Goal: Task Accomplishment & Management: Use online tool/utility

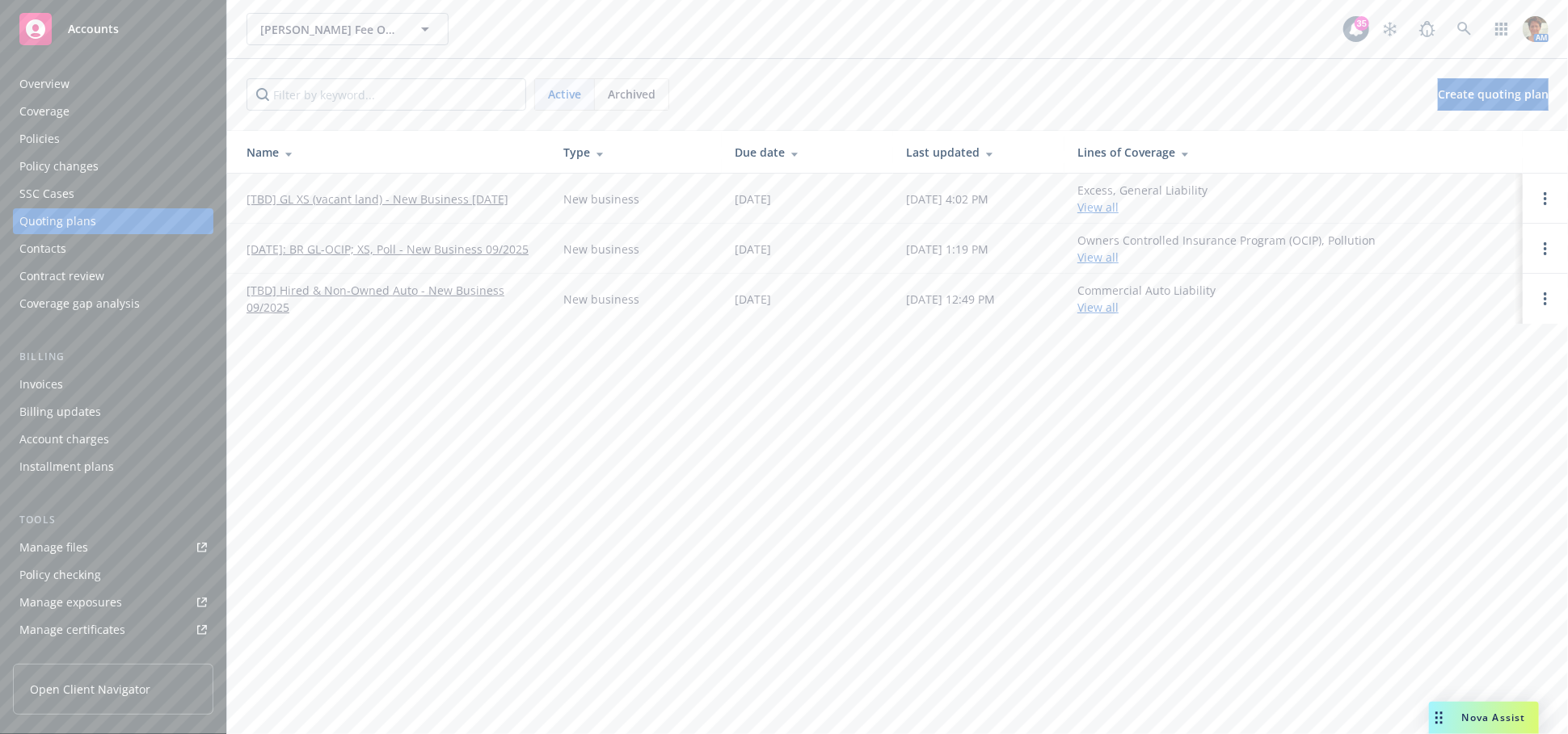
click at [39, 74] on div "Overview" at bounding box center [44, 83] width 50 height 26
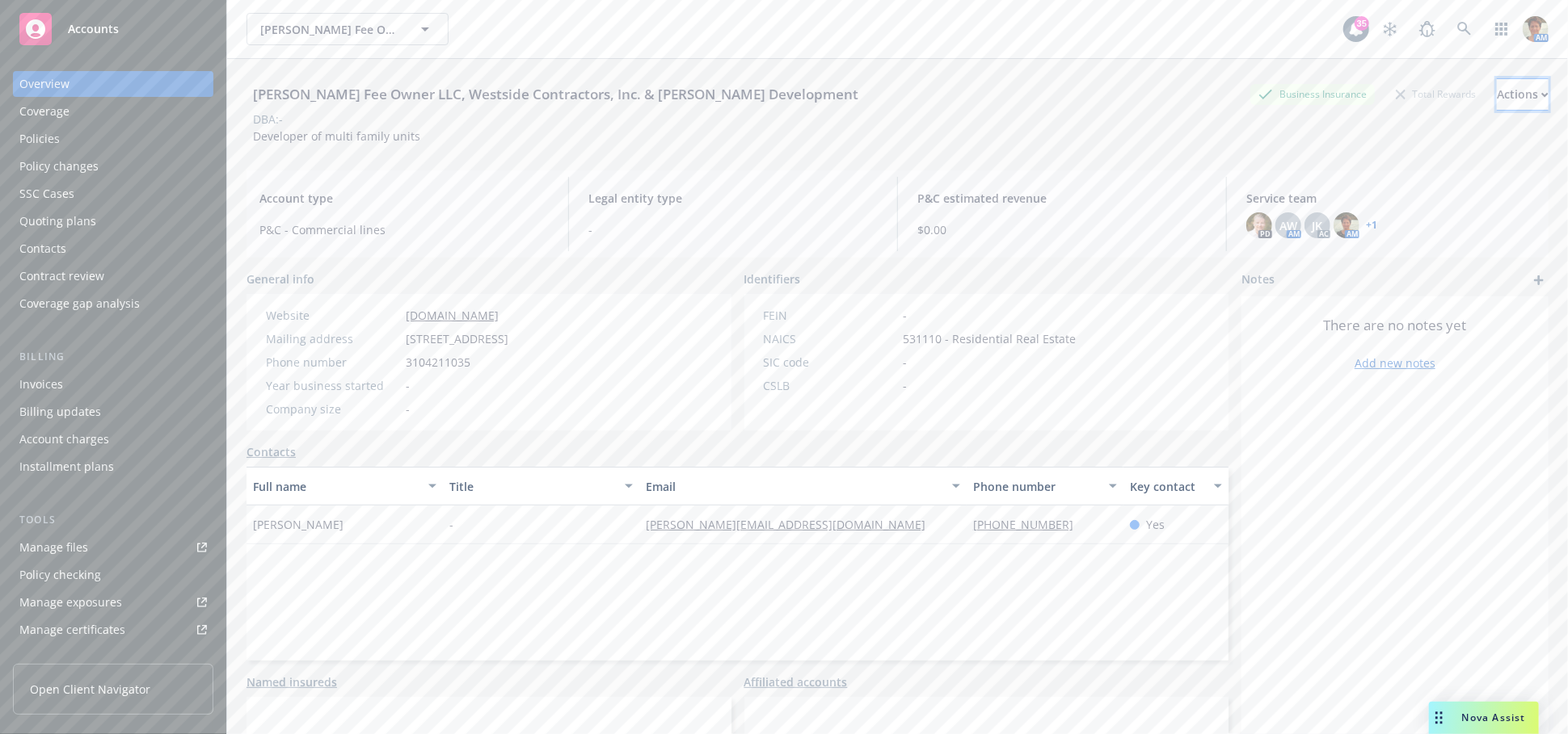
click at [1496, 95] on div "Actions" at bounding box center [1522, 94] width 52 height 30
click at [49, 230] on div "Quoting plans" at bounding box center [58, 221] width 77 height 26
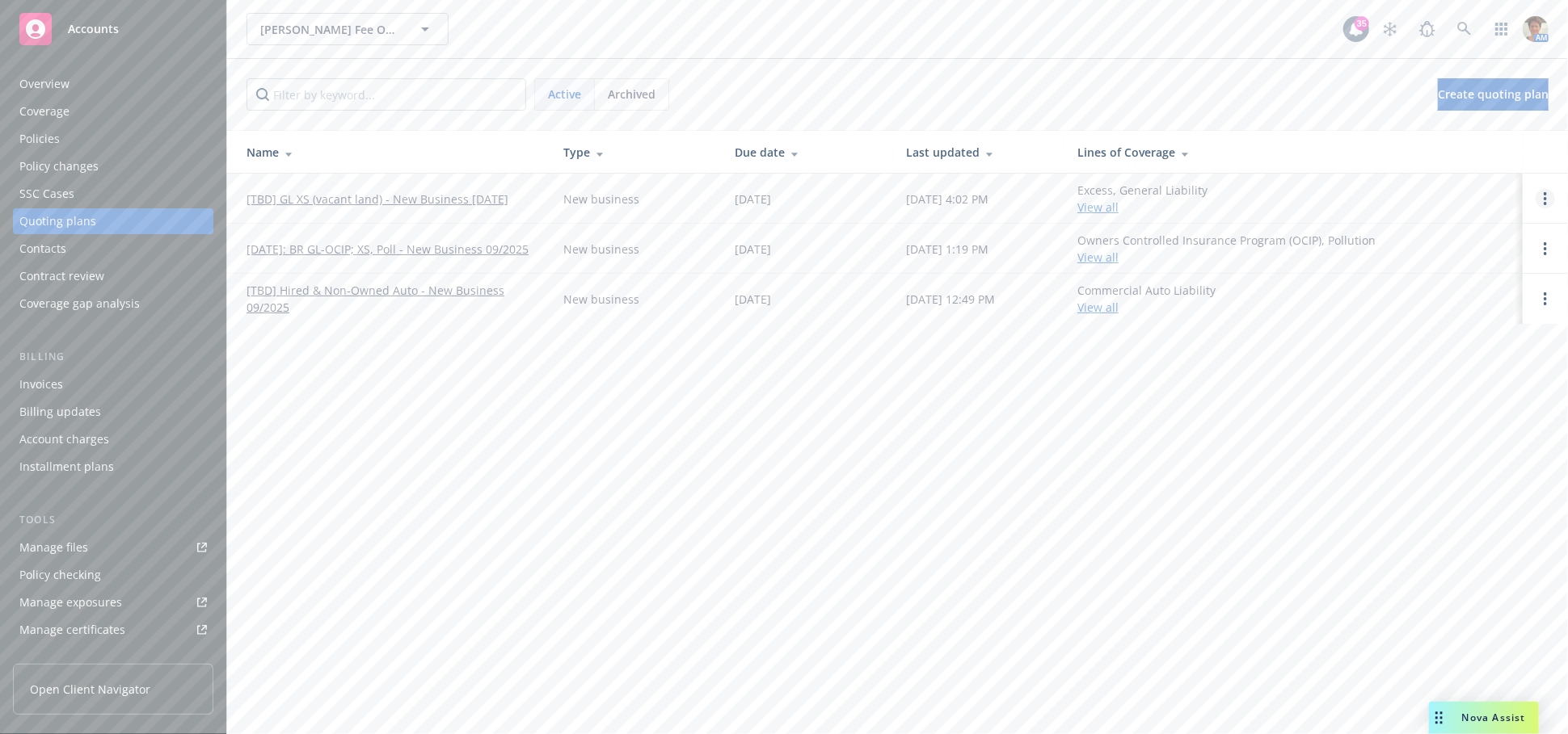
click at [1544, 199] on circle "Open options" at bounding box center [1545, 199] width 3 height 3
click at [1449, 81] on span "Copy logging email" at bounding box center [1463, 89] width 142 height 16
click at [291, 199] on link "[TBD] GL XS (vacant land) - New Business 09-11-2025" at bounding box center [377, 199] width 262 height 17
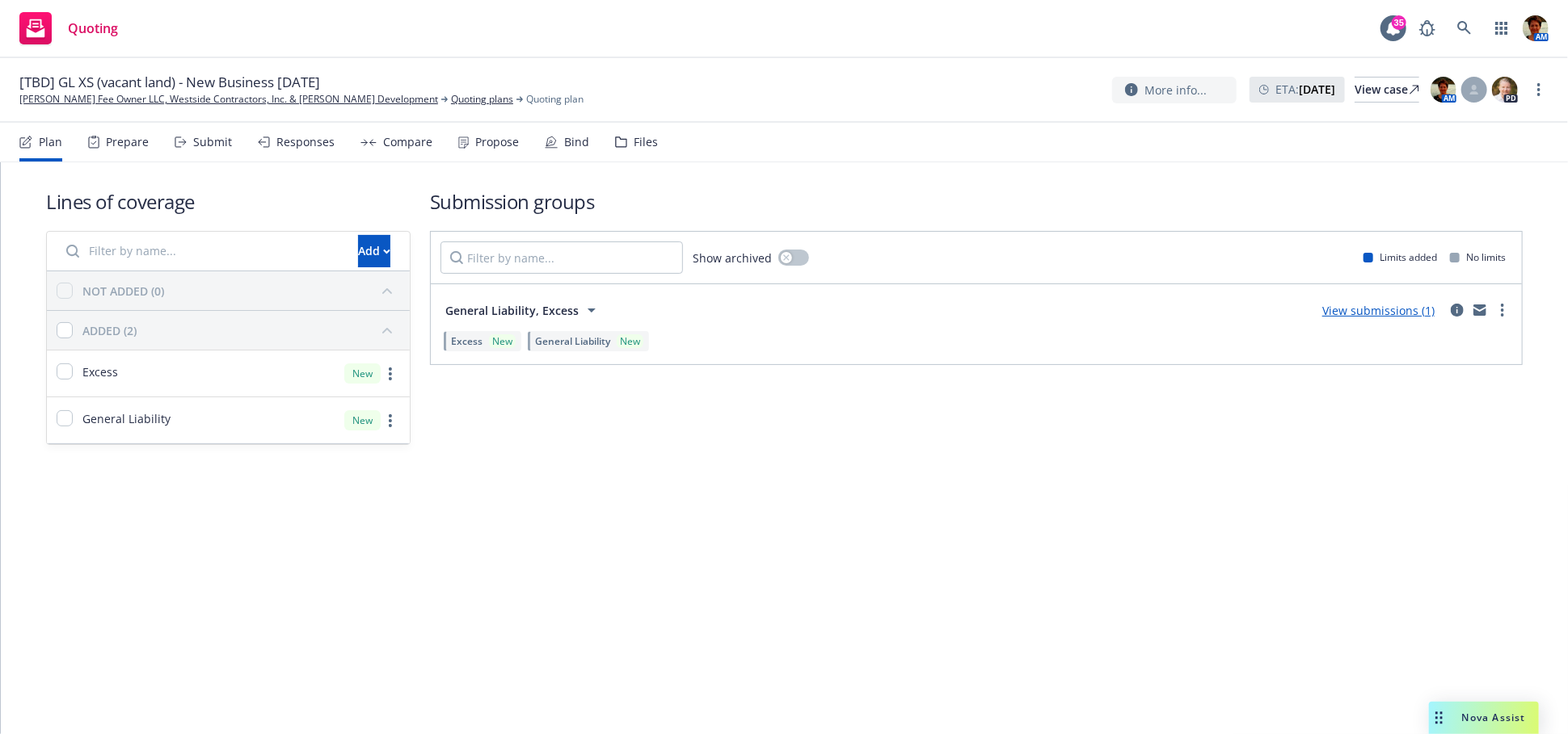
click at [493, 141] on div "Propose" at bounding box center [496, 142] width 44 height 13
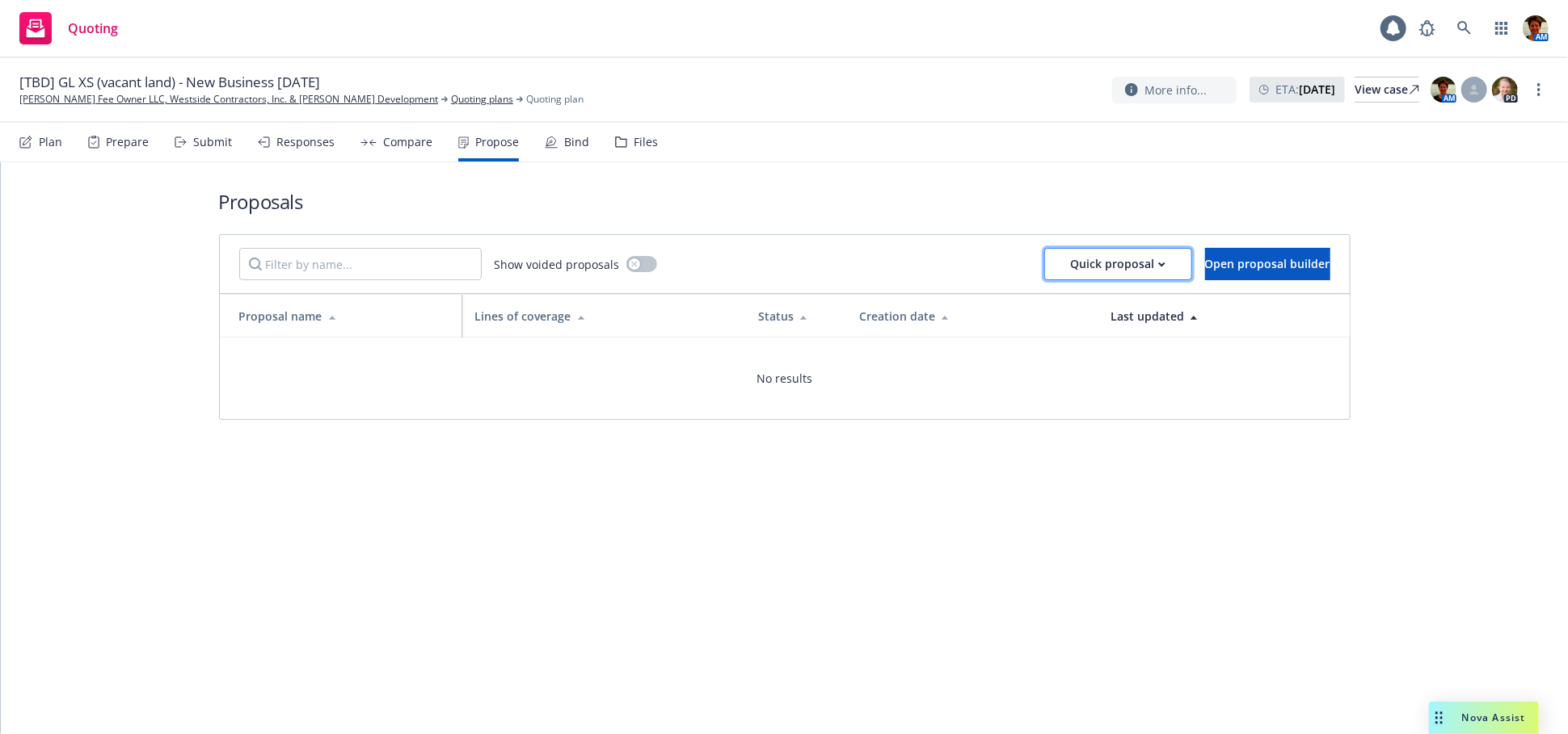
click at [1111, 272] on div "Quick proposal" at bounding box center [1118, 263] width 95 height 30
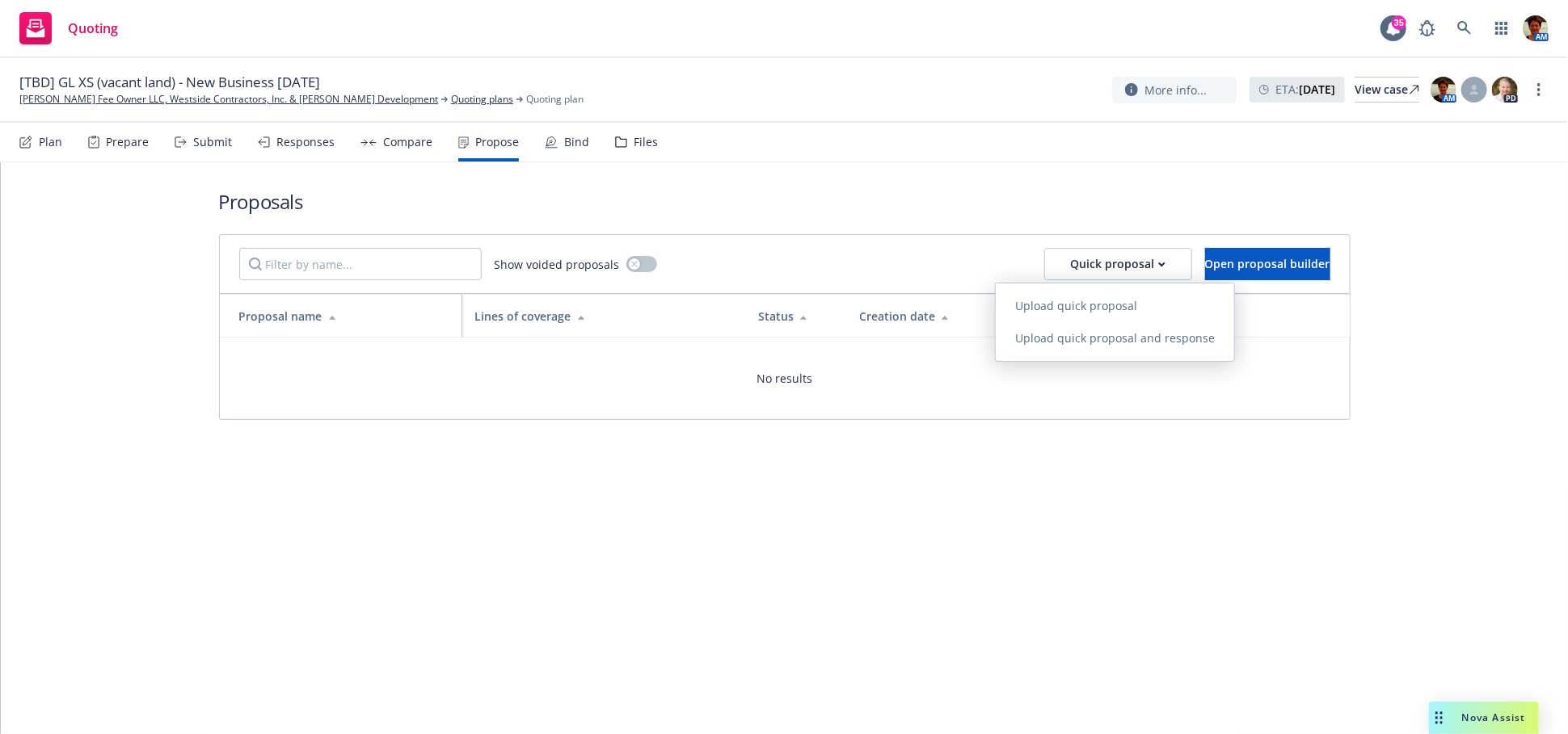
drag, startPoint x: 1061, startPoint y: 309, endPoint x: 1191, endPoint y: 360, distance: 139.6
click at [1063, 310] on span "Upload quick proposal" at bounding box center [1075, 305] width 161 height 16
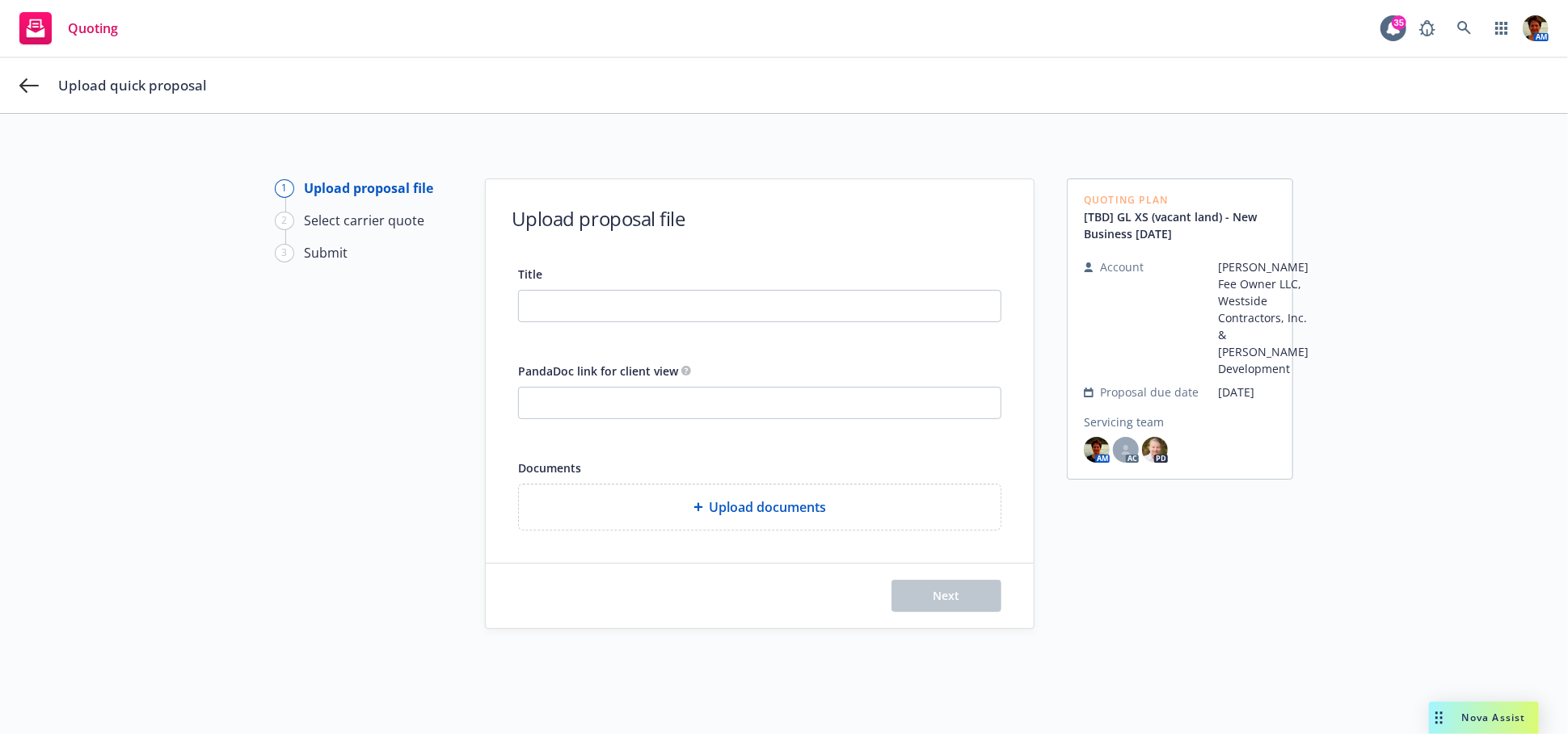
click at [719, 500] on span "Upload documents" at bounding box center [768, 508] width 117 height 20
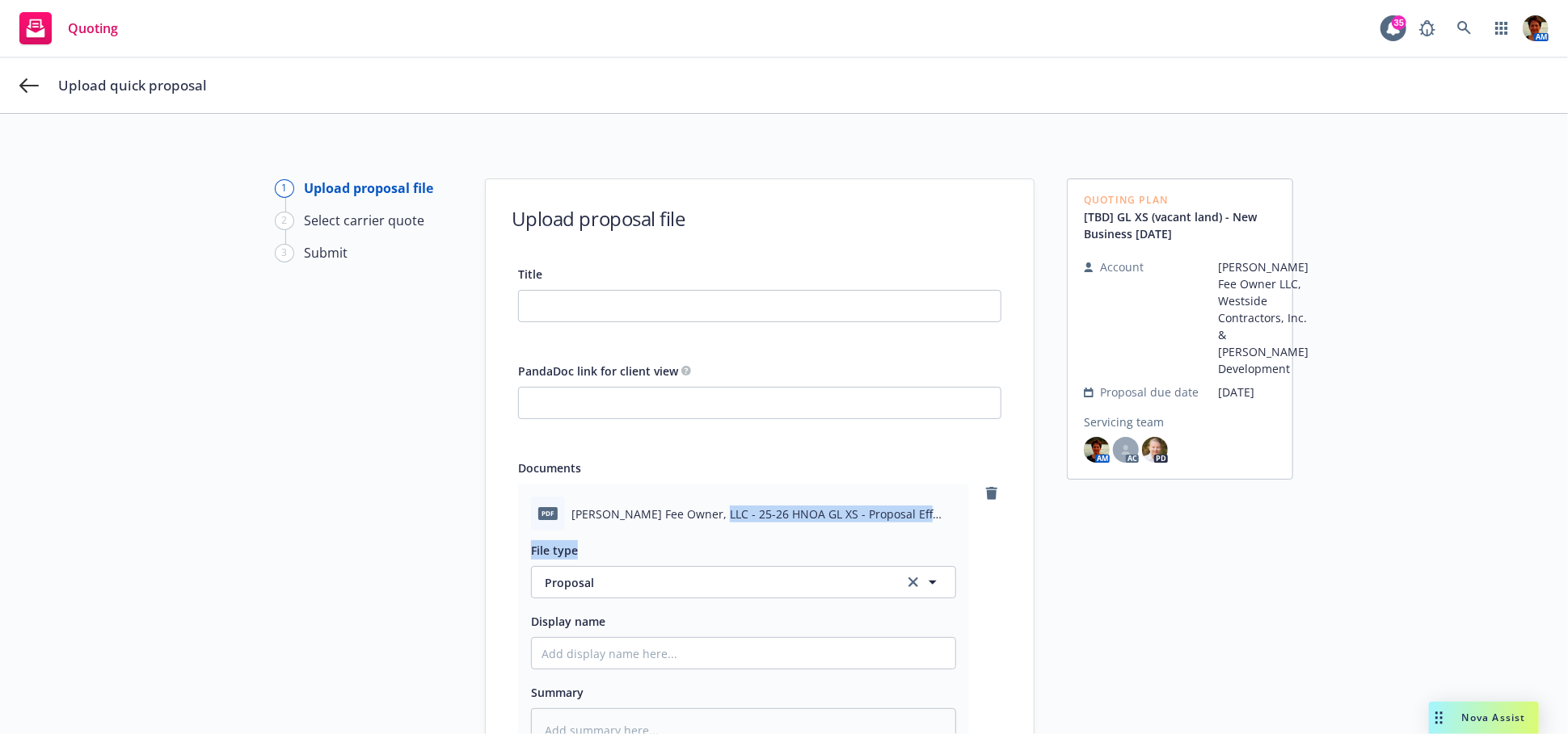
drag, startPoint x: 697, startPoint y: 512, endPoint x: 923, endPoint y: 539, distance: 227.6
click at [923, 539] on div "pdf Blosser Fee Owner, LLC - 25-26 HNOA GL XS - Proposal Eff 09-30-2025.pdf Fil…" at bounding box center [743, 625] width 451 height 282
copy div "25-26 HNOA GL XS - Proposal Eff 09-30-2025.pdf File type"
click at [663, 309] on input "Title" at bounding box center [759, 305] width 482 height 30
paste input "25-26 HNOA GL XS - Proposal Eff 09-30-2025.pdf File type"
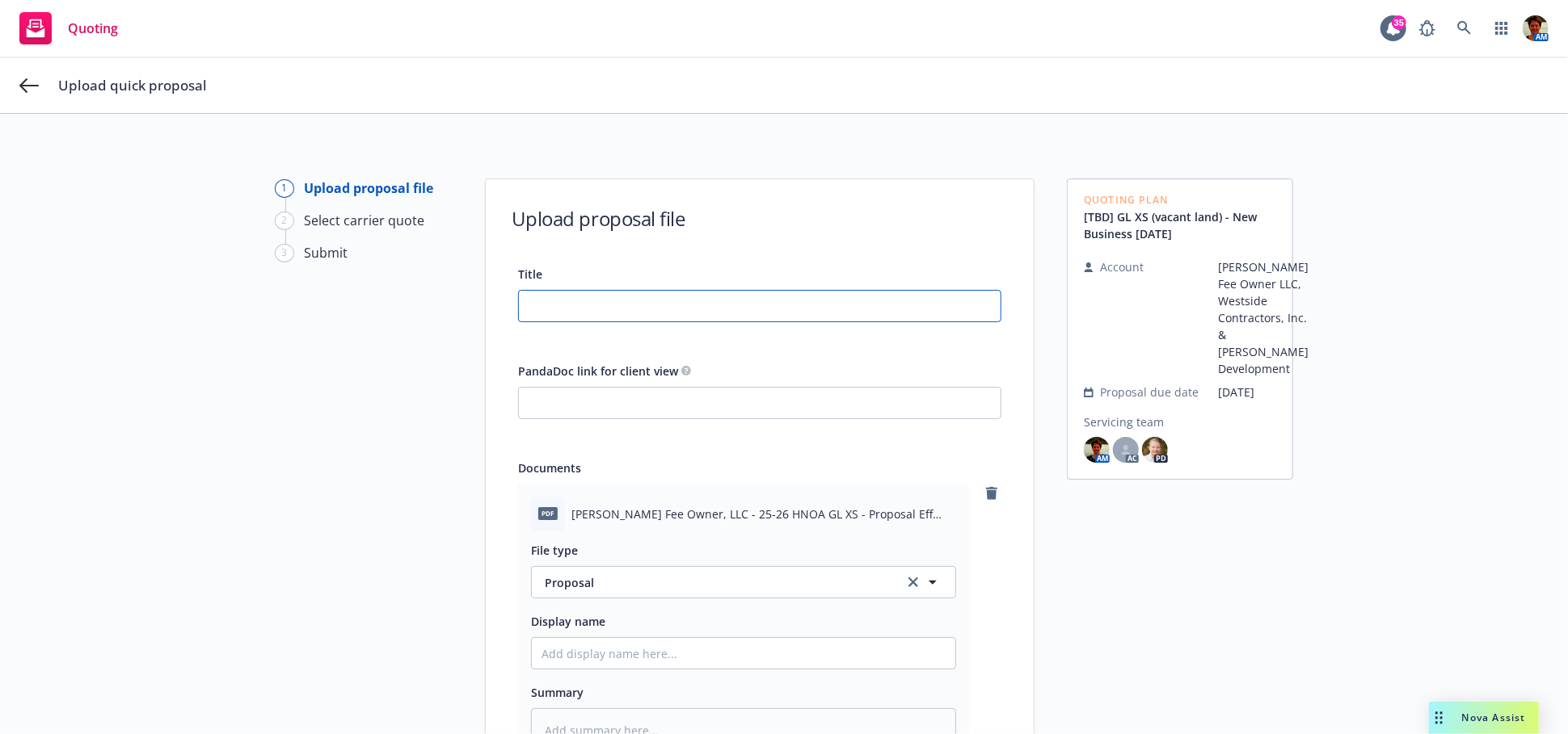
type input "25-26 HNOA GL XS - Proposal Eff 09-30-2025.pdf File type"
type textarea "x"
type input "25-26 HNOA GL XS - Proposal Eff 09-30-2025.pdf File typ"
type textarea "x"
type input "25-26 HNOA GL XS - Proposal Eff 09-30-2025.pdf File ty"
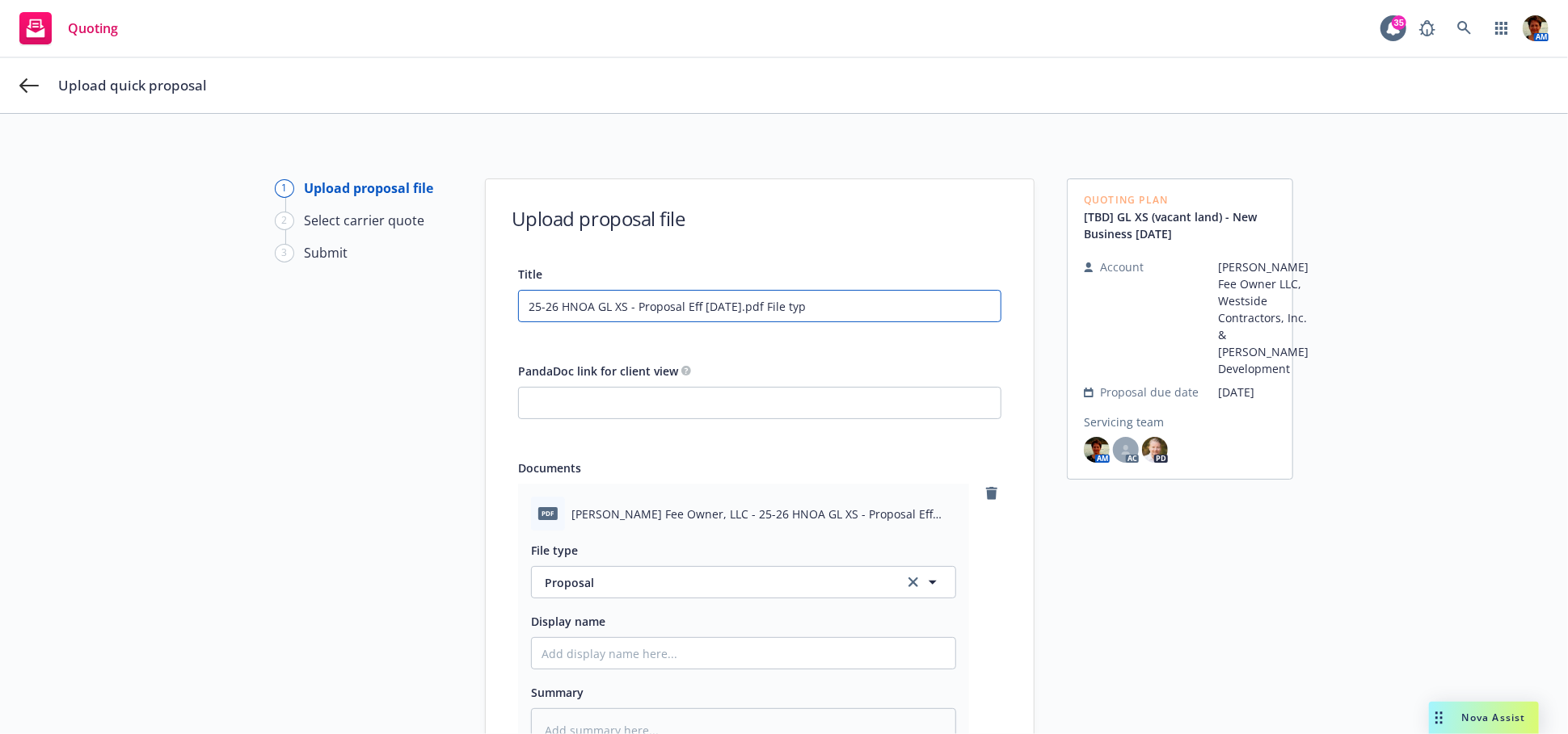
type textarea "x"
type input "25-26 HNOA GL XS - Proposal Eff 09-30-2025.pdf File t"
type textarea "x"
type input "25-26 HNOA GL XS - Proposal Eff 09-30-2025.pdf File"
type textarea "x"
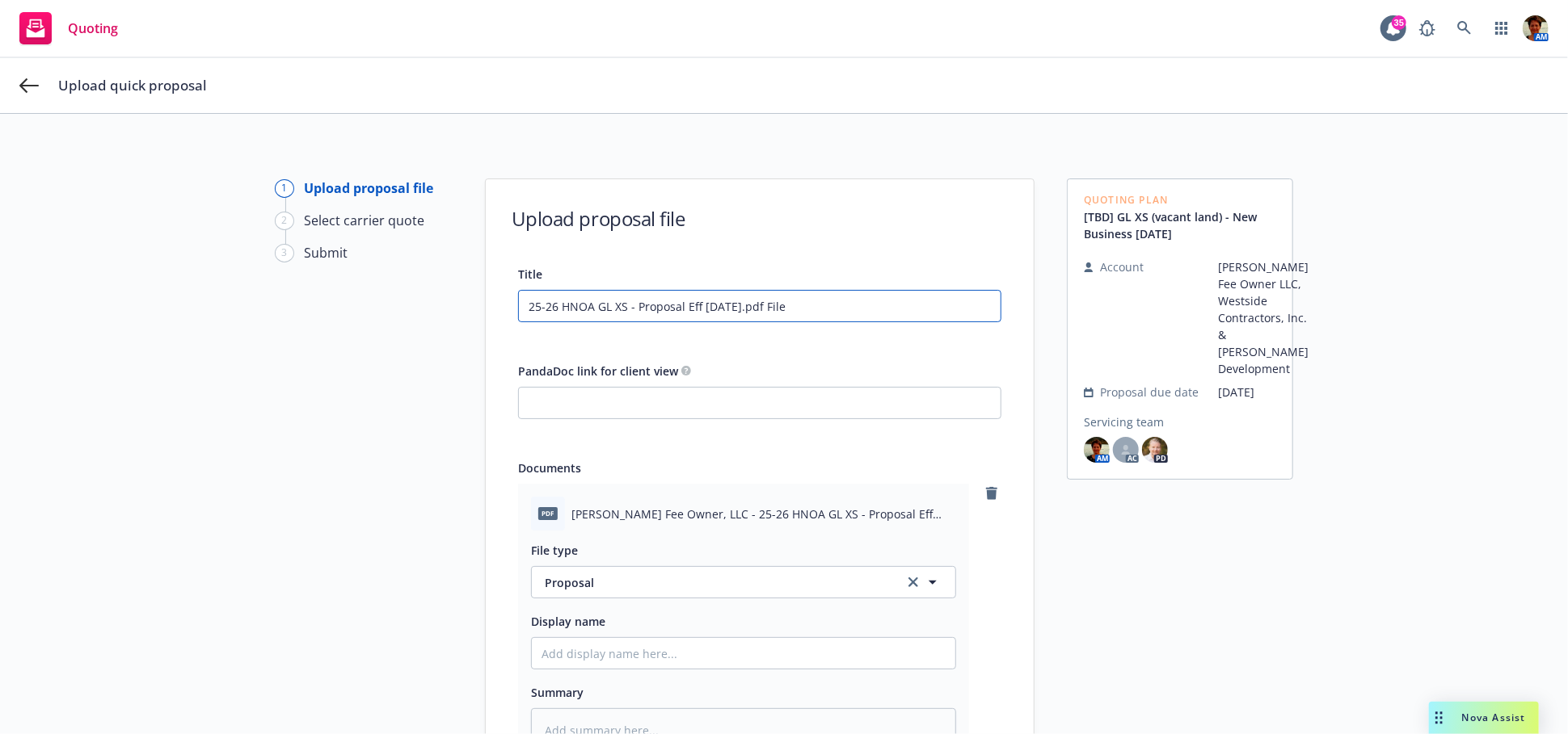
type input "25-26 HNOA GL XS - Proposal Eff 09-30-2025.pdf File"
type textarea "x"
type input "25-26 HNOA GL XS - Proposal Eff 09-30-2025.pdf Fil"
type textarea "x"
type input "25-26 HNOA GL XS - Proposal Eff 09-30-2025.pdf Fi"
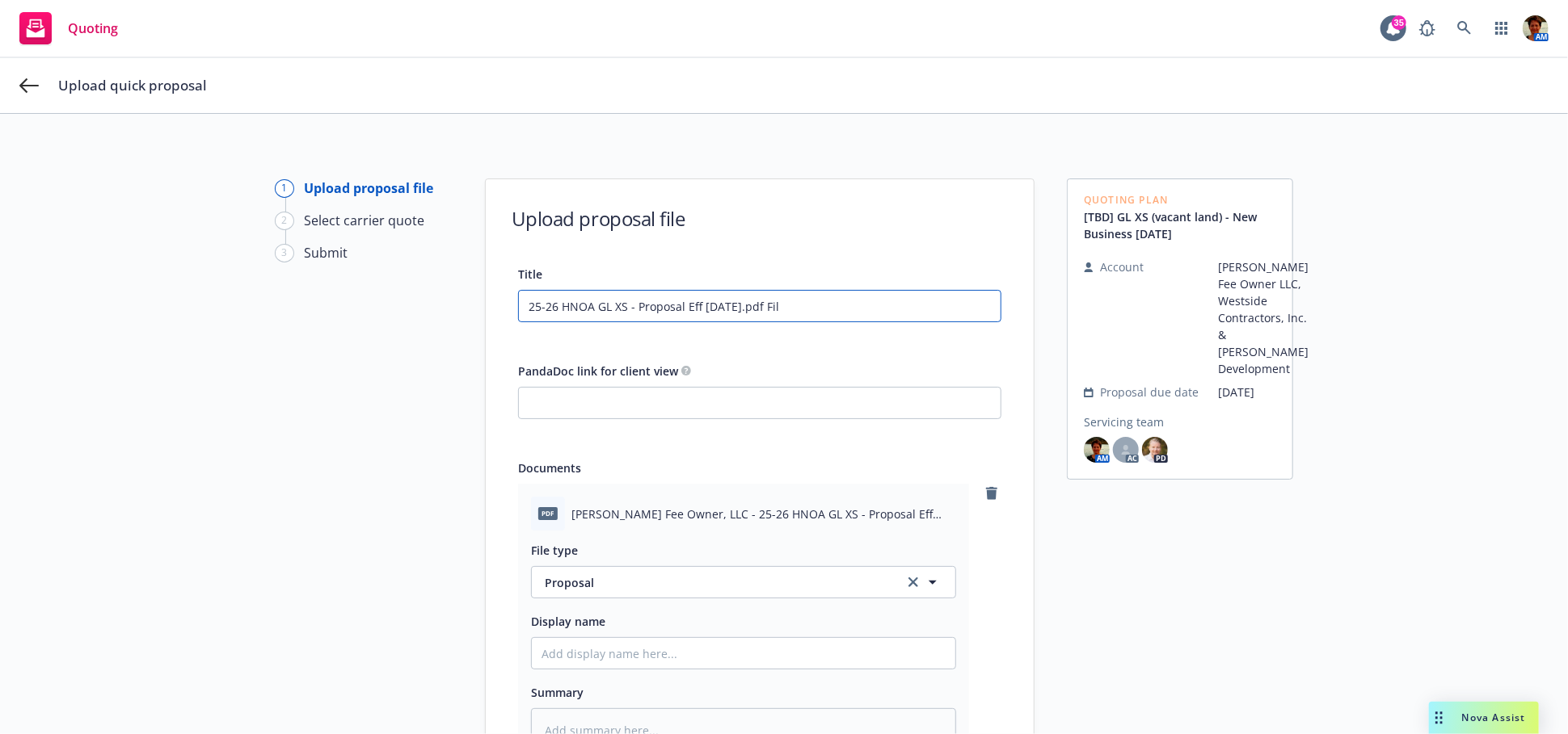
type textarea "x"
type input "25-26 HNOA GL XS - Proposal Eff 09-30-2025.pdf F"
type textarea "x"
type input "25-26 HNOA GL XS - Proposal Eff 09-30-2025.pdf"
type textarea "x"
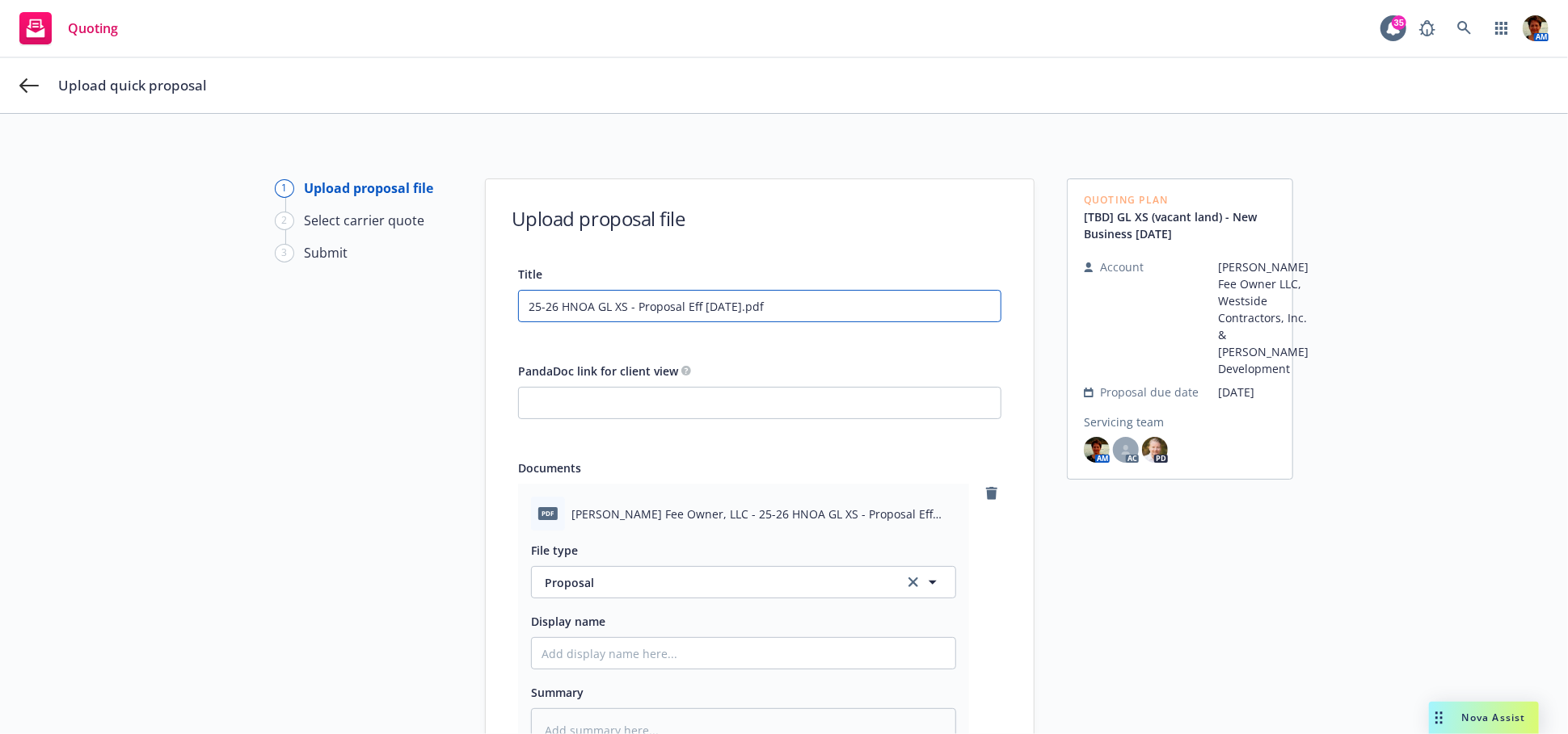
type input "25-26 HNOA GL XS - Proposal Eff 09-30-2025.pdf"
type textarea "x"
type input "25-26 HNOA GL XS - Proposal Eff 09-30-2025.pd"
type textarea "x"
type input "25-26 HNOA GL XS - Proposal Eff 09-30-2025.p"
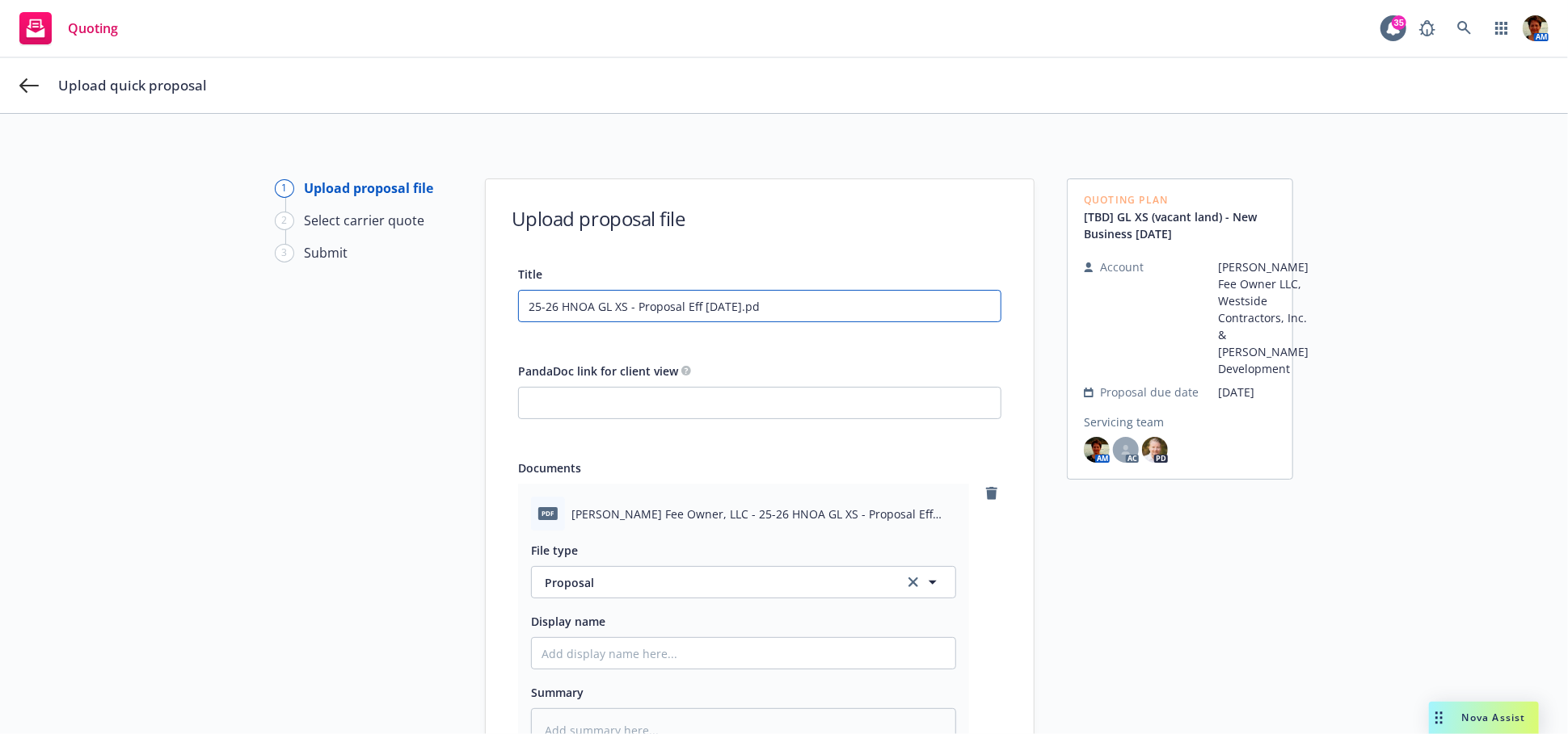
type textarea "x"
type input "25-26 HNOA GL XS - Proposal Eff 09-30-2025."
type textarea "x"
type input "25-26 HNOA GL XS - Proposal Eff 09-30-2025"
type textarea "x"
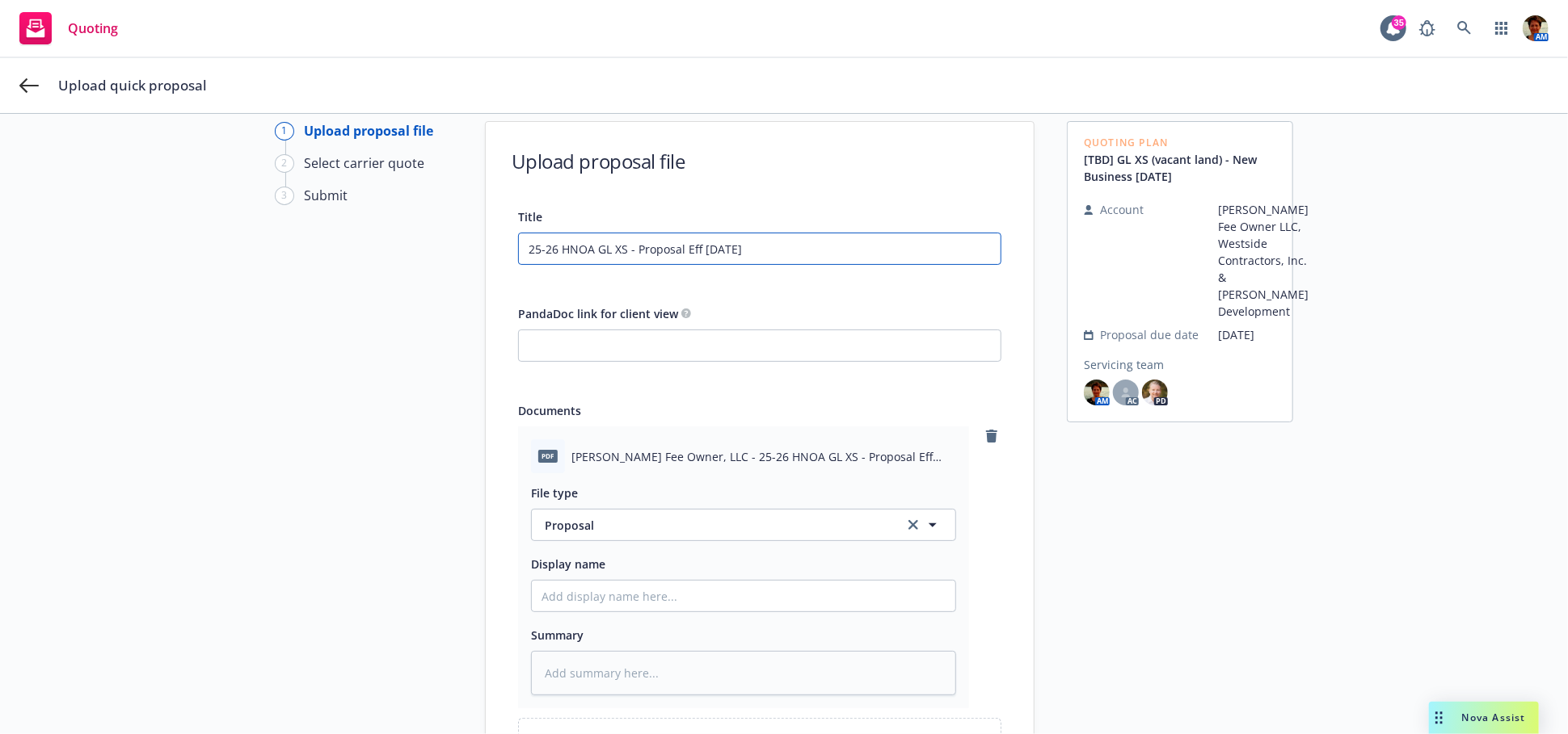
scroll to position [90, 0]
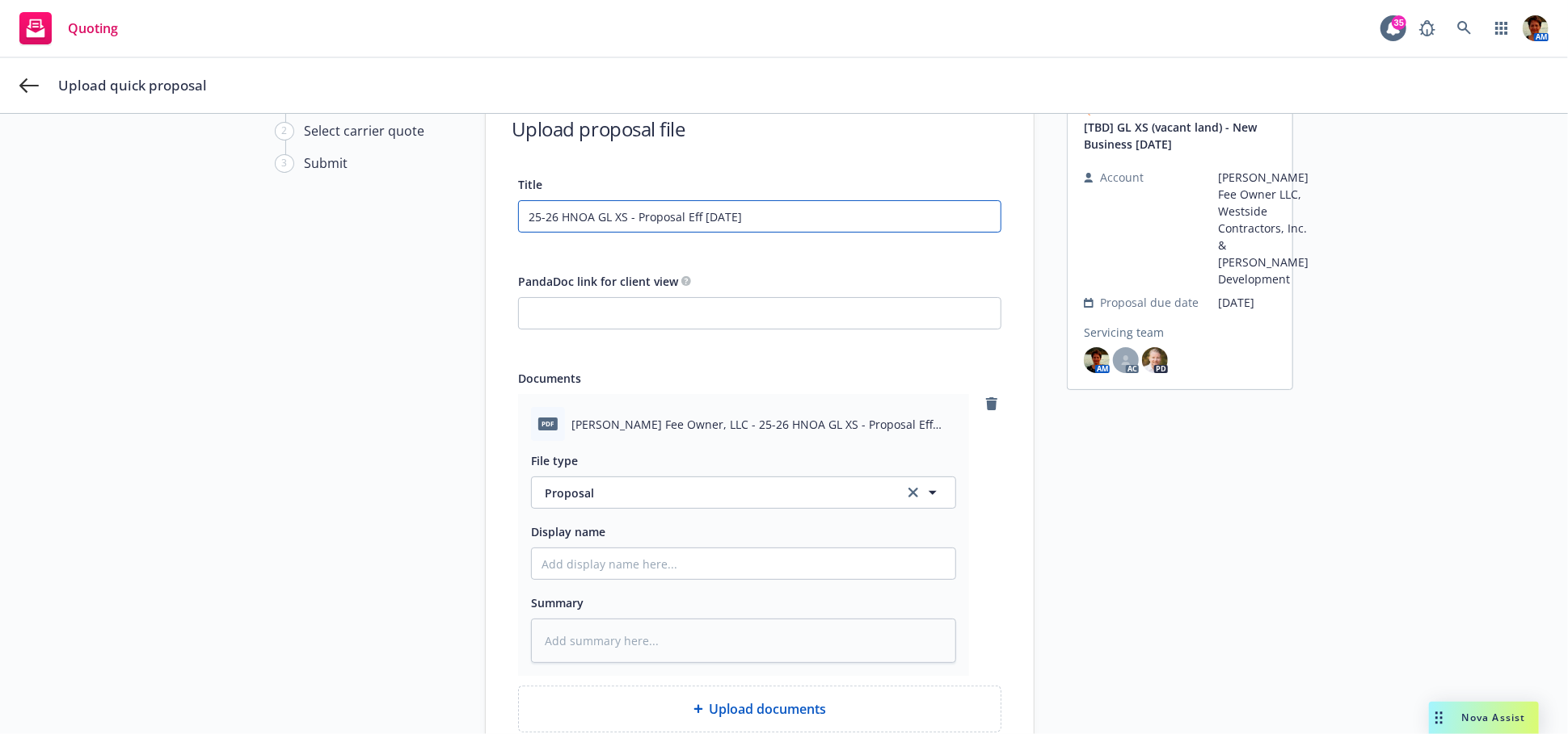
type input "25-26 HNOA GL XS - Proposal Eff 09-30-2025"
click at [677, 569] on input "Display name" at bounding box center [743, 564] width 423 height 30
paste input "25-26 HNOA GL XS - Proposal Eff 09-30-2025.pdf File type"
type textarea "x"
type input "25-26 HNOA GL XS - Proposal Eff 09-30-2025.pdf File type"
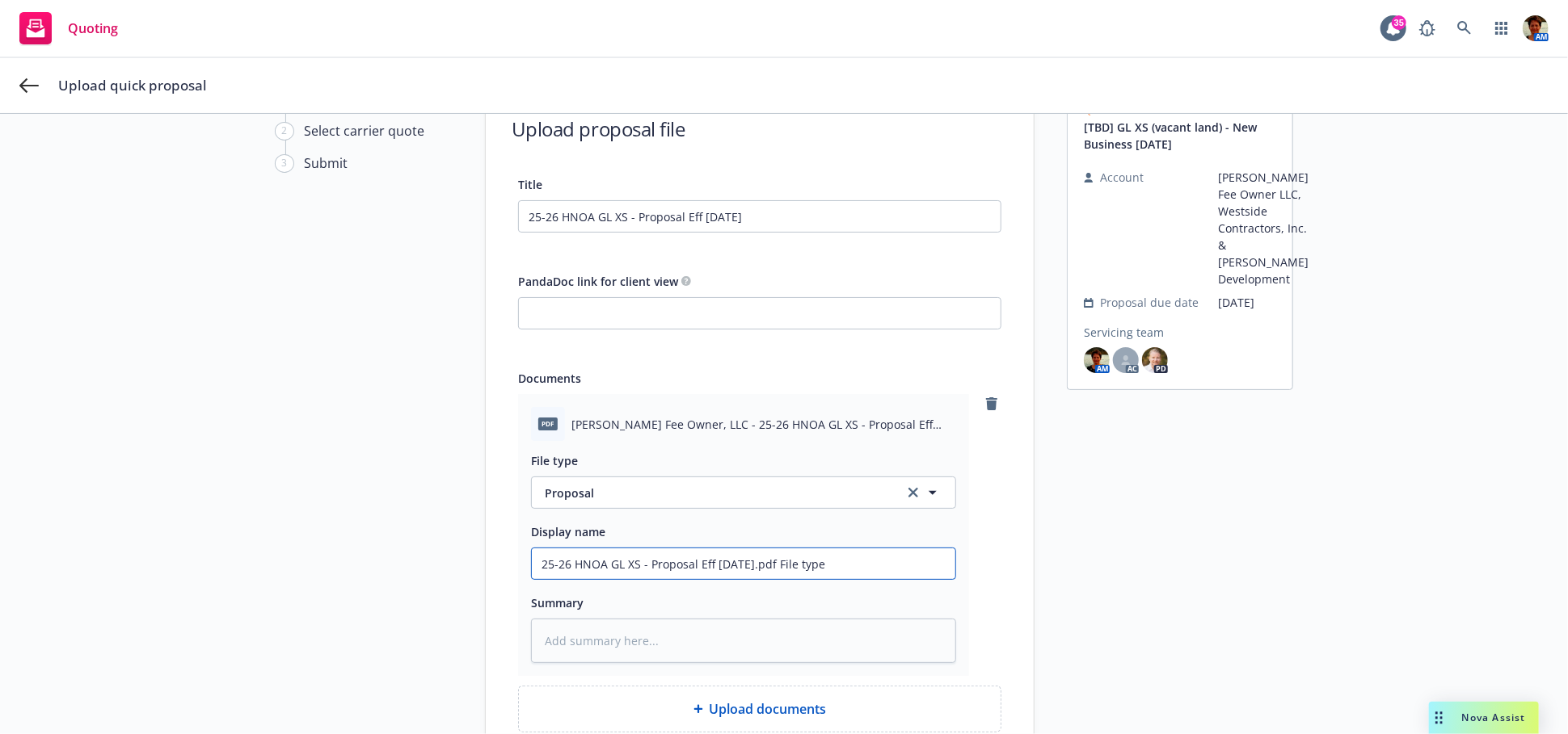
type textarea "x"
type input "25-26 HNOA GL XS - Proposal Eff 09-30-2025.pdf File typ"
type textarea "x"
type input "25-26 HNOA GL XS - Proposal Eff 09-30-2025.pdf File ty"
type textarea "x"
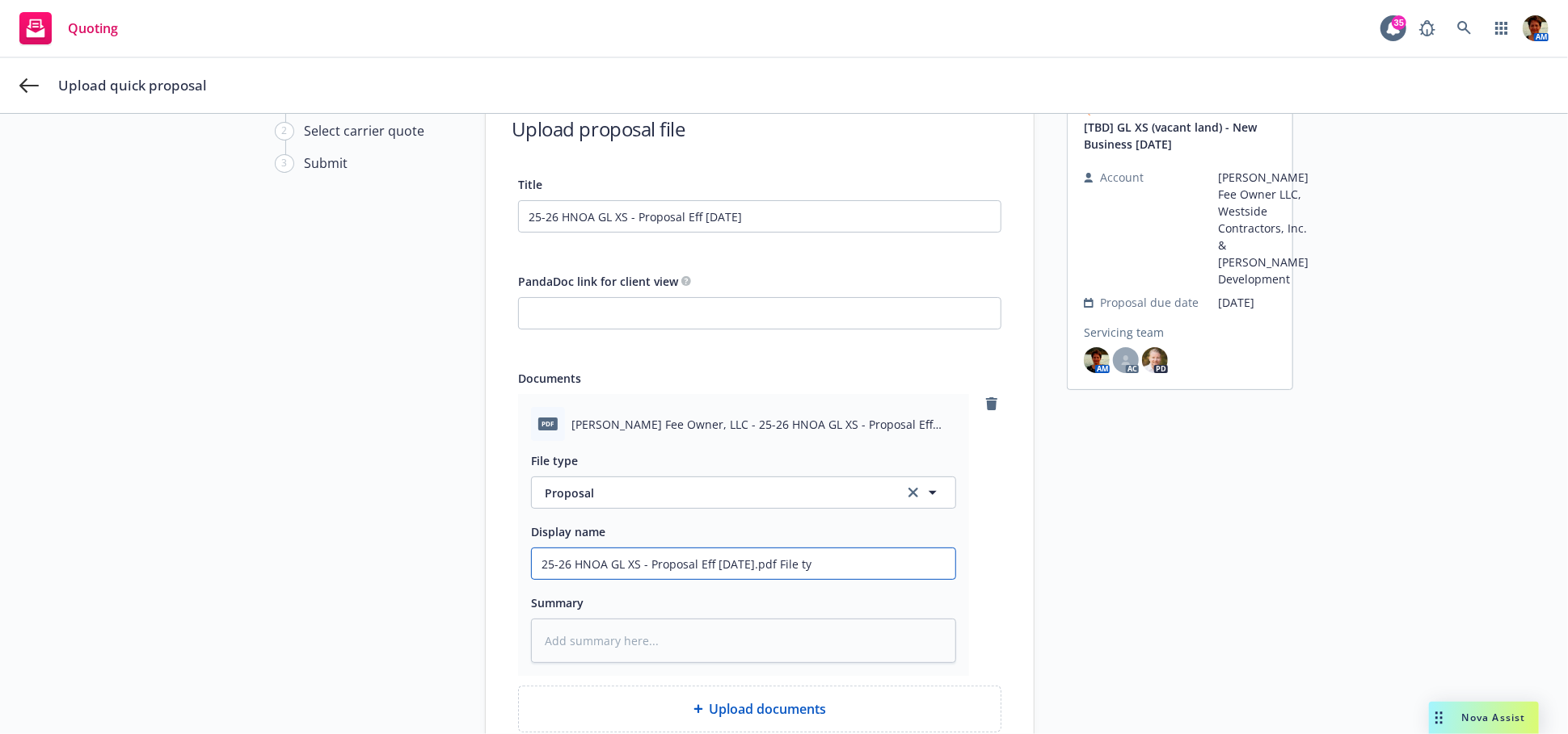
type input "25-26 HNOA GL XS - Proposal Eff 09-30-2025.pdf File t"
type textarea "x"
type input "25-26 HNOA GL XS - Proposal Eff 09-30-2025.pdf File"
type textarea "x"
type input "25-26 HNOA GL XS - Proposal Eff 09-30-2025.pdf File"
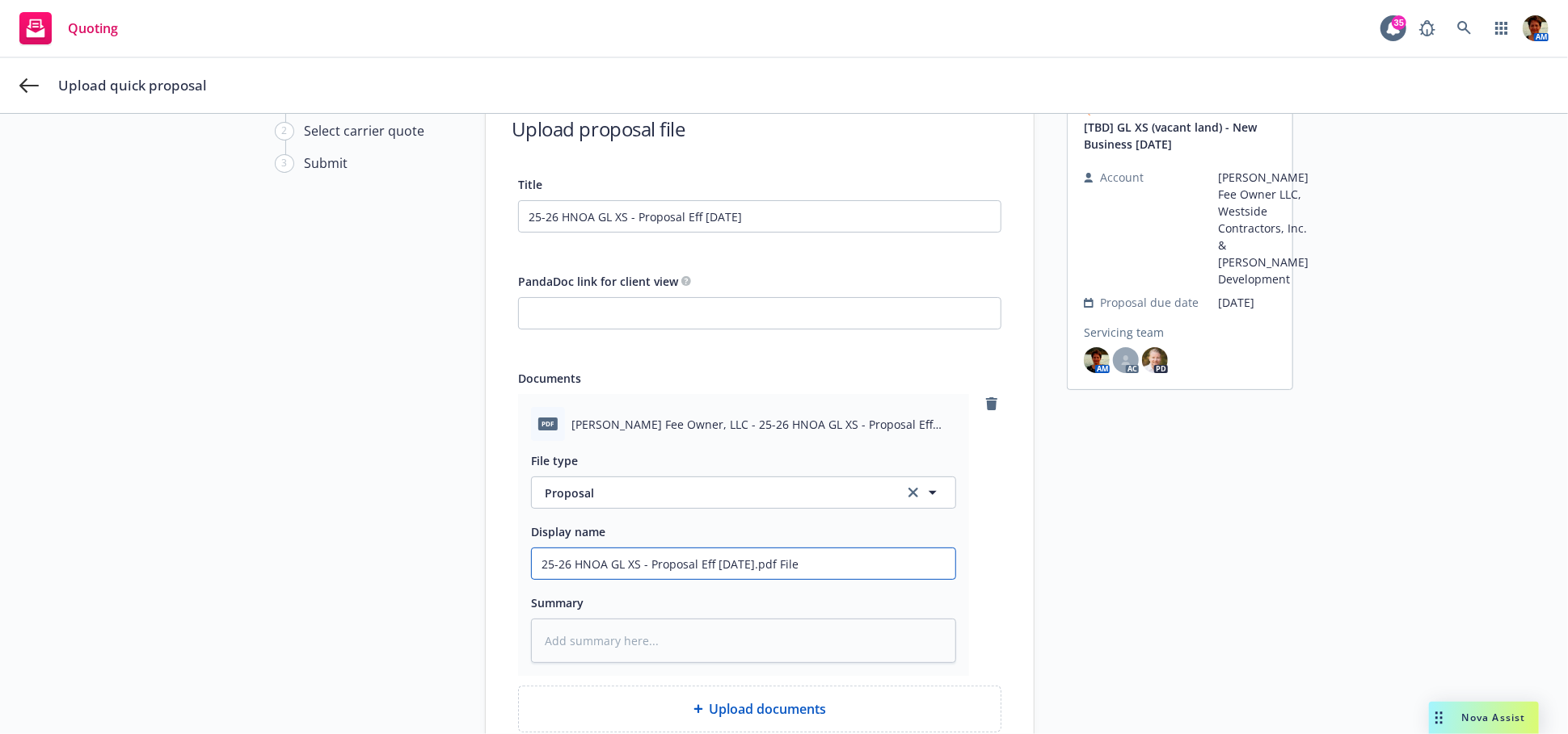
type textarea "x"
type input "25-26 HNOA GL XS - Proposal Eff 09-30-2025.pdf Fil"
type textarea "x"
type input "25-26 HNOA GL XS - Proposal Eff 09-30-2025.pdf Fi"
type textarea "x"
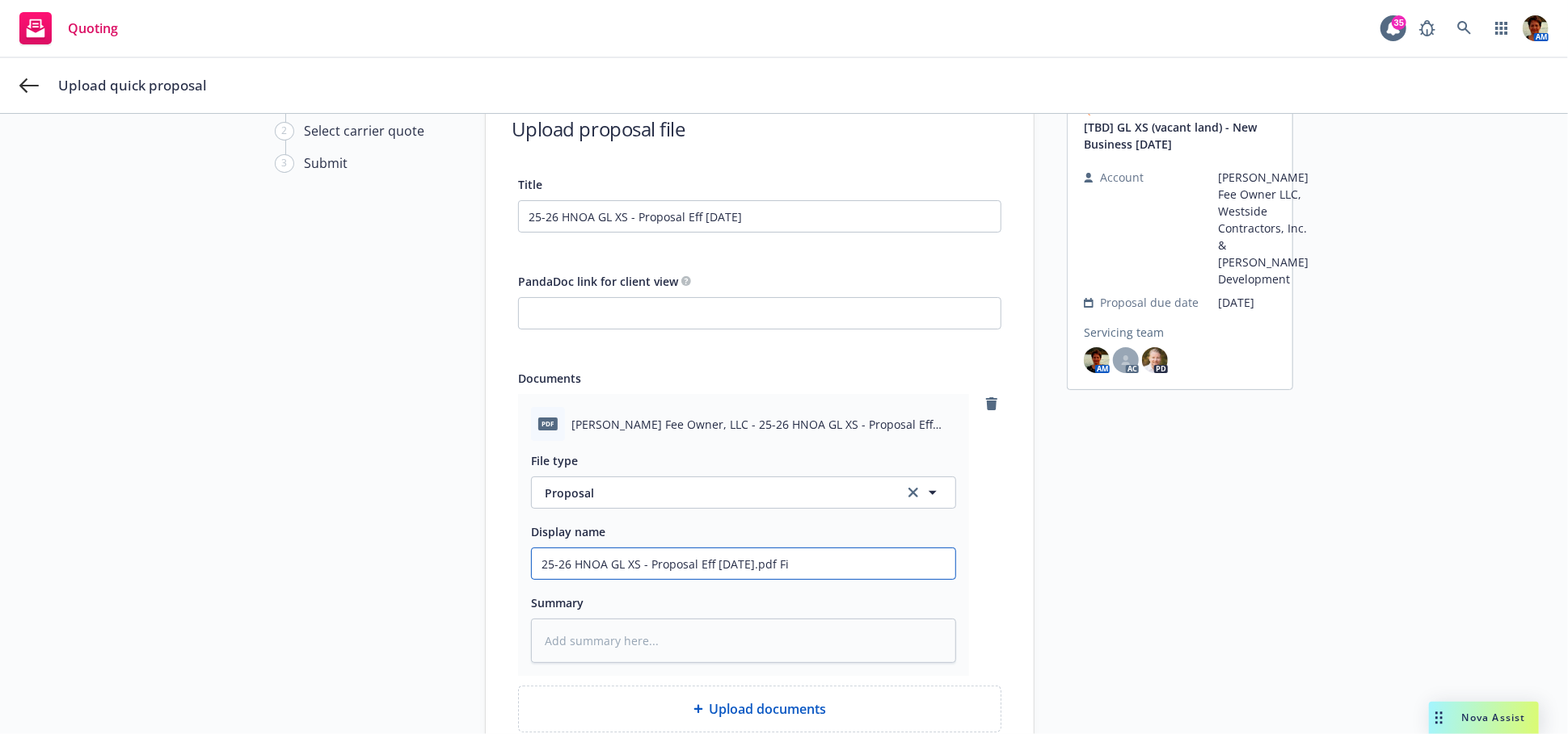
type input "25-26 HNOA GL XS - Proposal Eff 09-30-2025.pdf F"
type textarea "x"
type input "25-26 HNOA GL XS - Proposal Eff 09-30-2025.pdf"
type textarea "x"
type input "25-26 HNOA GL XS - Proposal Eff 09-30-2025.pdf"
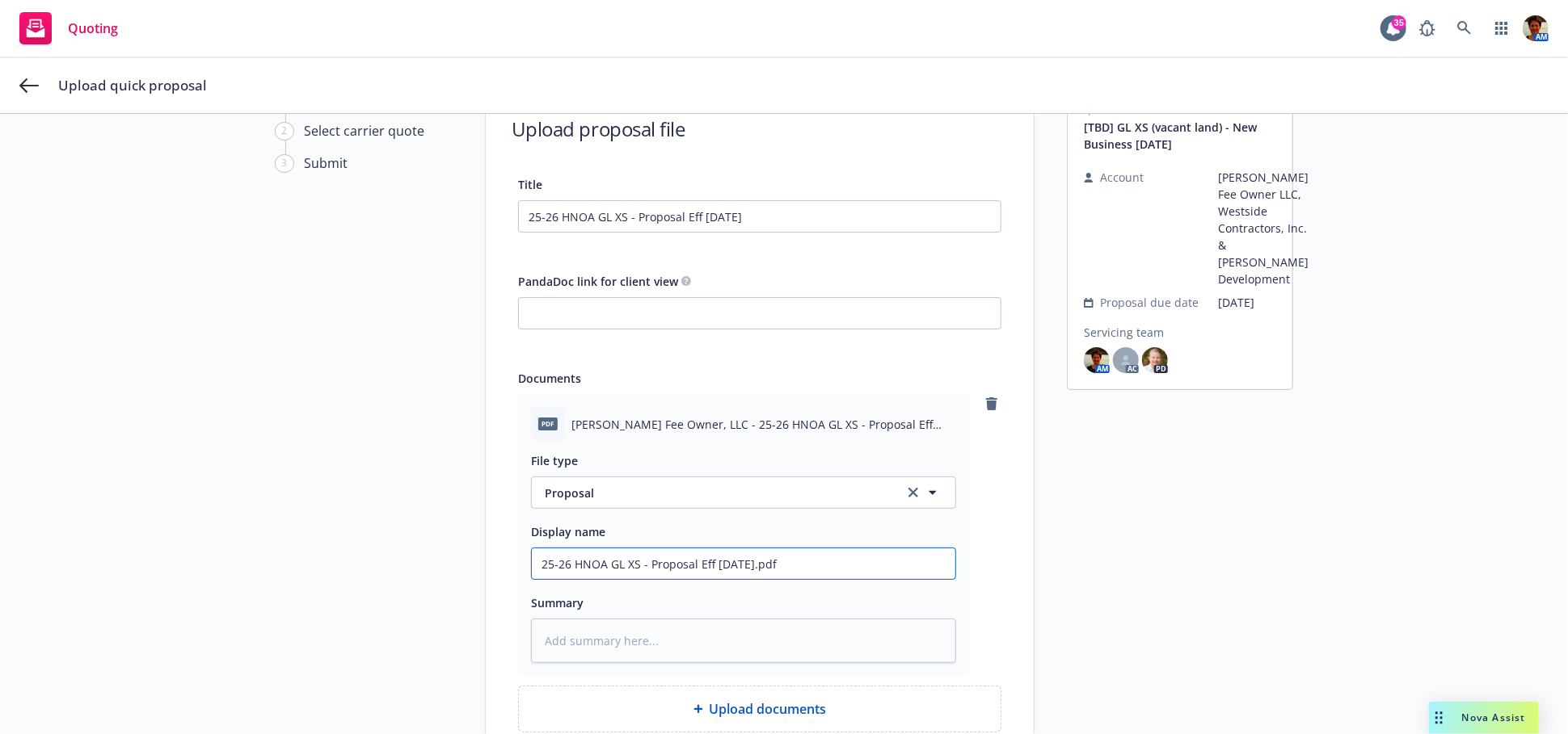
type textarea "x"
type input "25-26 HNOA GL XS - Proposal Eff 09-30-2025.pd"
type textarea "x"
type input "25-26 HNOA GL XS - Proposal Eff 09-30-2025.p"
type textarea "x"
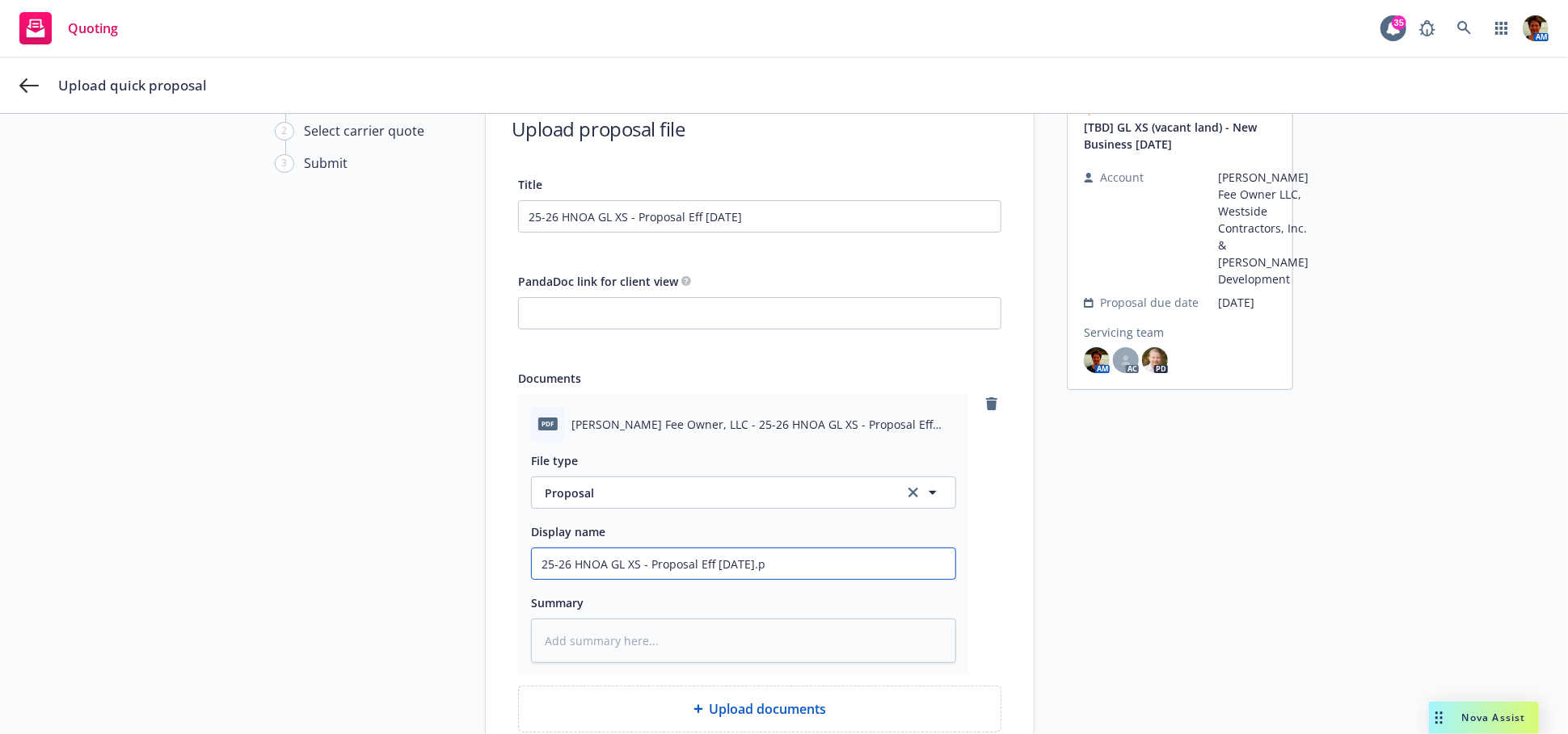
type input "25-26 HNOA GL XS - Proposal Eff 09-30-2025."
type textarea "x"
type input "25-26 HNOA GL XS - Proposal Eff 09-30-2025"
click at [770, 639] on textarea at bounding box center [743, 641] width 425 height 44
type textarea "x"
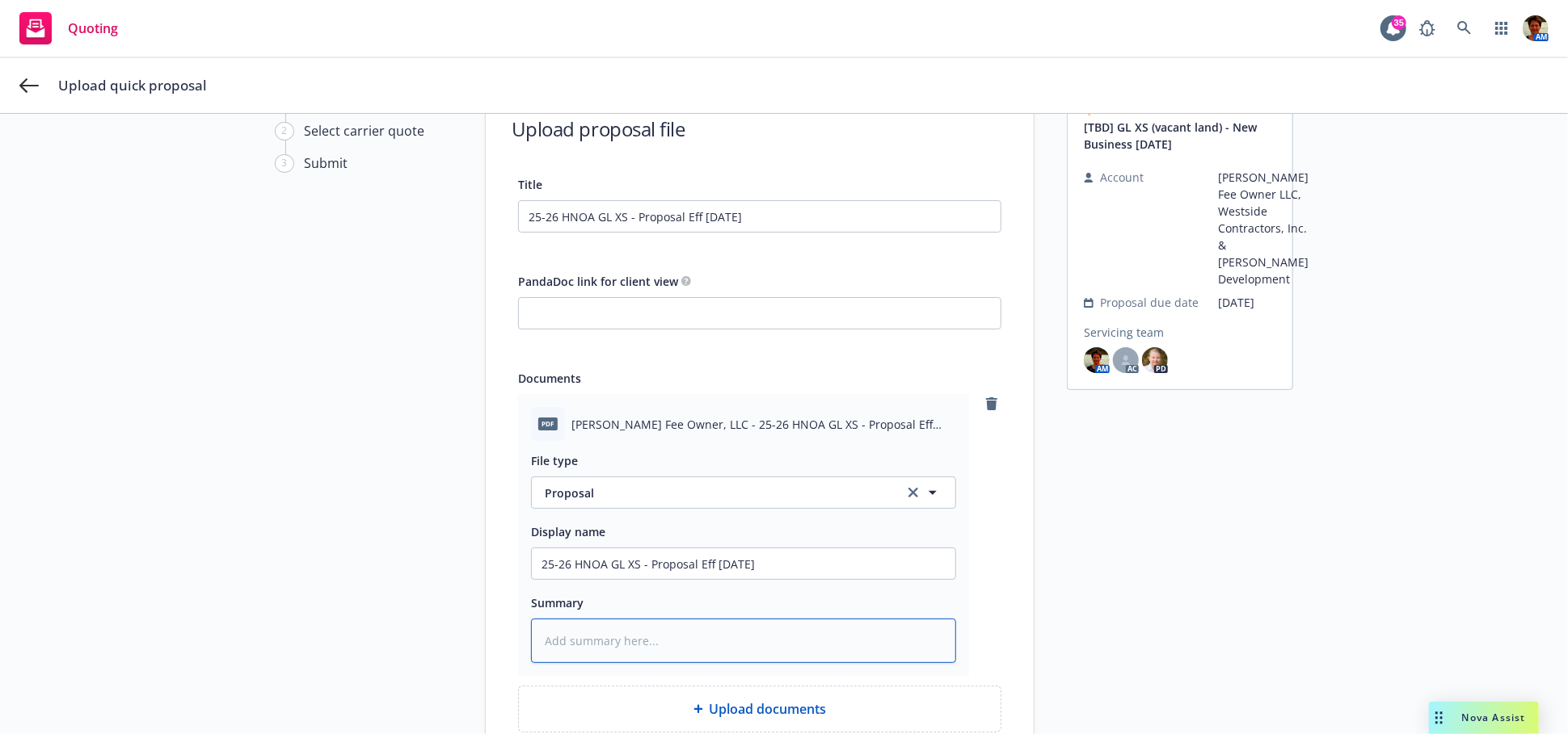
type textarea "v"
type textarea "x"
paste textarea "25-26 HNOA GL XS - Proposal Eff 09-30-2025.pdf File type"
type textarea "x"
type textarea "25-26 HNOA GL XS - Proposal Eff 09-30-2025.pdf File type"
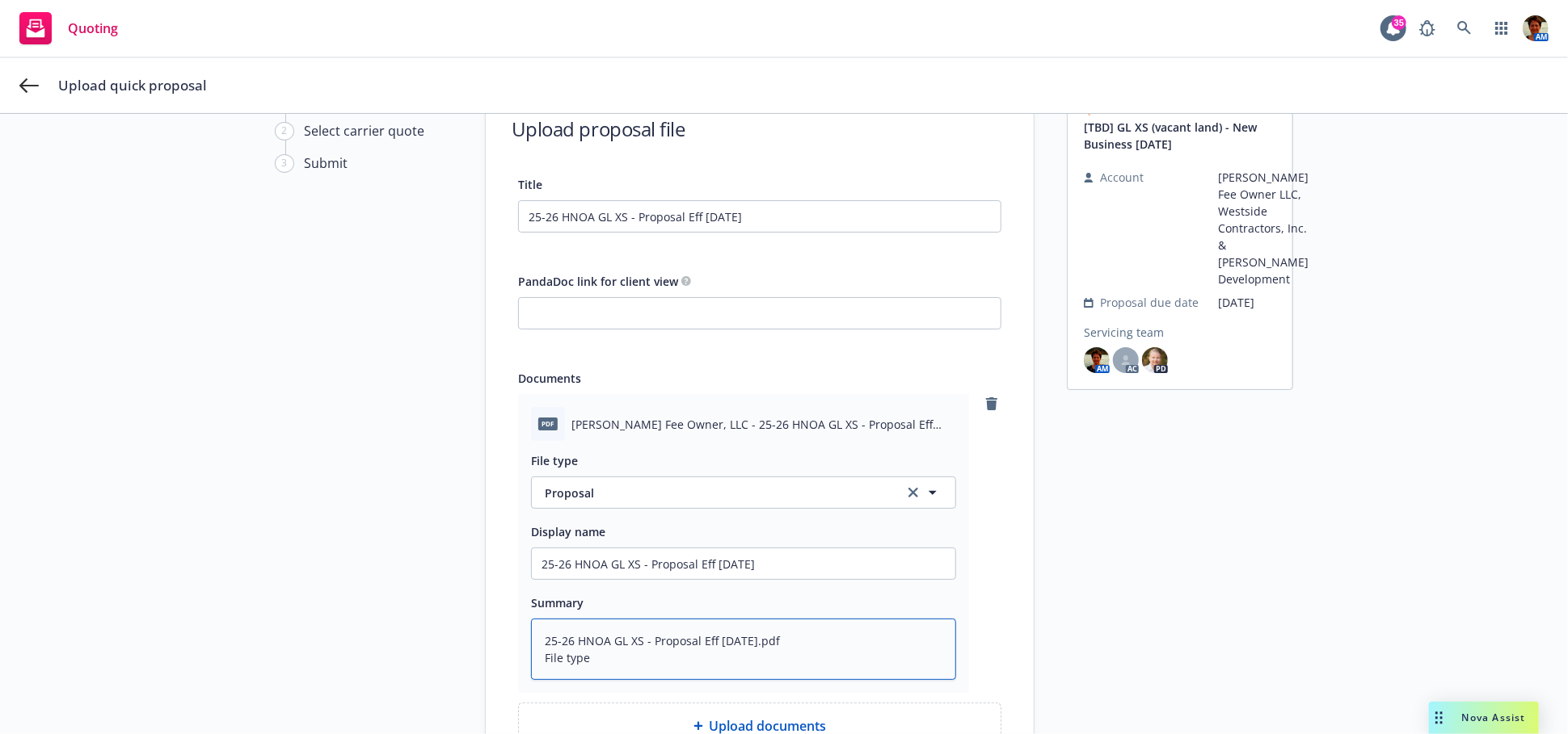
type textarea "x"
type textarea "25-26 HNOA GL XS - Proposal Eff 09-30-2025.pdf File typ"
type textarea "x"
type textarea "25-26 HNOA GL XS - Proposal Eff 09-30-2025.pdf File ty"
type textarea "x"
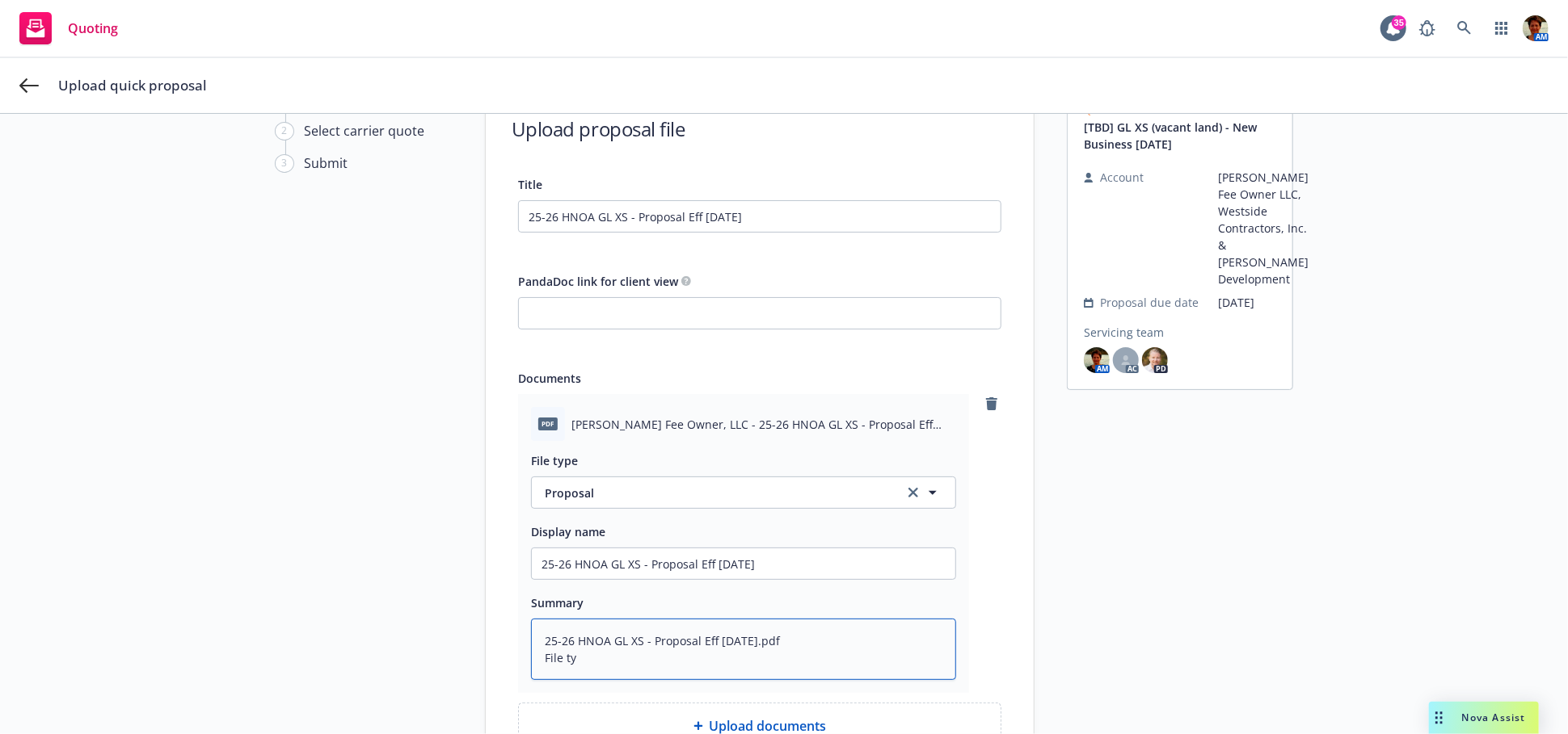
type textarea "25-26 HNOA GL XS - Proposal Eff 09-30-2025.pdf File t"
type textarea "x"
type textarea "25-26 HNOA GL XS - Proposal Eff 09-30-2025.pdf File"
type textarea "x"
type textarea "25-26 HNOA GL XS - Proposal Eff 09-30-2025.pdf File"
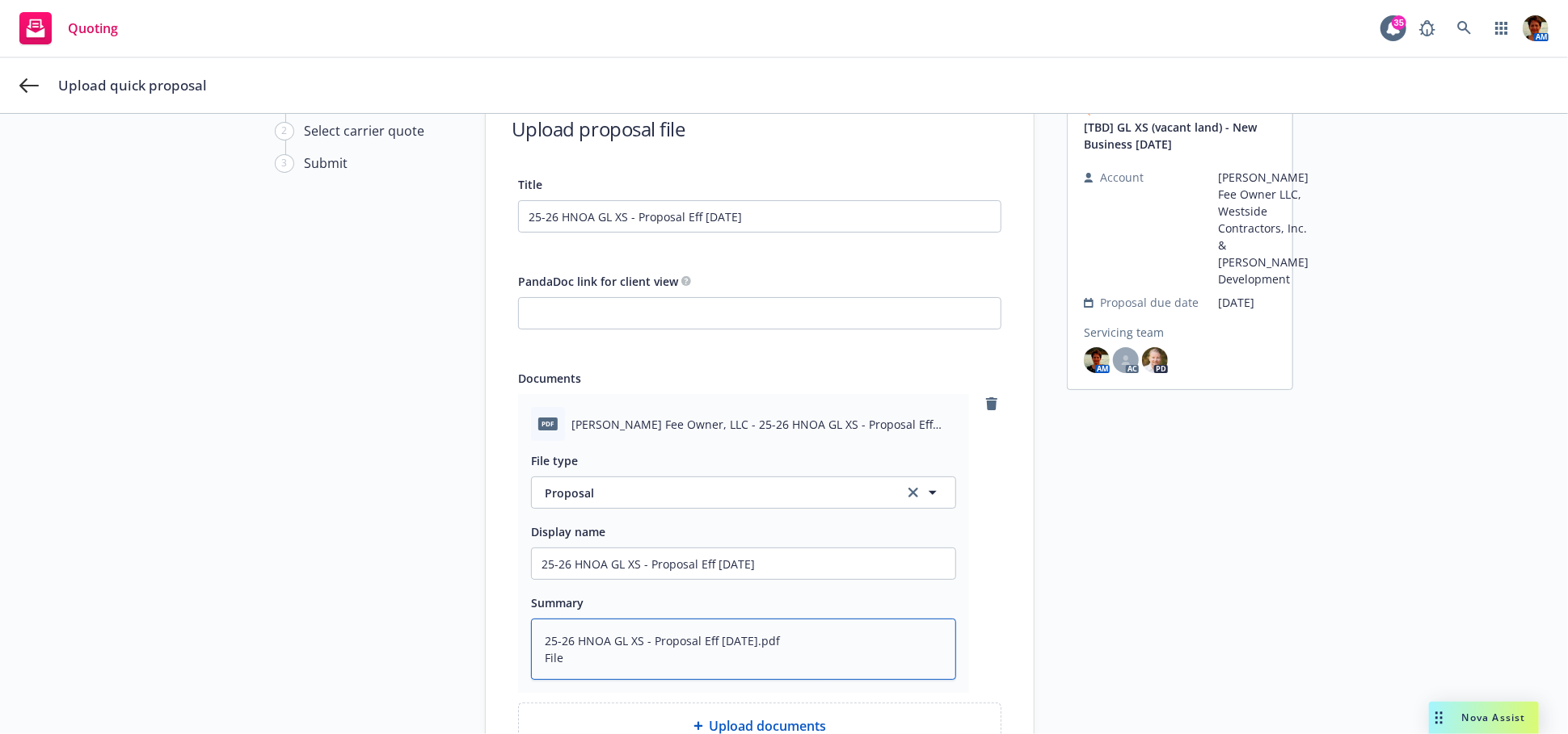
type textarea "x"
type textarea "25-26 HNOA GL XS - Proposal Eff 09-30-2025.pdf Fil"
type textarea "x"
type textarea "25-26 HNOA GL XS - Proposal Eff 09-30-2025.pdf Fi"
type textarea "x"
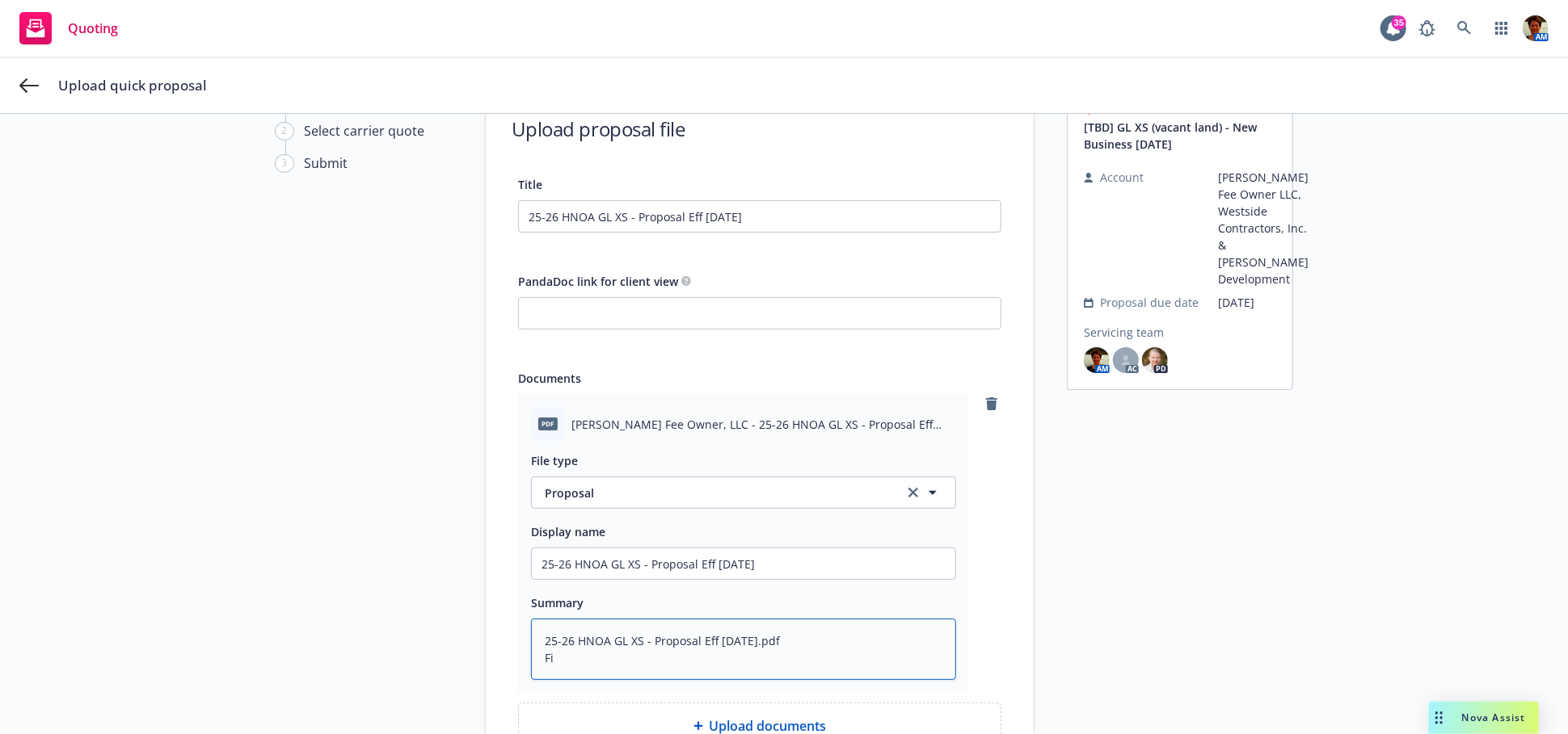
type textarea "25-26 HNOA GL XS - Proposal Eff 09-30-2025.pdf F"
type textarea "x"
type textarea "25-26 HNOA GL XS - Proposal Eff 09-30-2025.pdf"
type textarea "x"
type textarea "25-26 HNOA GL XS - Proposal Eff 09-30-2025.pdf"
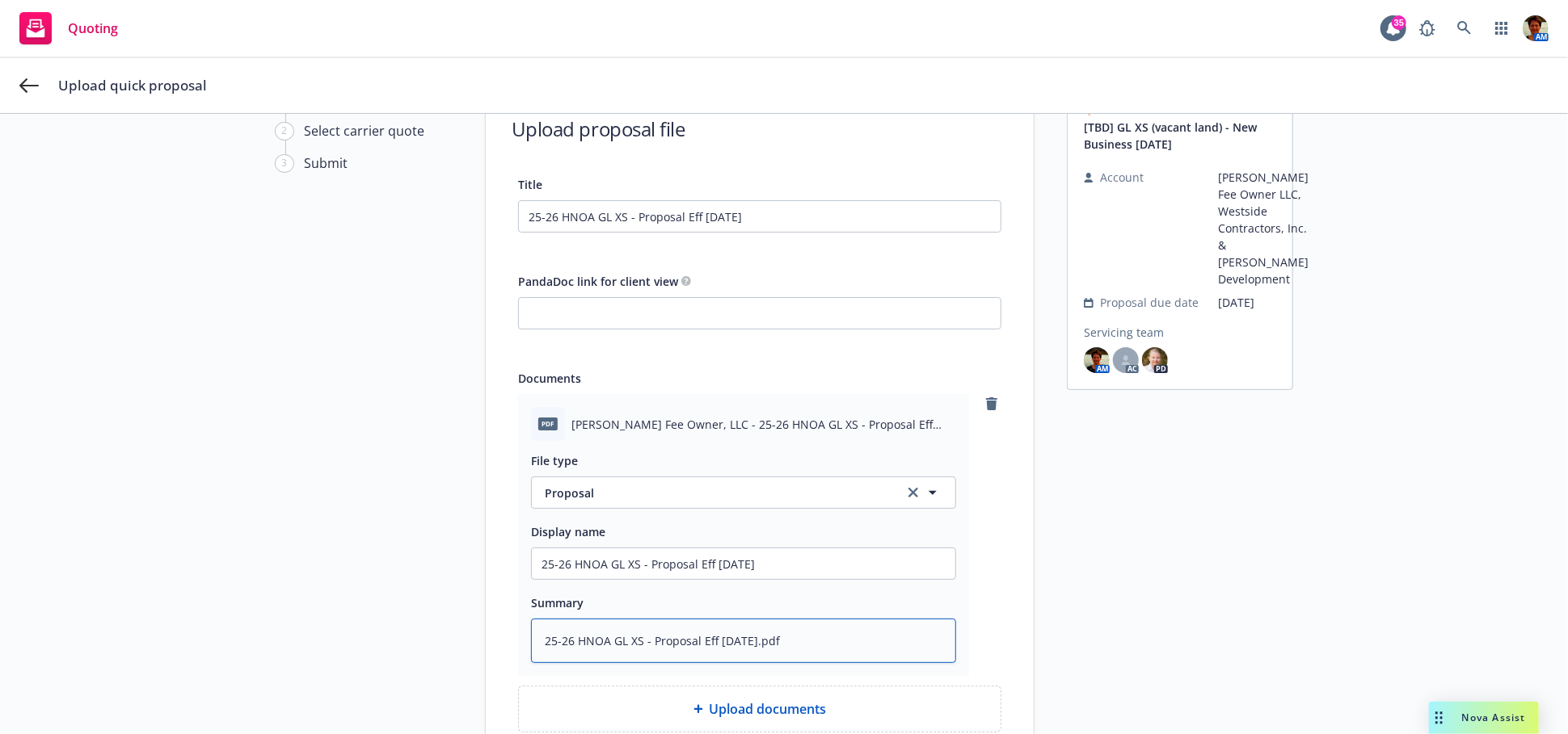
type textarea "x"
type textarea "25-26 HNOA GL XS - Proposal Eff 09-30-2025.pd"
type textarea "x"
type textarea "25-26 HNOA GL XS - Proposal Eff 09-30-2025.p"
type textarea "x"
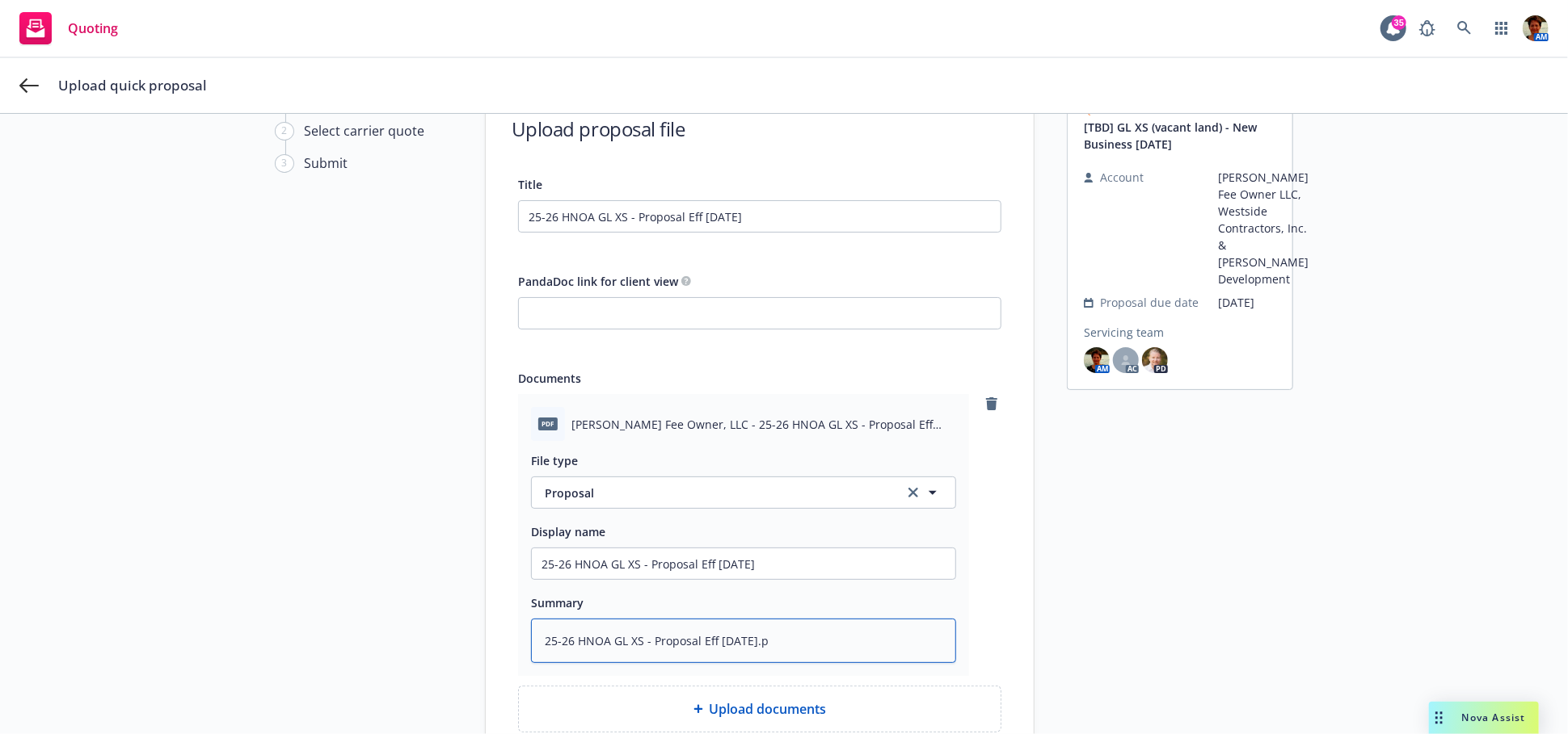
type textarea "25-26 HNOA GL XS - Proposal Eff 09-30-2025."
type textarea "x"
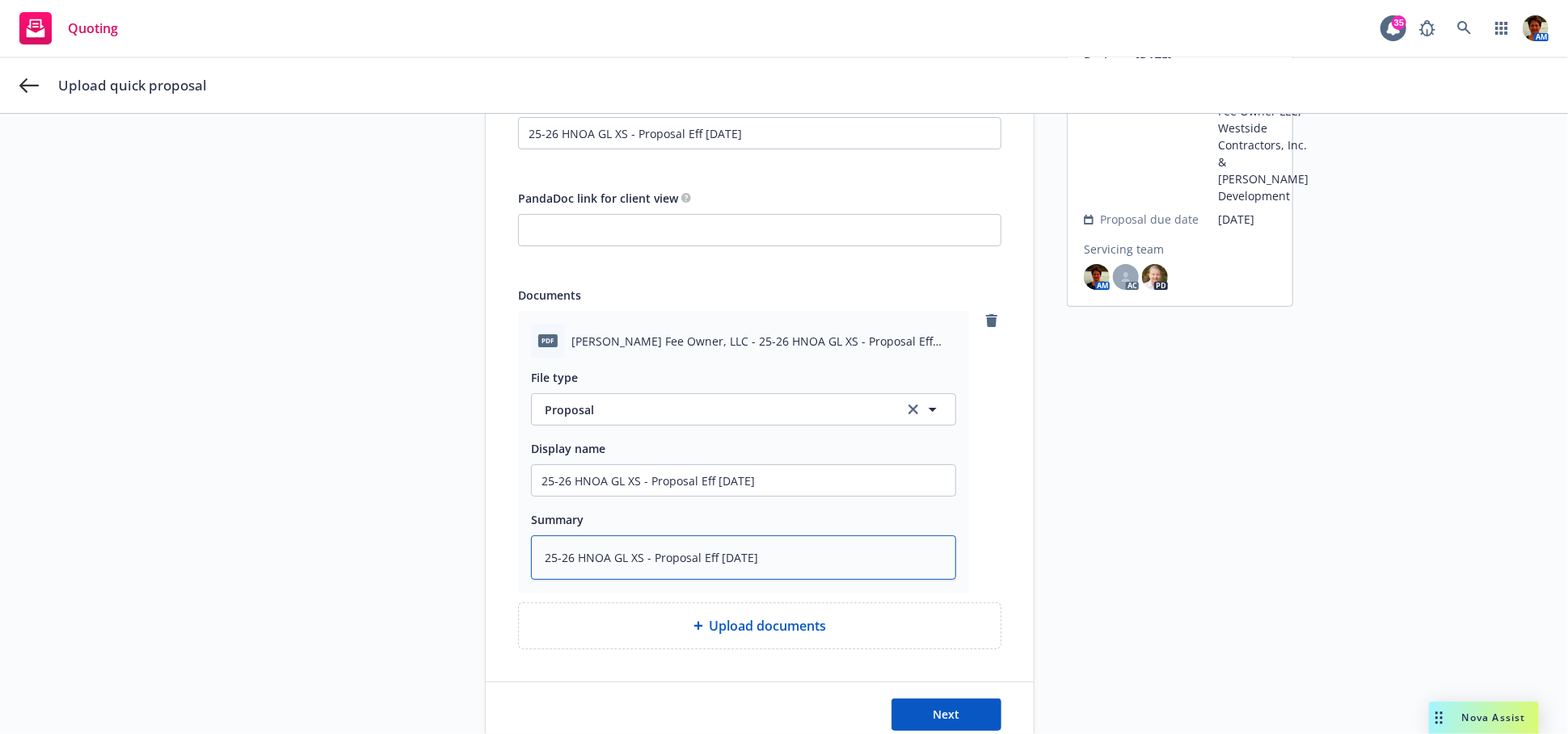
scroll to position [250, 0]
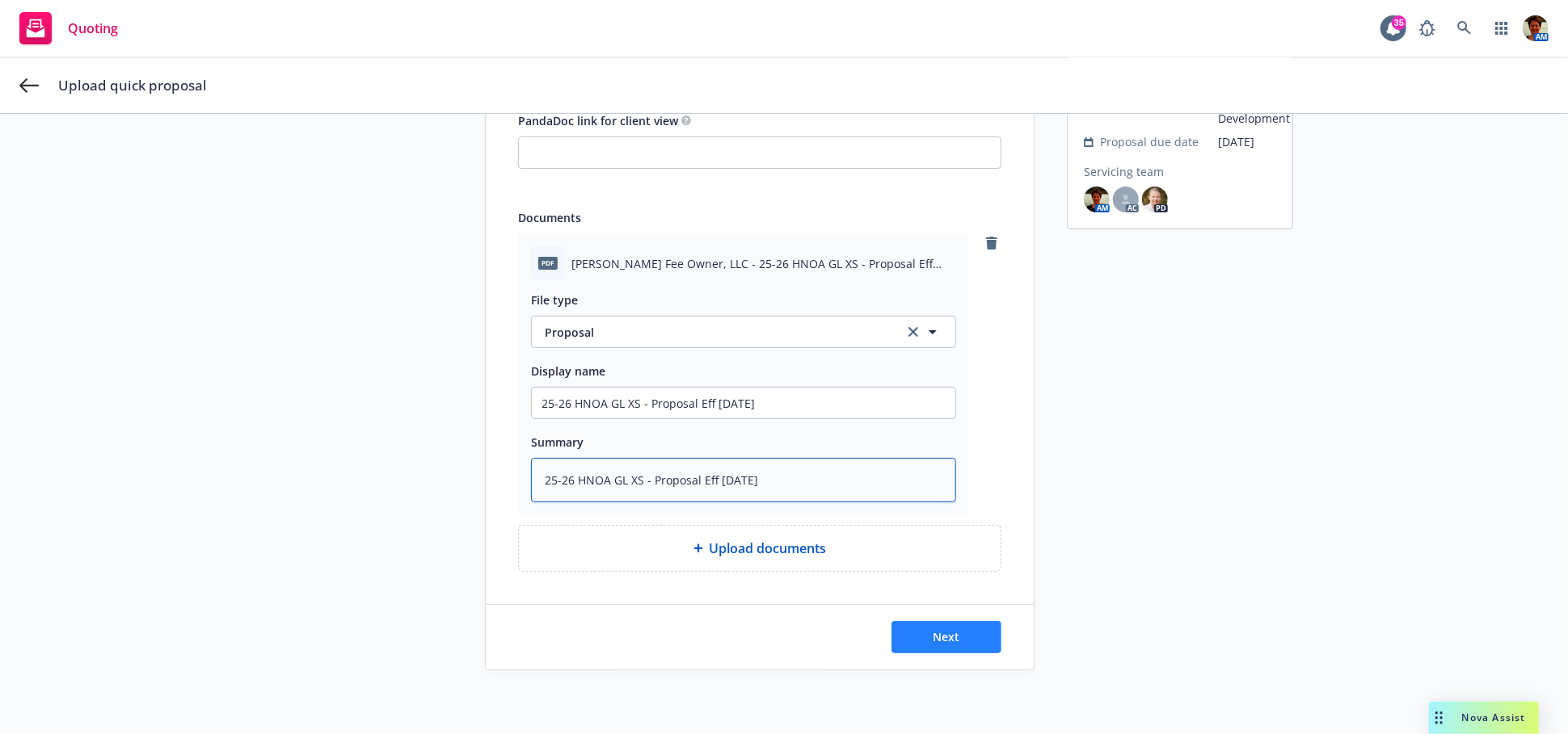
type textarea "25-26 HNOA GL XS - Proposal Eff 09-30-2025"
drag, startPoint x: 933, startPoint y: 641, endPoint x: 955, endPoint y: 647, distance: 22.8
click at [933, 641] on span "Next" at bounding box center [947, 637] width 26 height 16
type textarea "x"
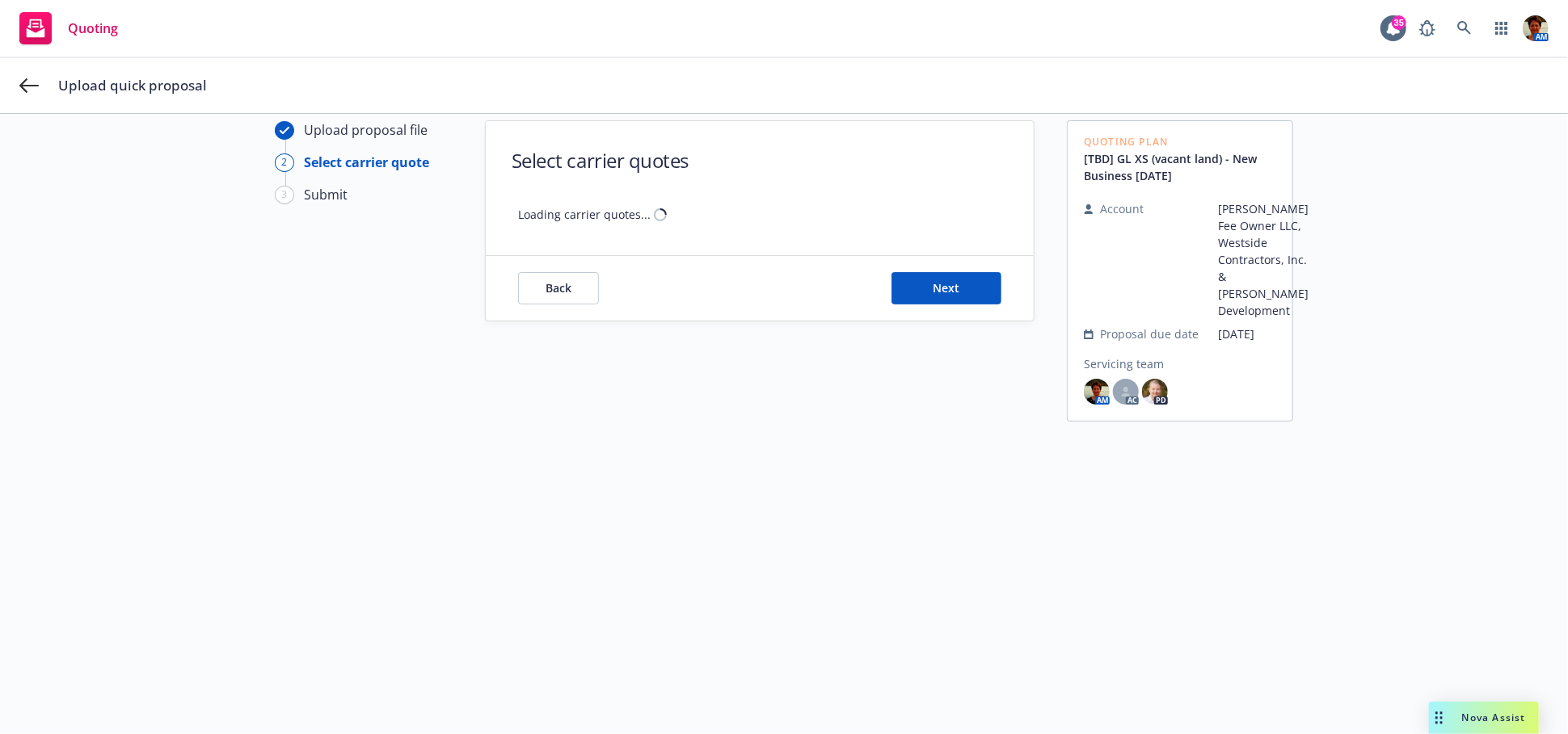
scroll to position [58, 0]
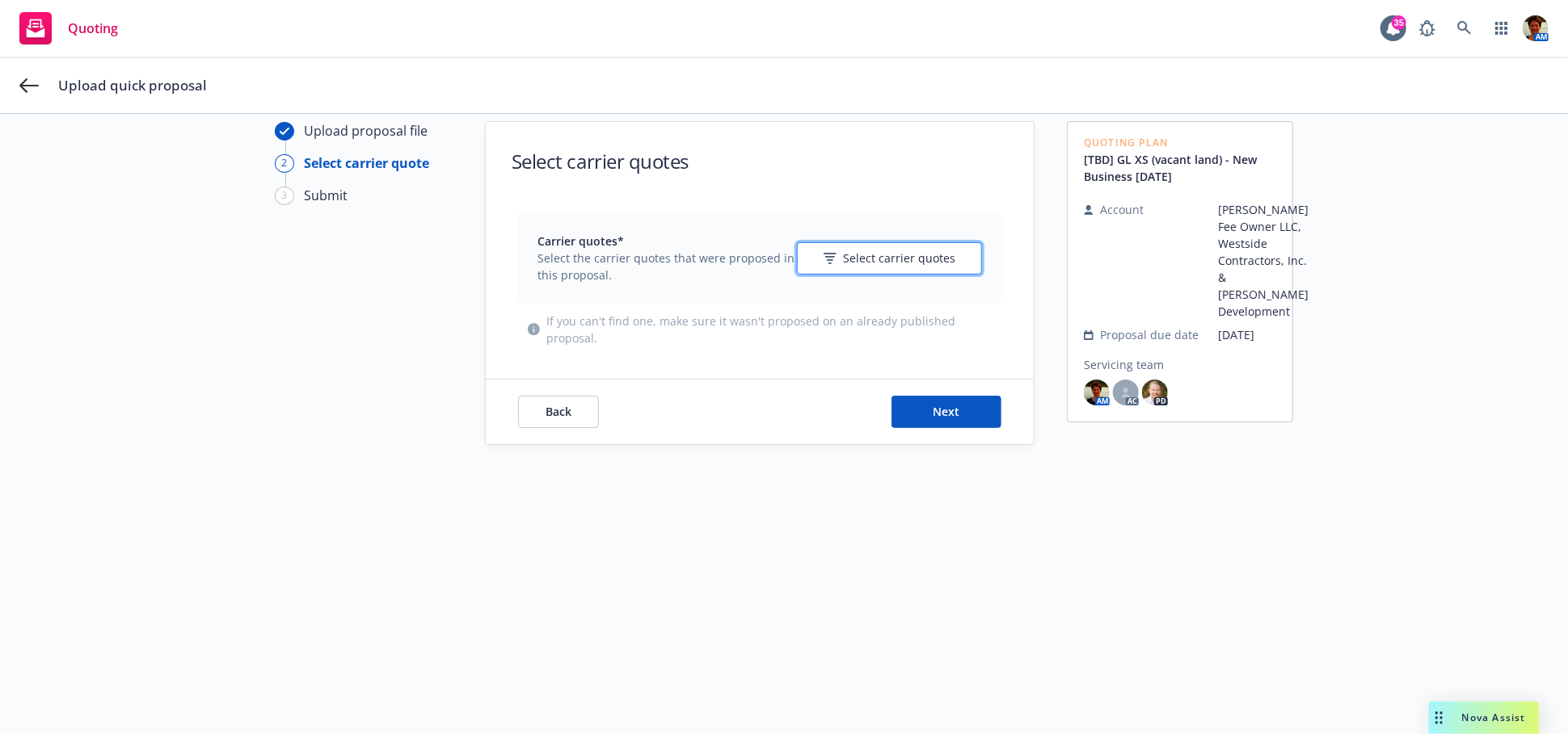
click at [898, 264] on span "Select carrier quotes" at bounding box center [899, 258] width 112 height 17
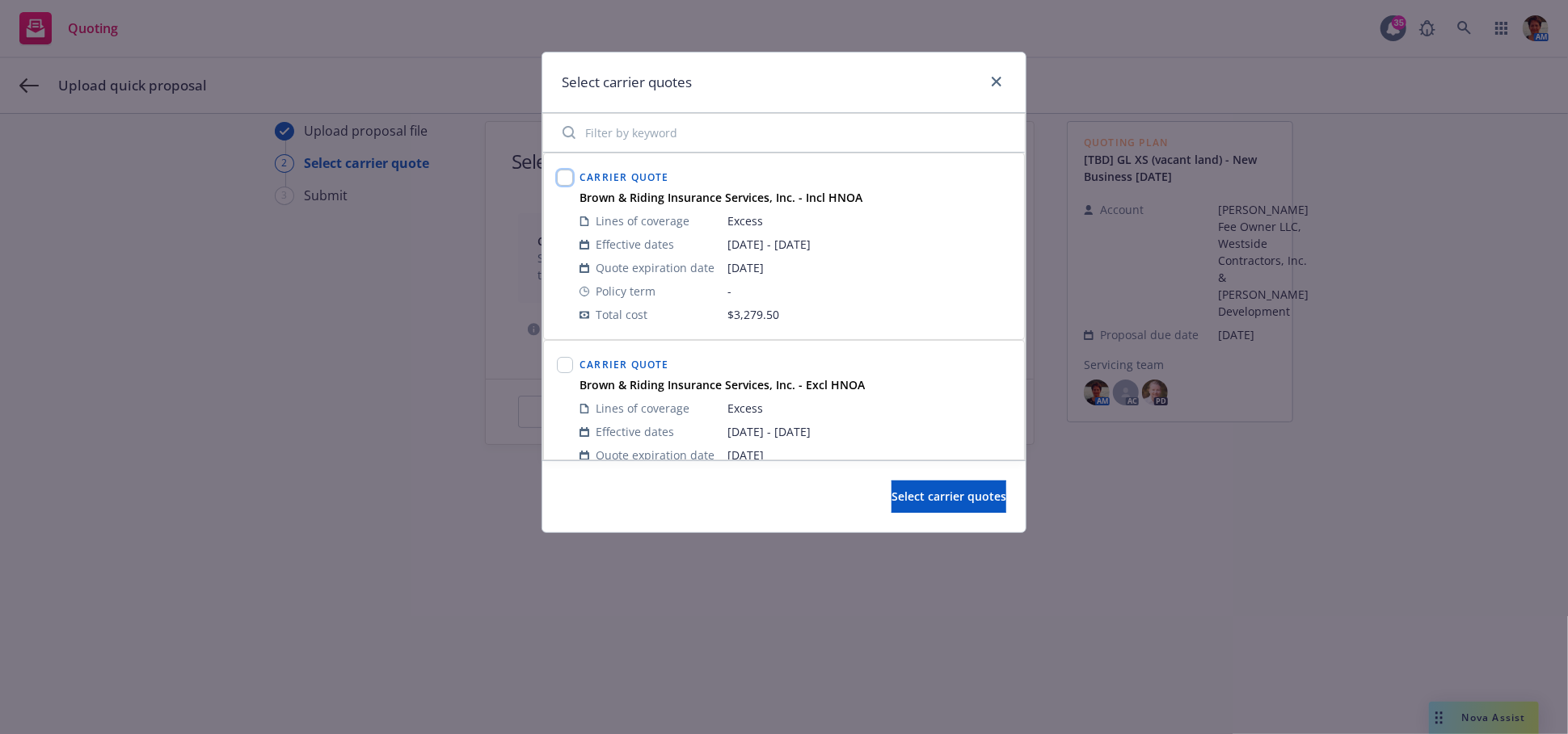
drag, startPoint x: 561, startPoint y: 176, endPoint x: 561, endPoint y: 240, distance: 64.0
click at [559, 179] on input "checkbox" at bounding box center [565, 178] width 16 height 16
checkbox input "true"
click at [566, 366] on input "checkbox" at bounding box center [565, 365] width 16 height 16
checkbox input "true"
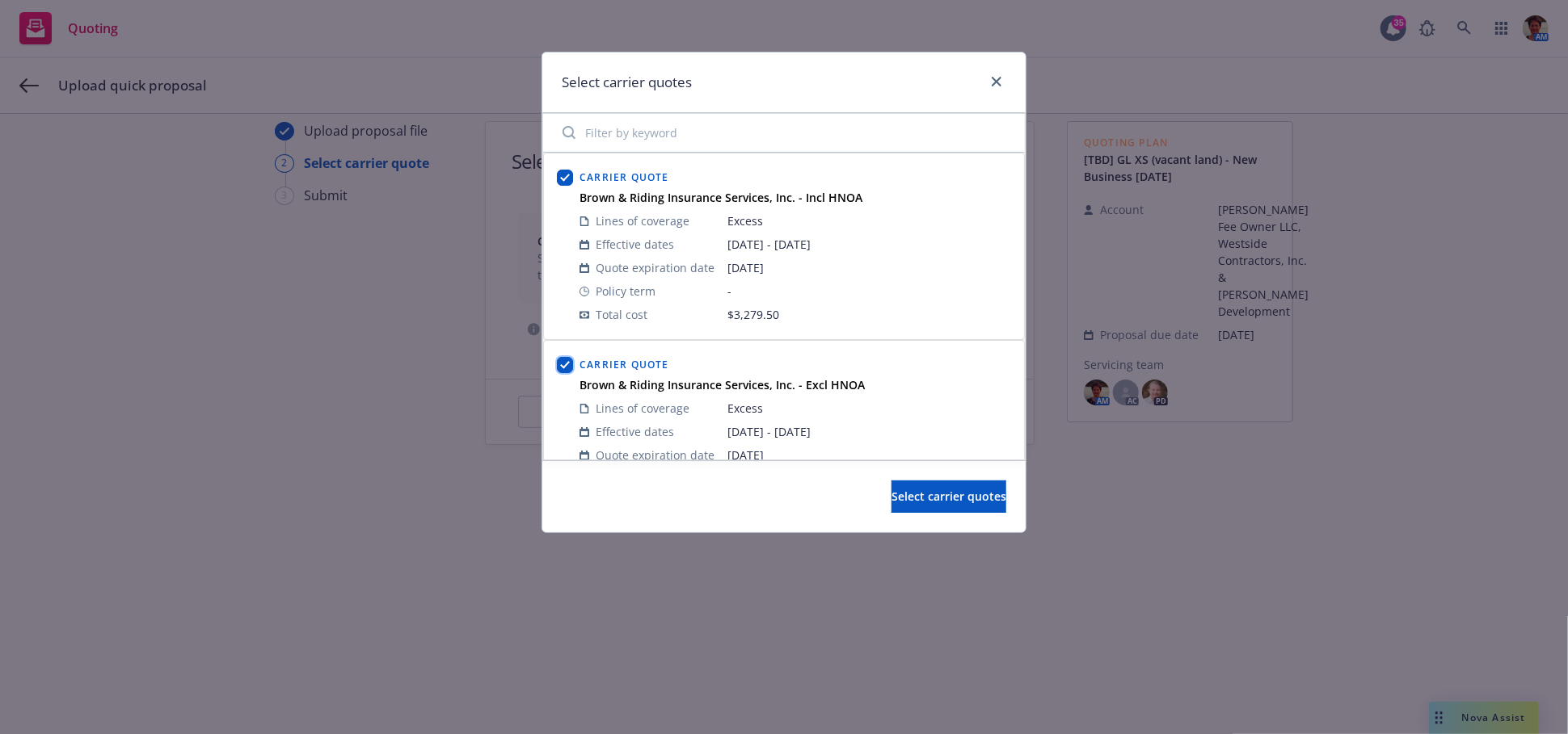
scroll to position [254, 0]
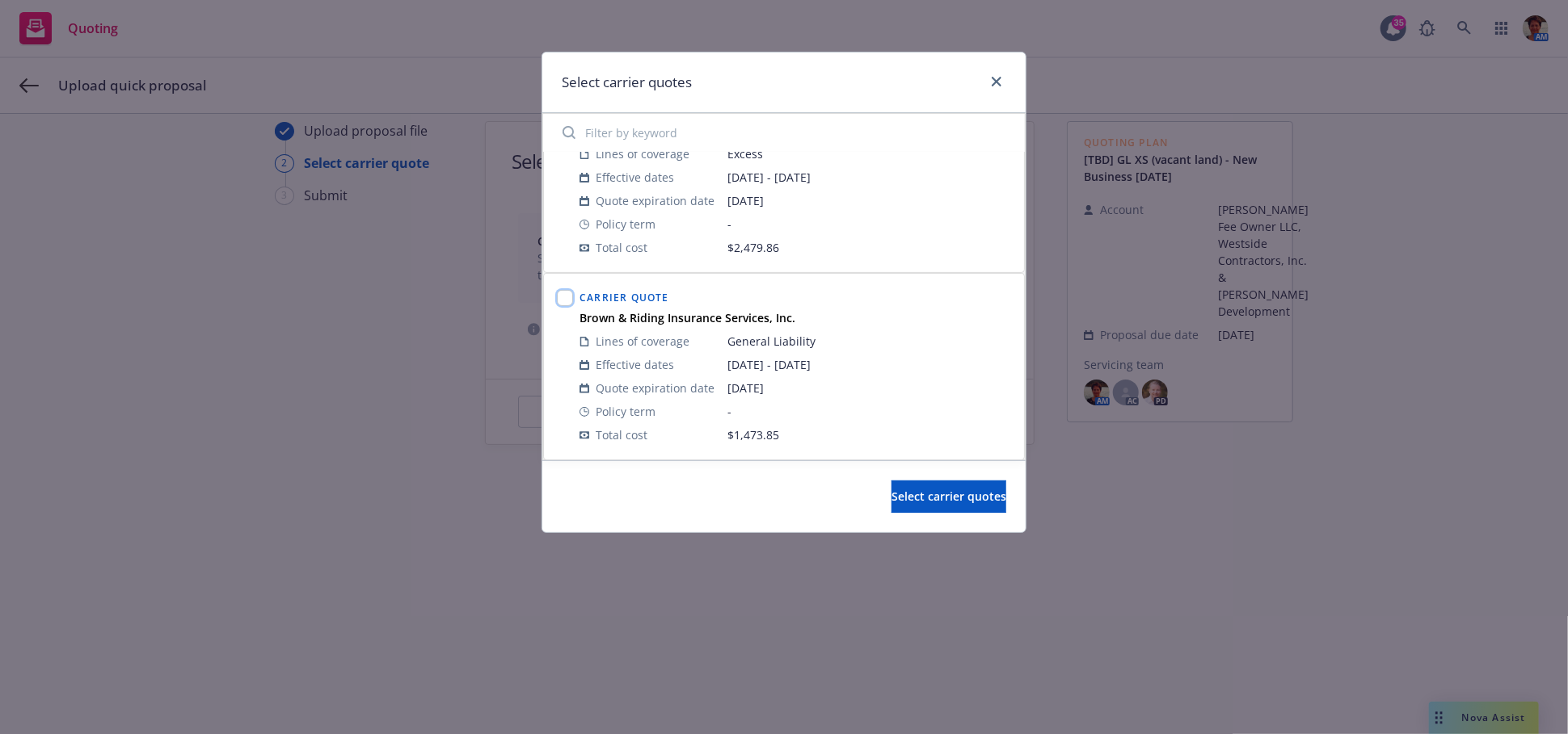
drag, startPoint x: 564, startPoint y: 302, endPoint x: 630, endPoint y: 360, distance: 87.9
click at [567, 304] on input "checkbox" at bounding box center [565, 298] width 16 height 16
checkbox input "true"
click at [931, 502] on span "Select carrier quotes" at bounding box center [948, 496] width 114 height 16
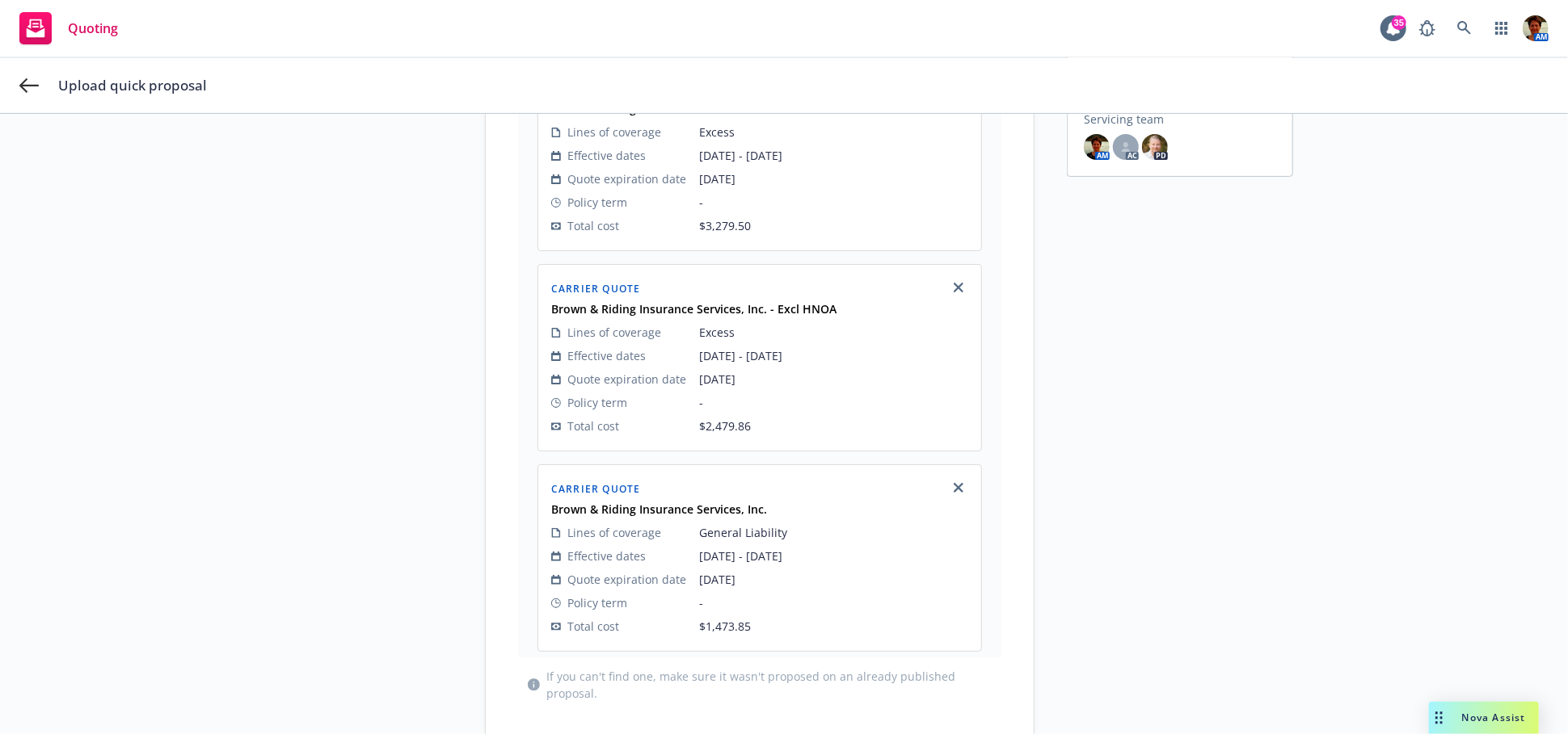
scroll to position [433, 0]
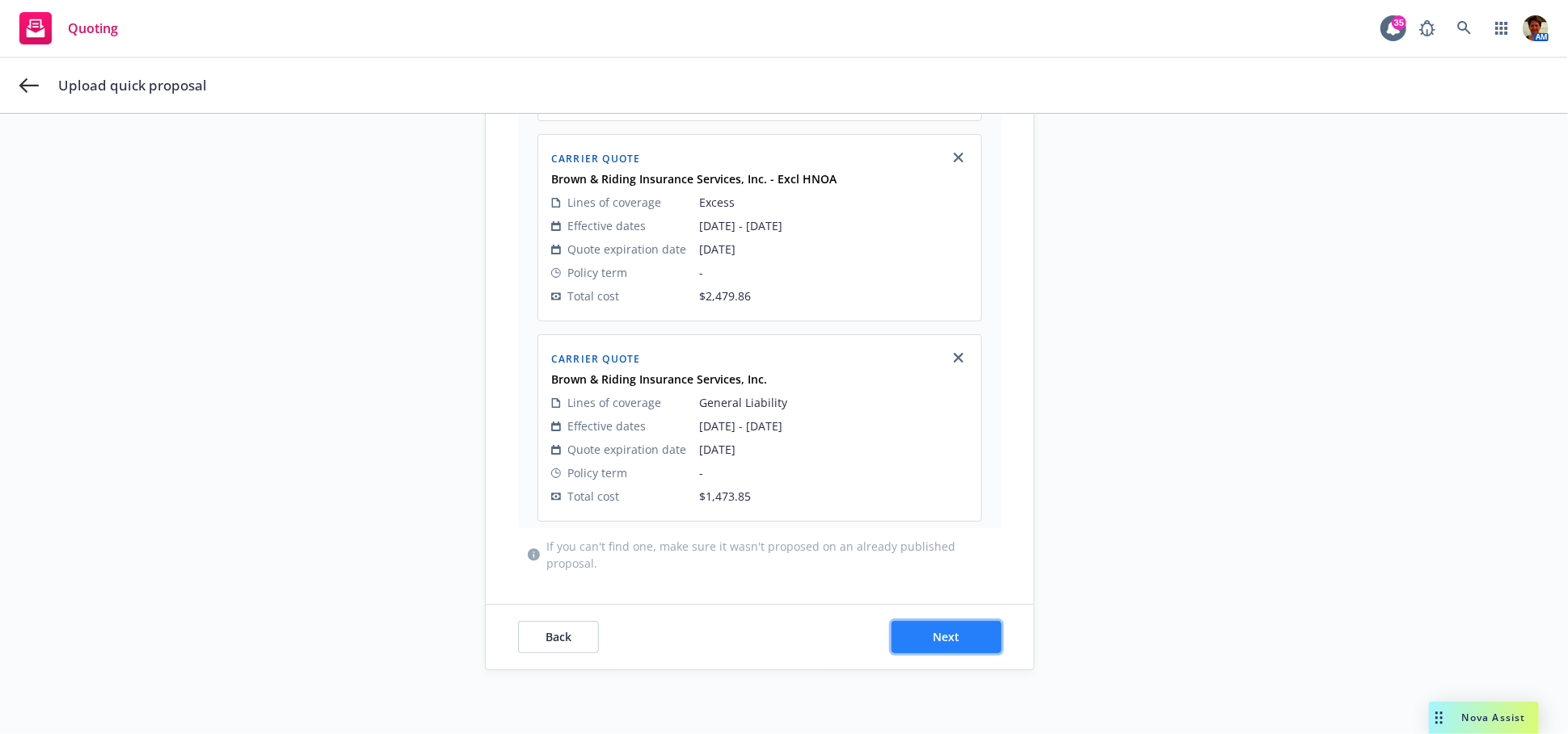
click at [934, 636] on span "Next" at bounding box center [947, 637] width 26 height 16
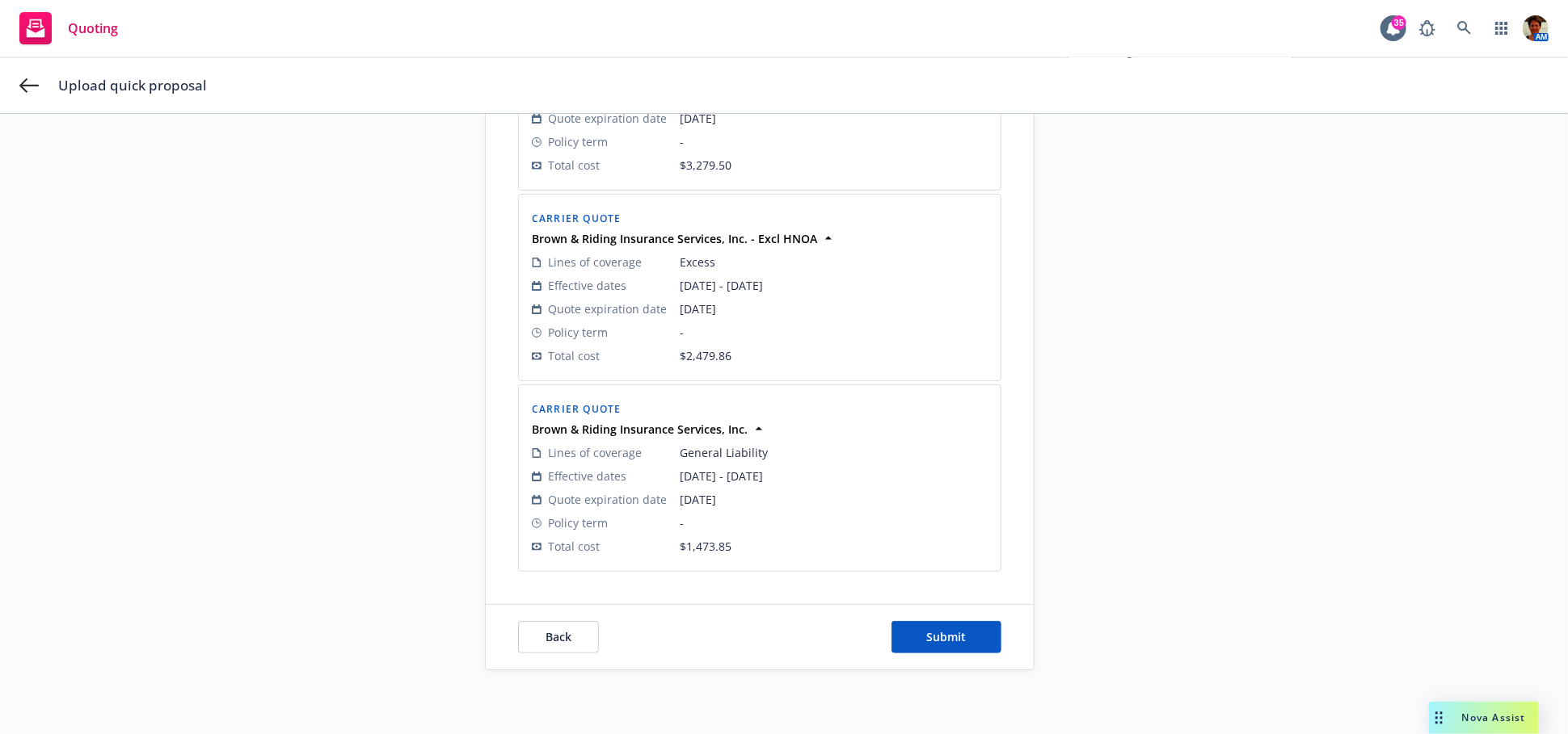
scroll to position [406, 0]
click at [934, 636] on span "Submit" at bounding box center [947, 637] width 40 height 16
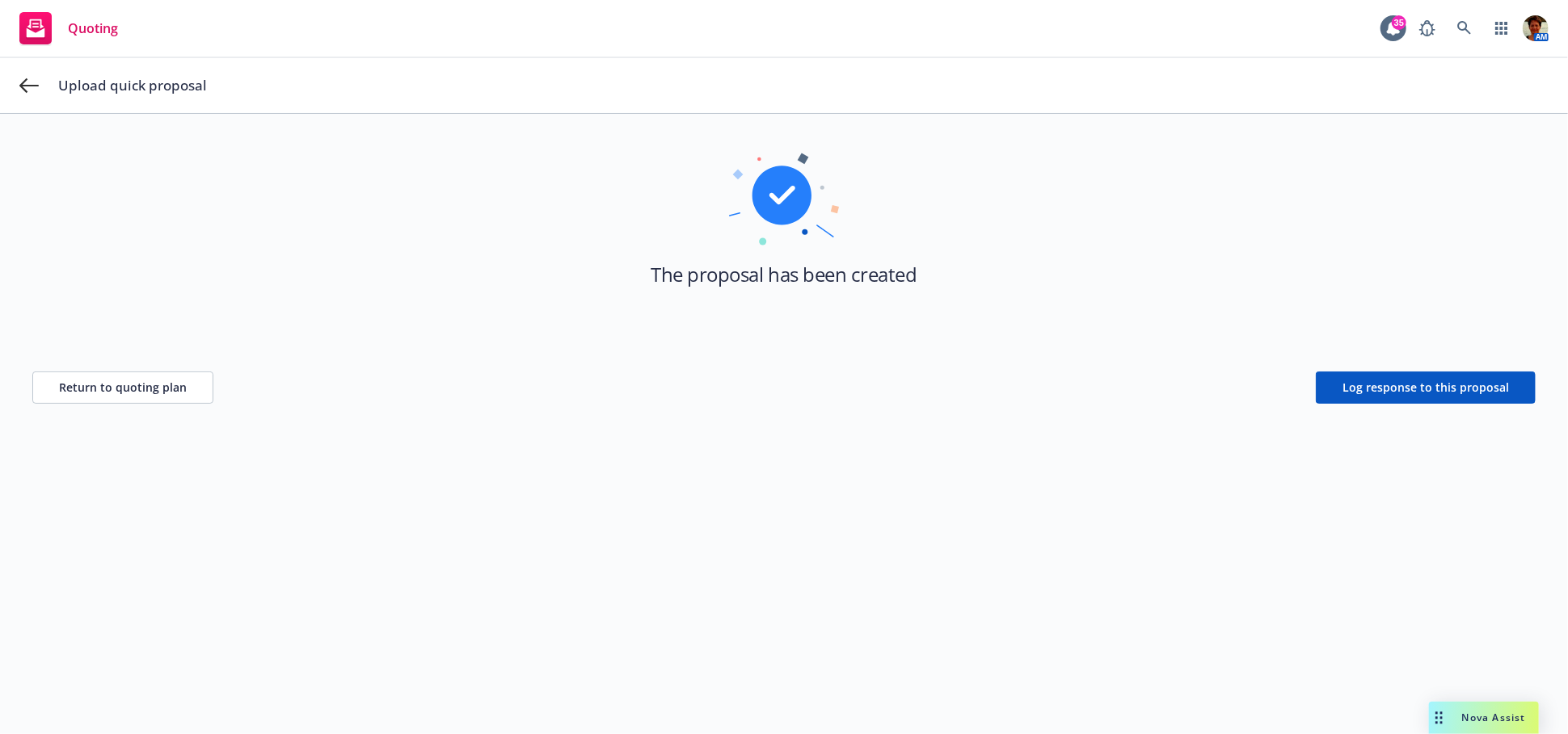
scroll to position [58, 0]
drag, startPoint x: 117, startPoint y: 385, endPoint x: 212, endPoint y: 394, distance: 95.4
click at [123, 386] on span "Return to quoting plan" at bounding box center [123, 388] width 128 height 16
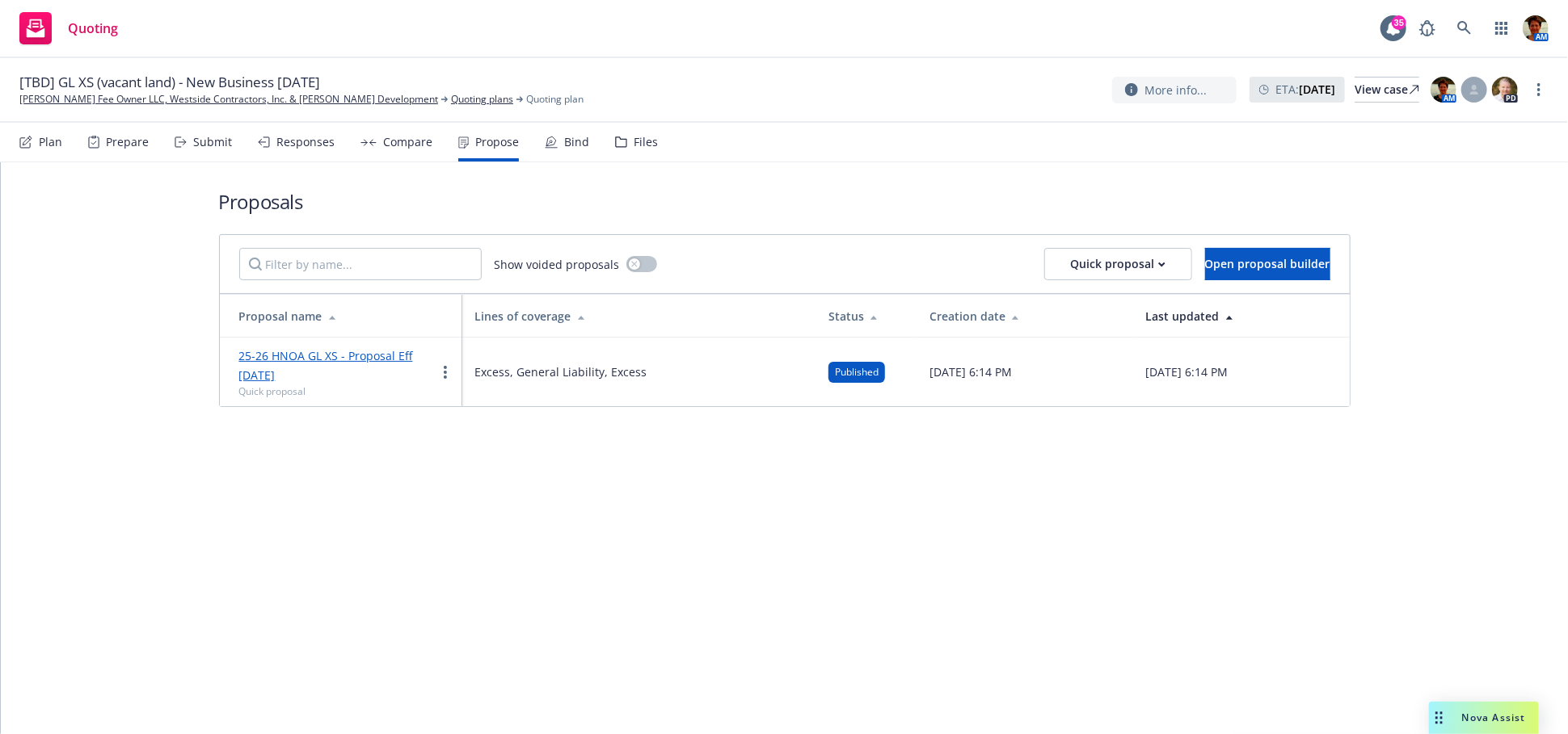
click at [624, 143] on div "Files" at bounding box center [636, 142] width 43 height 39
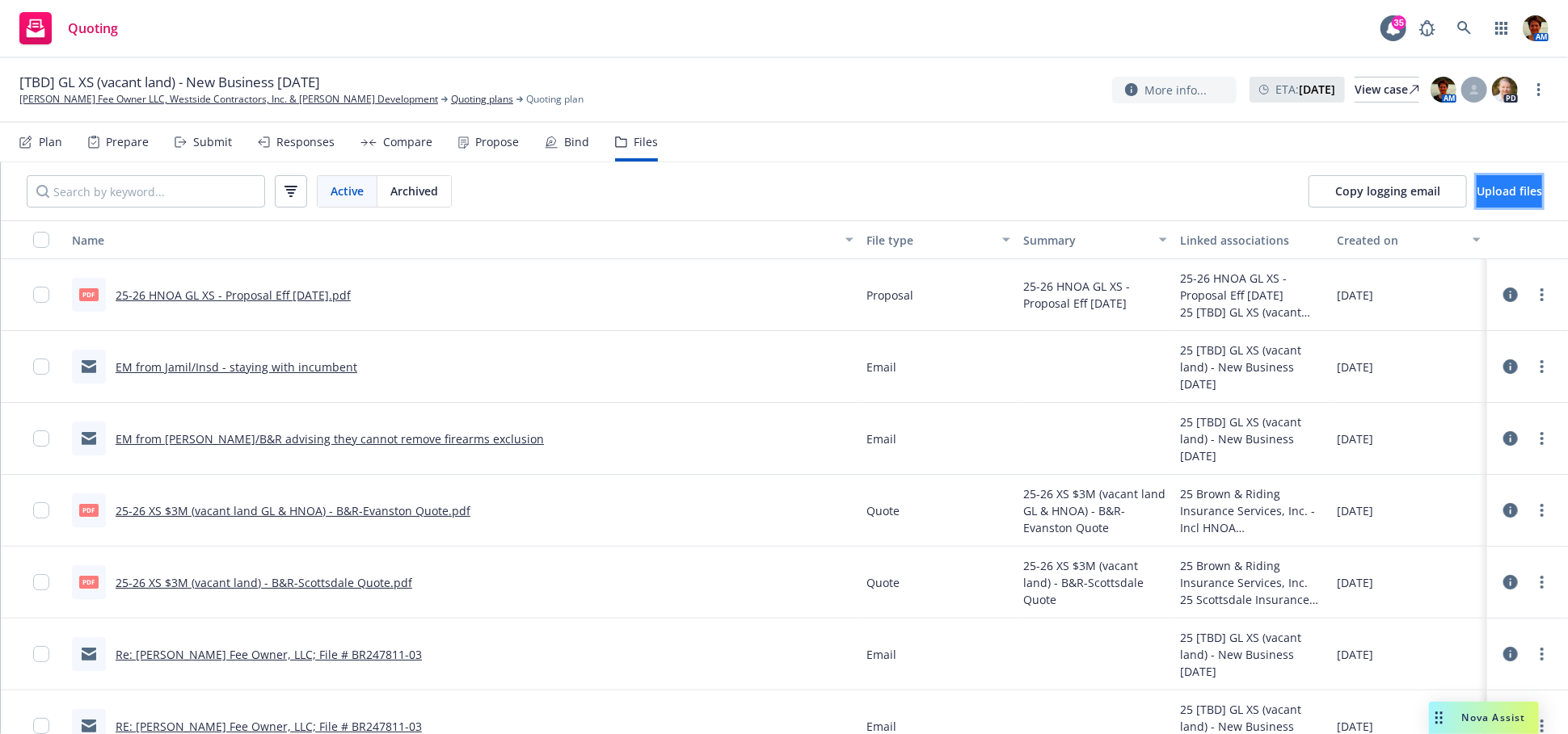
click at [1477, 202] on button "Upload files" at bounding box center [1510, 191] width 66 height 32
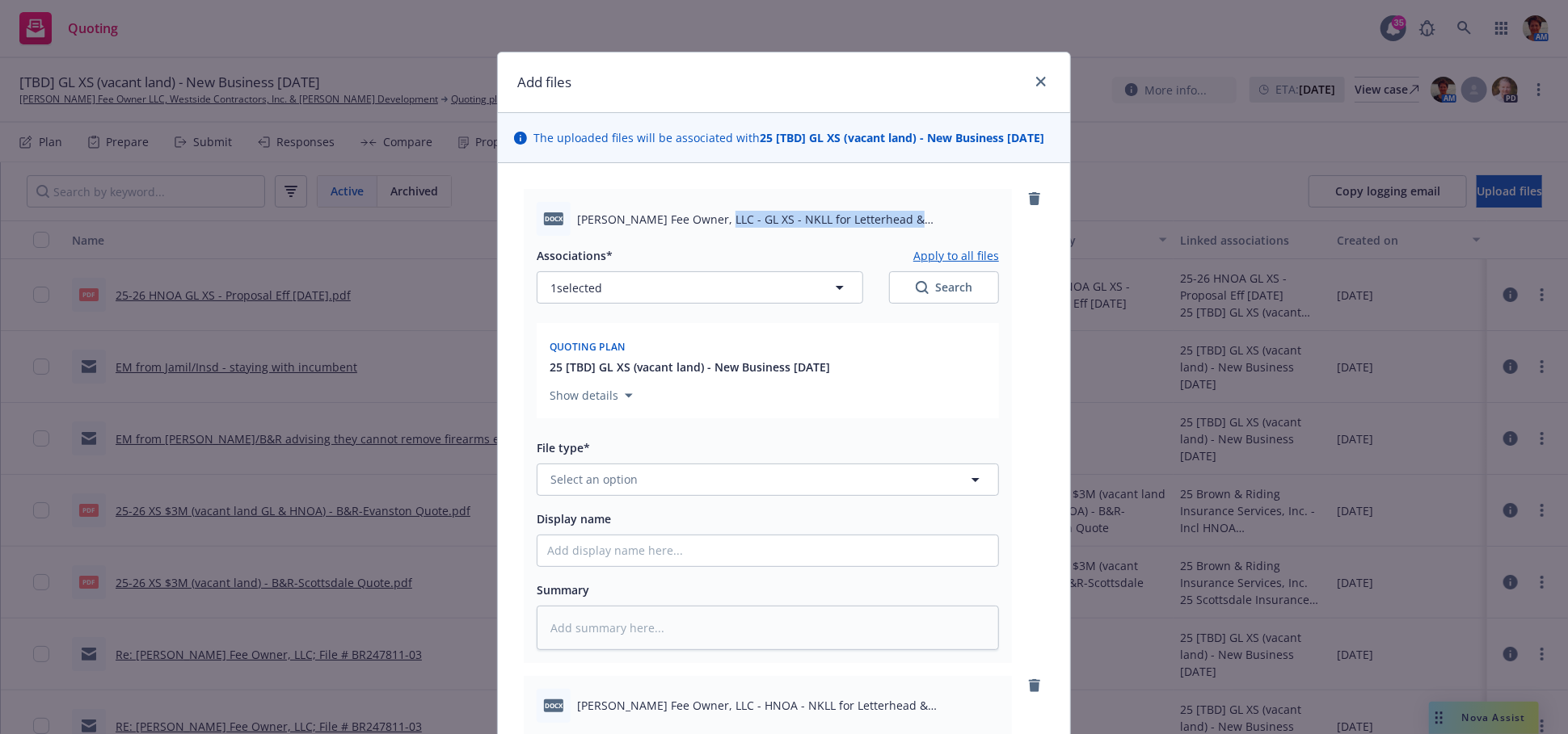
drag, startPoint x: 701, startPoint y: 235, endPoint x: 922, endPoint y: 240, distance: 221.1
click at [922, 228] on span "Blosser Fee Owner, LLC - GL XS - NKLL for Letterhead & Completion.docx" at bounding box center [788, 219] width 421 height 17
copy span "GL XS - NKLL for Letterhead & Completion"
click at [807, 566] on input "Display name" at bounding box center [768, 550] width 461 height 30
paste input "GL XS - NKLL for Letterhead & Completion"
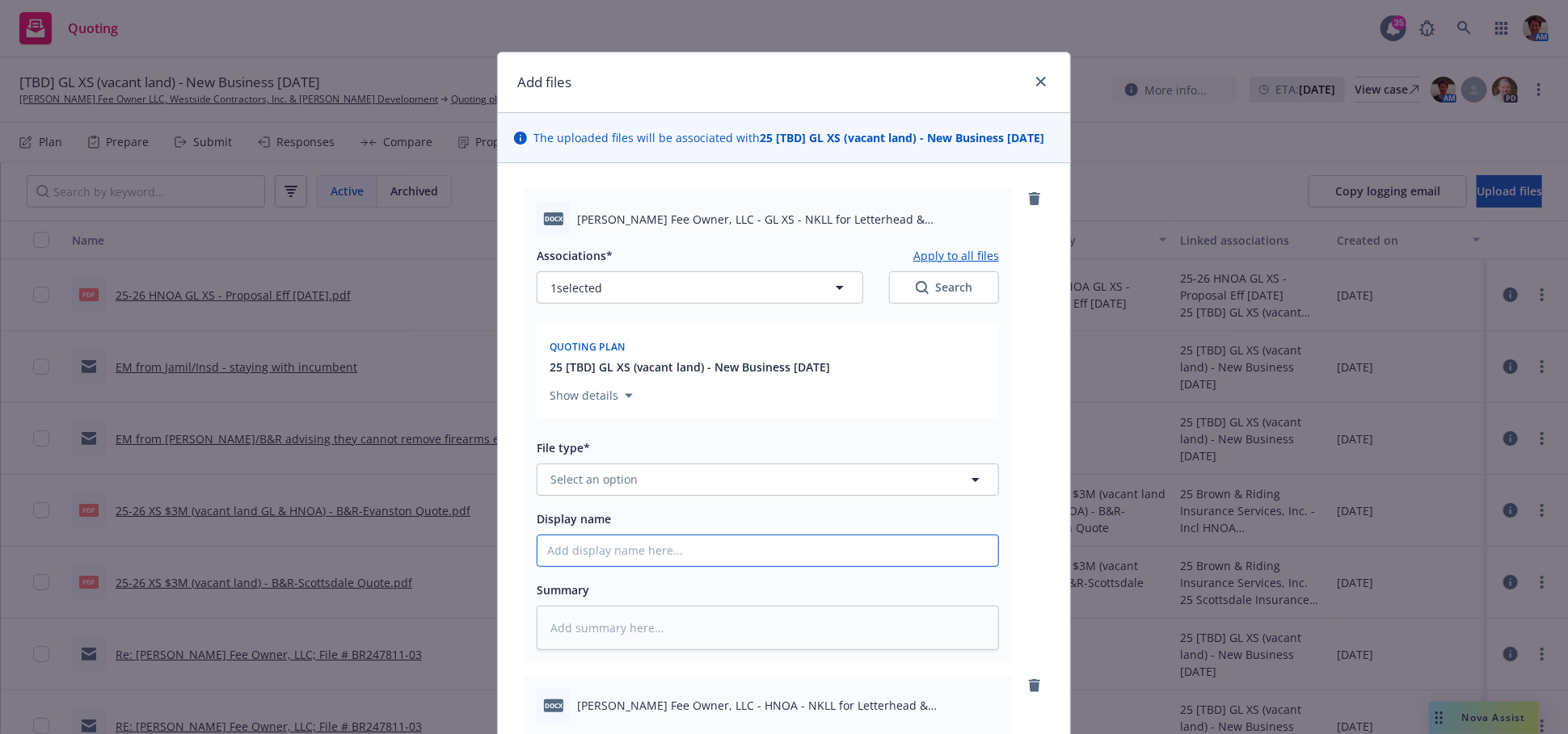
type textarea "x"
type input "GL XS - NKLL for Letterhead & Completion"
click at [801, 630] on textarea at bounding box center [768, 628] width 463 height 44
paste textarea "GL XS - NKLL for Letterhead & Completion"
type textarea "x"
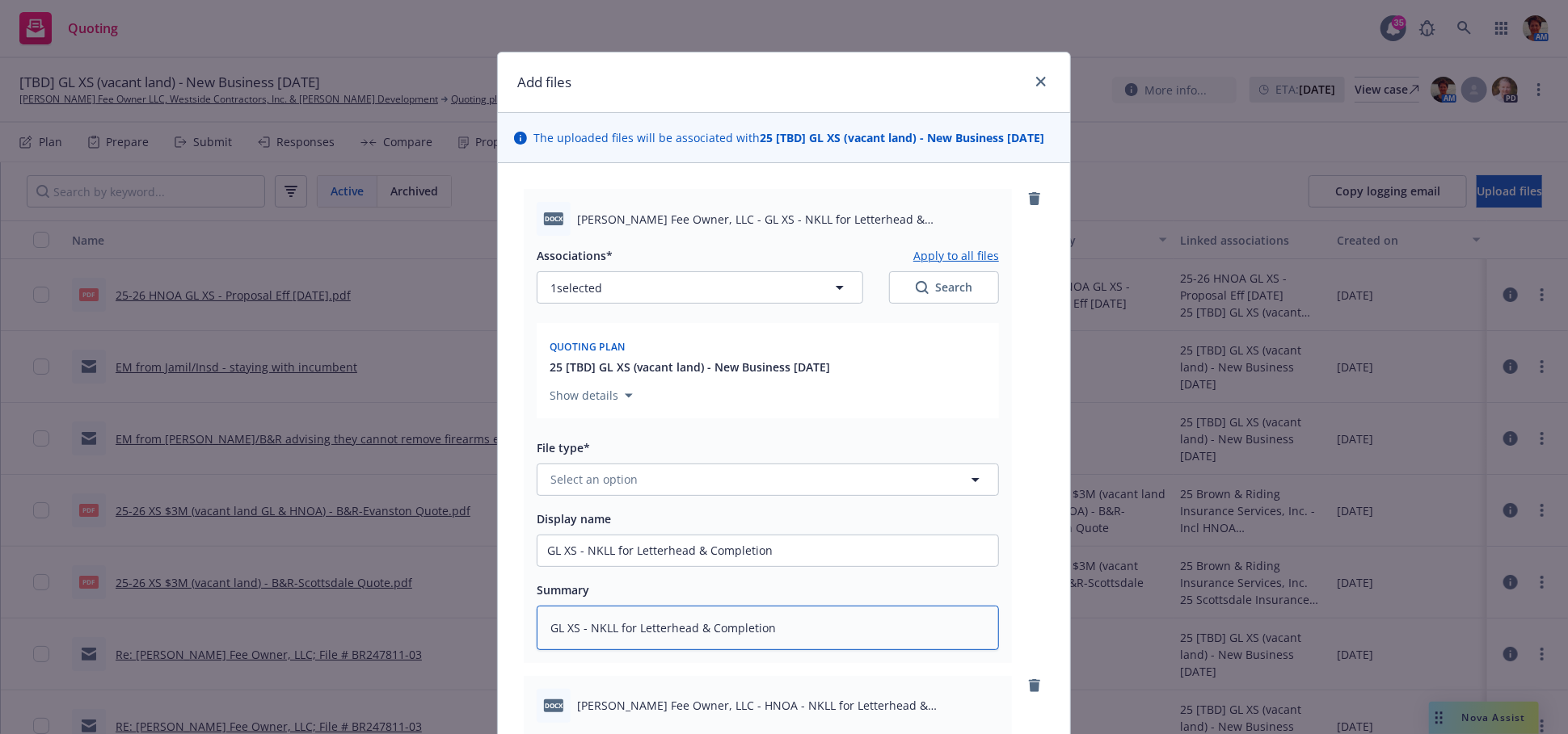
type textarea "GL XS - NKLL for Letterhead & Completion"
click at [788, 496] on button "Select an option" at bounding box center [768, 480] width 463 height 32
type input "no know"
click at [691, 403] on div "No Known Loss Letter" at bounding box center [768, 391] width 441 height 23
type textarea "x"
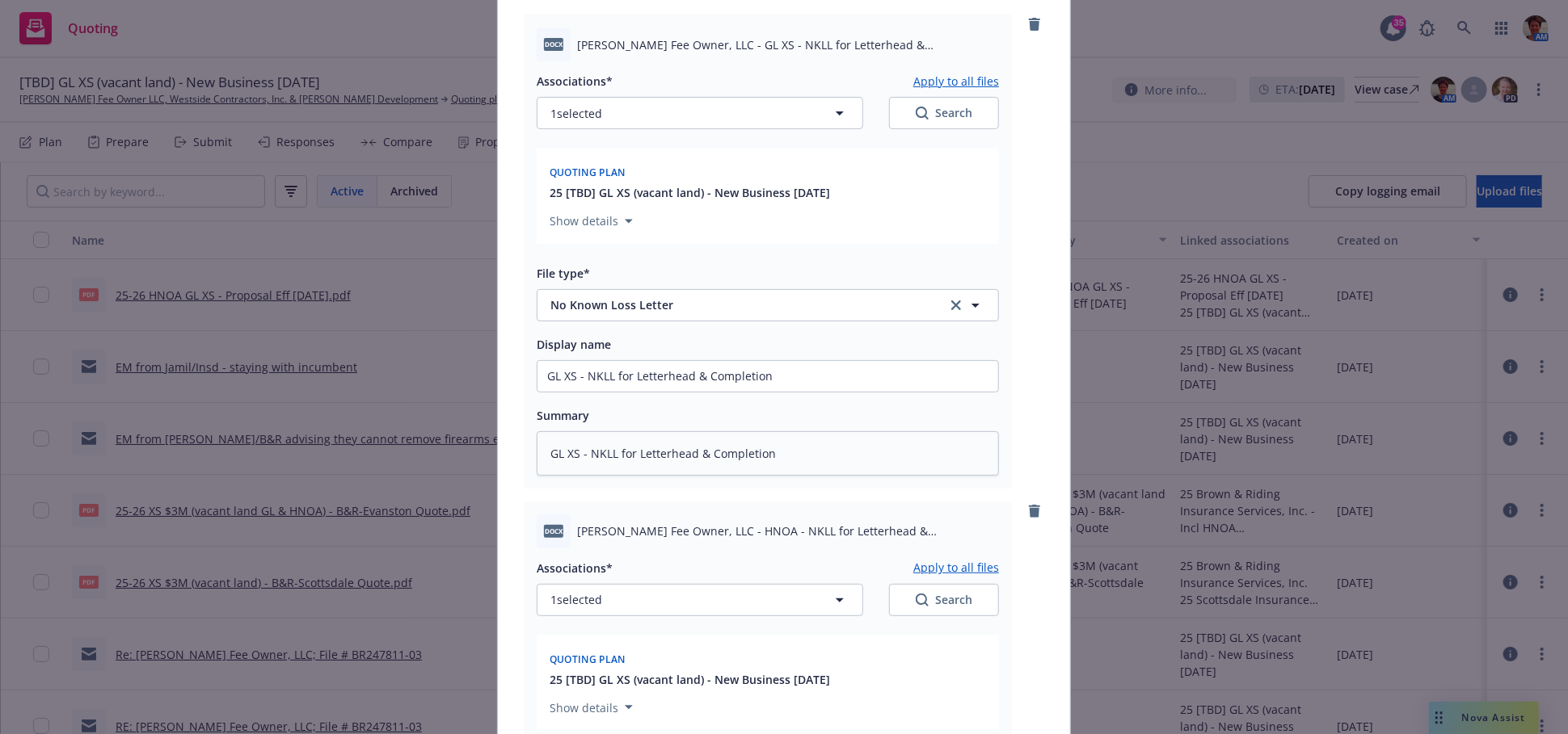
scroll to position [359, 0]
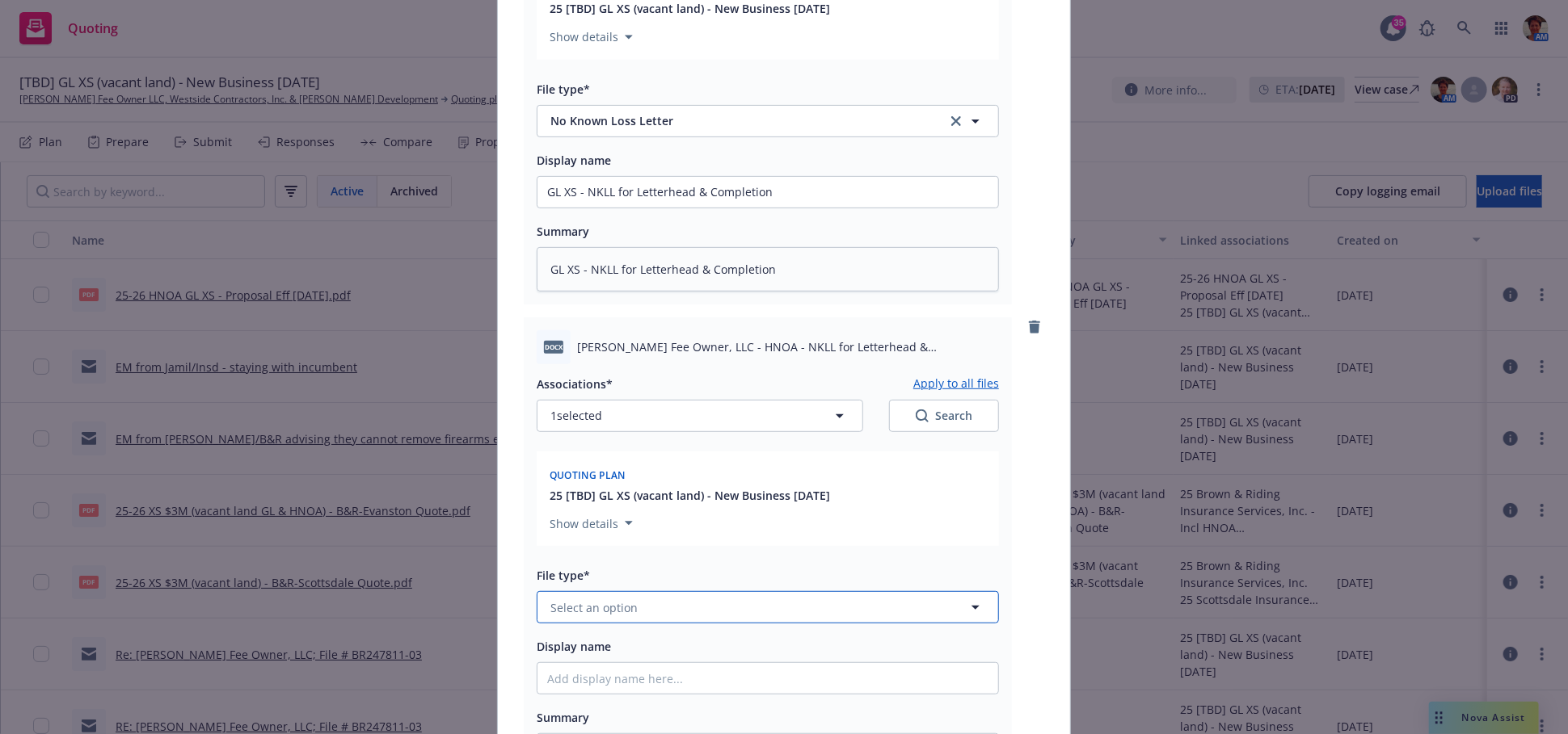
click at [684, 621] on button "Select an option" at bounding box center [768, 607] width 463 height 32
type input "no know"
click at [701, 532] on div "No Known Loss Letter" at bounding box center [768, 520] width 441 height 23
drag, startPoint x: 702, startPoint y: 360, endPoint x: 924, endPoint y: 372, distance: 222.3
click at [924, 355] on span "Blosser Fee Owner, LLC - HNOA - NKLL for Letterhead & Completion.docx" at bounding box center [788, 346] width 421 height 17
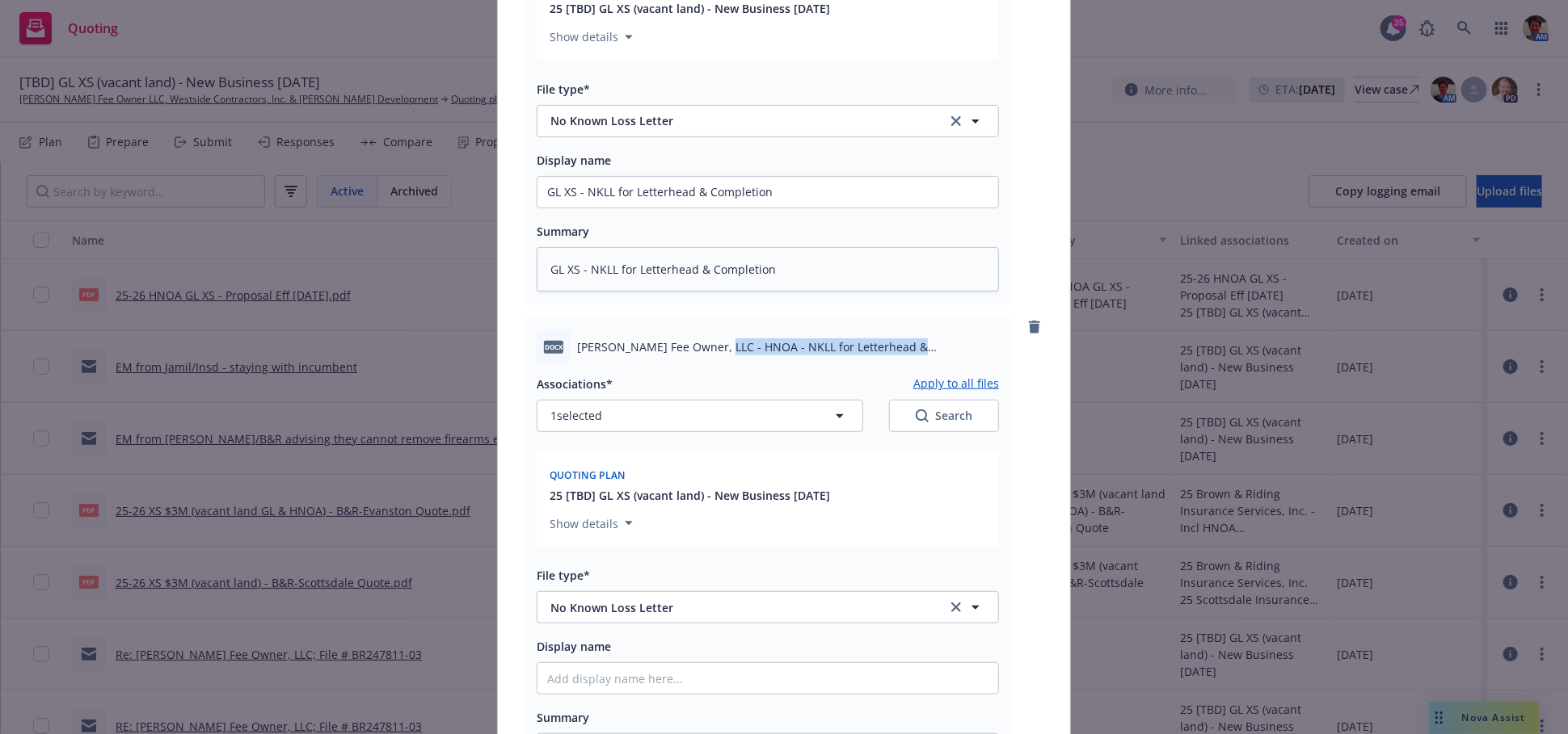
copy span "HNOA - NKLL for Letterhead & Completion"
click at [677, 694] on input "Display name" at bounding box center [768, 678] width 461 height 30
paste input "HNOA - NKLL for Letterhead & Completion"
type textarea "x"
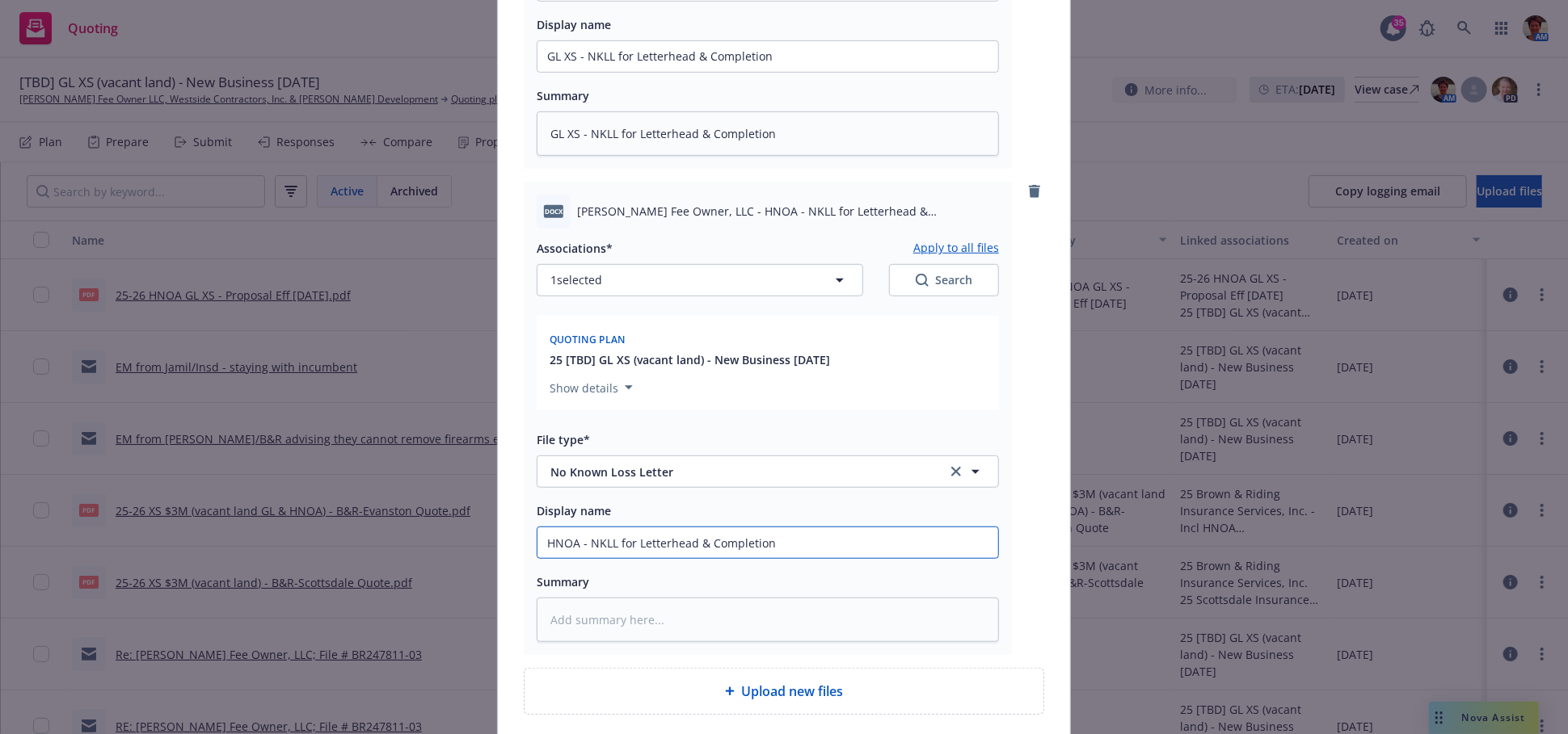
scroll to position [538, 0]
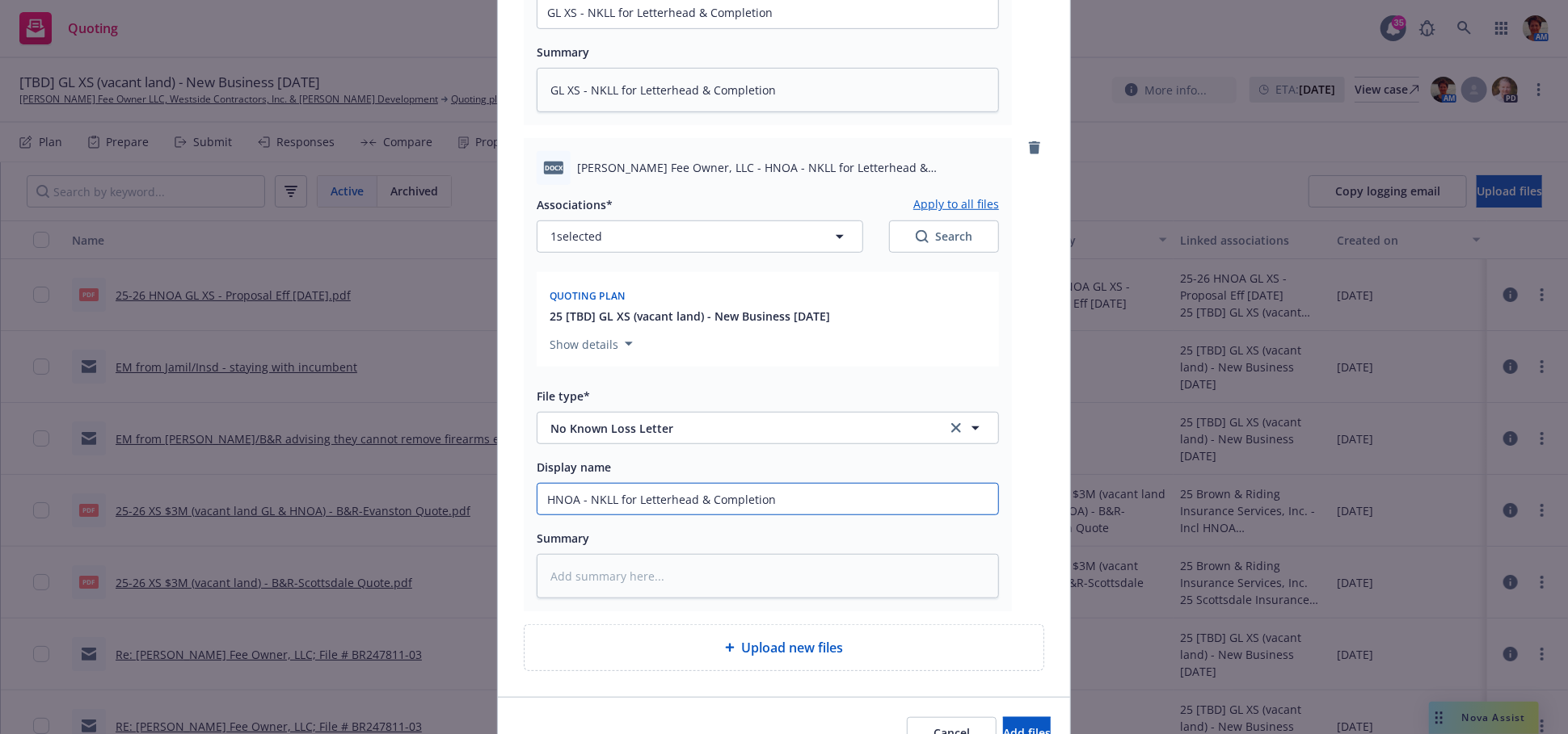
type input "HNOA - NKLL for Letterhead & Completion"
click at [643, 596] on textarea at bounding box center [768, 576] width 463 height 44
paste textarea "HNOA - NKLL for Letterhead & Completion"
type textarea "x"
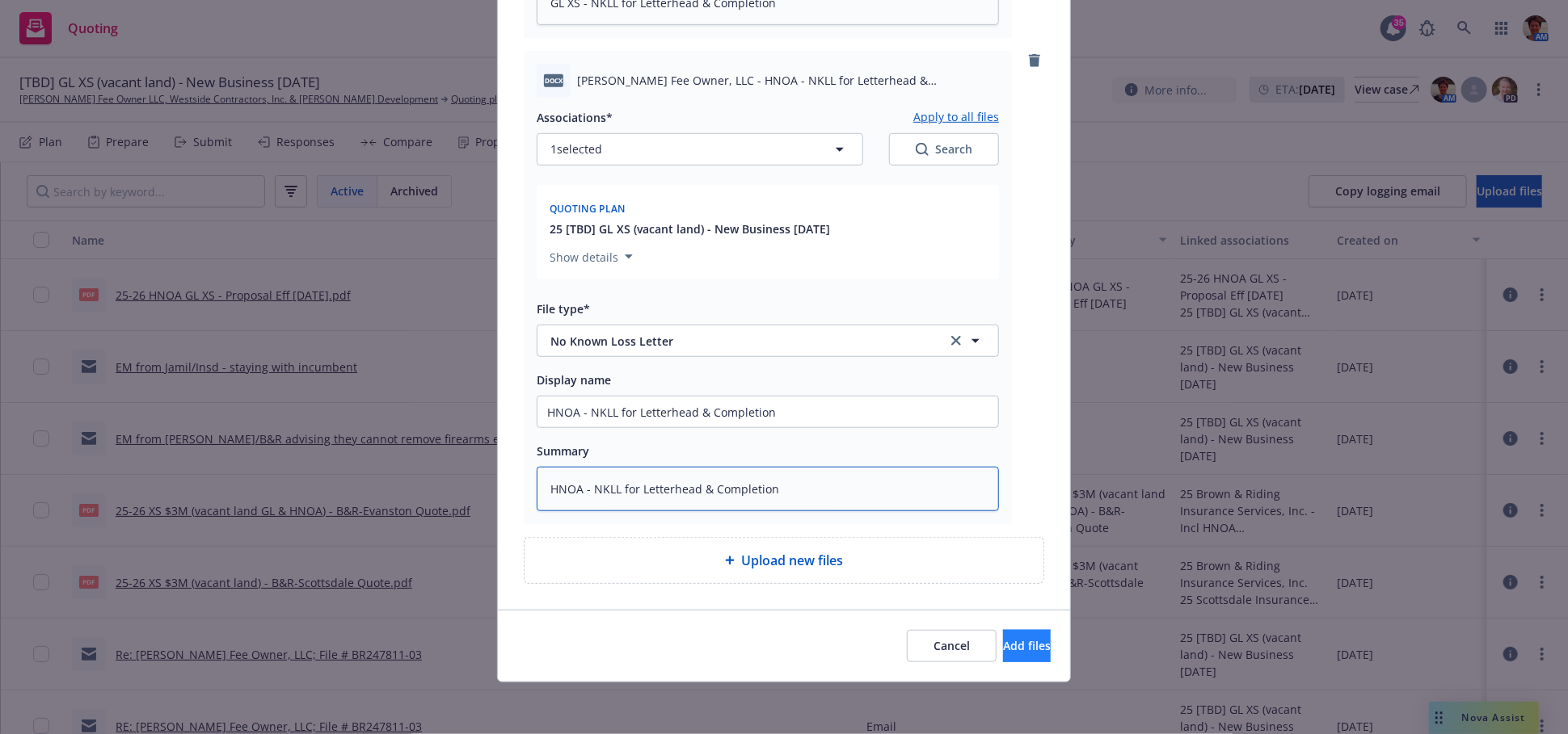
type textarea "HNOA - NKLL for Letterhead & Completion"
click at [1012, 651] on span "Add files" at bounding box center [1026, 646] width 48 height 16
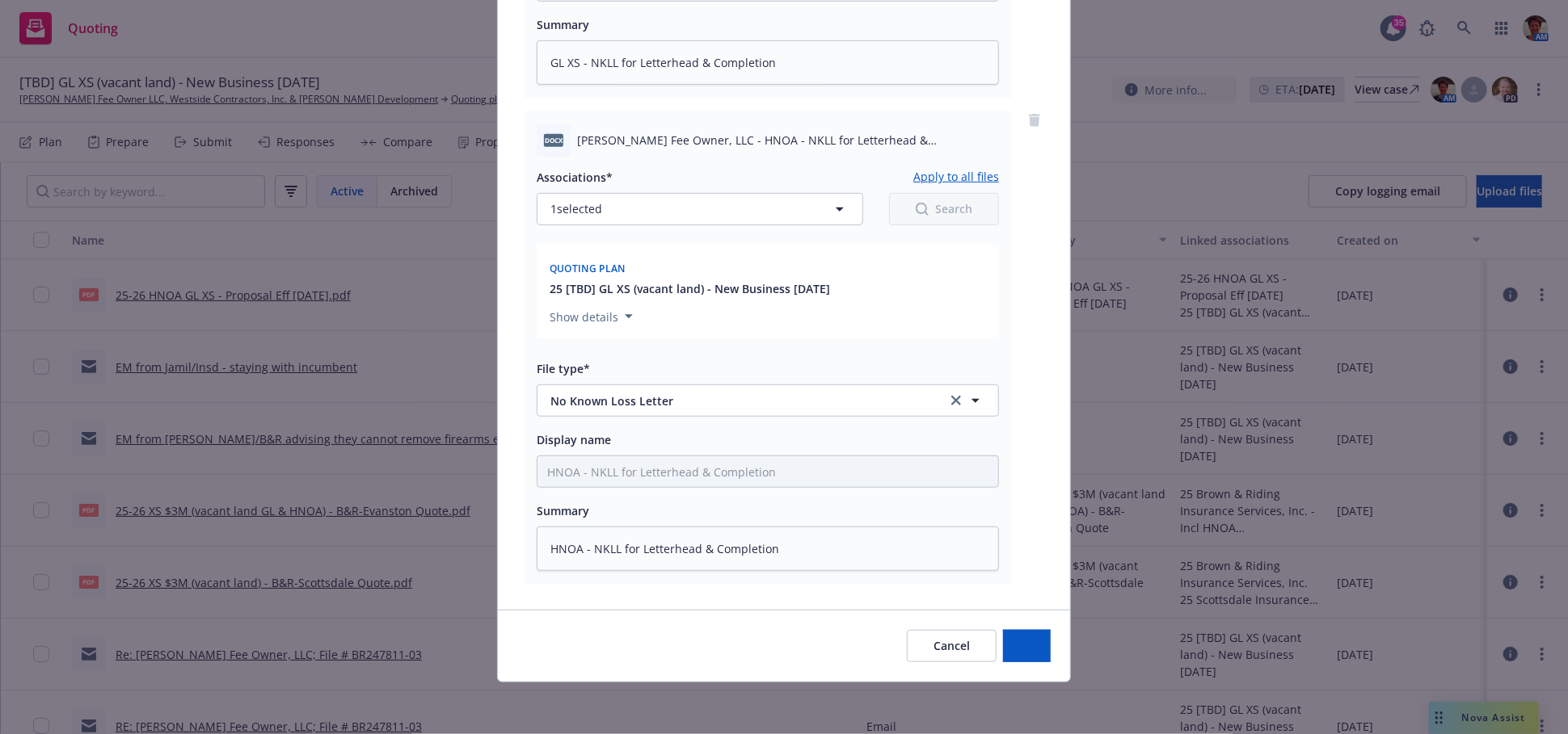
scroll to position [583, 0]
type textarea "x"
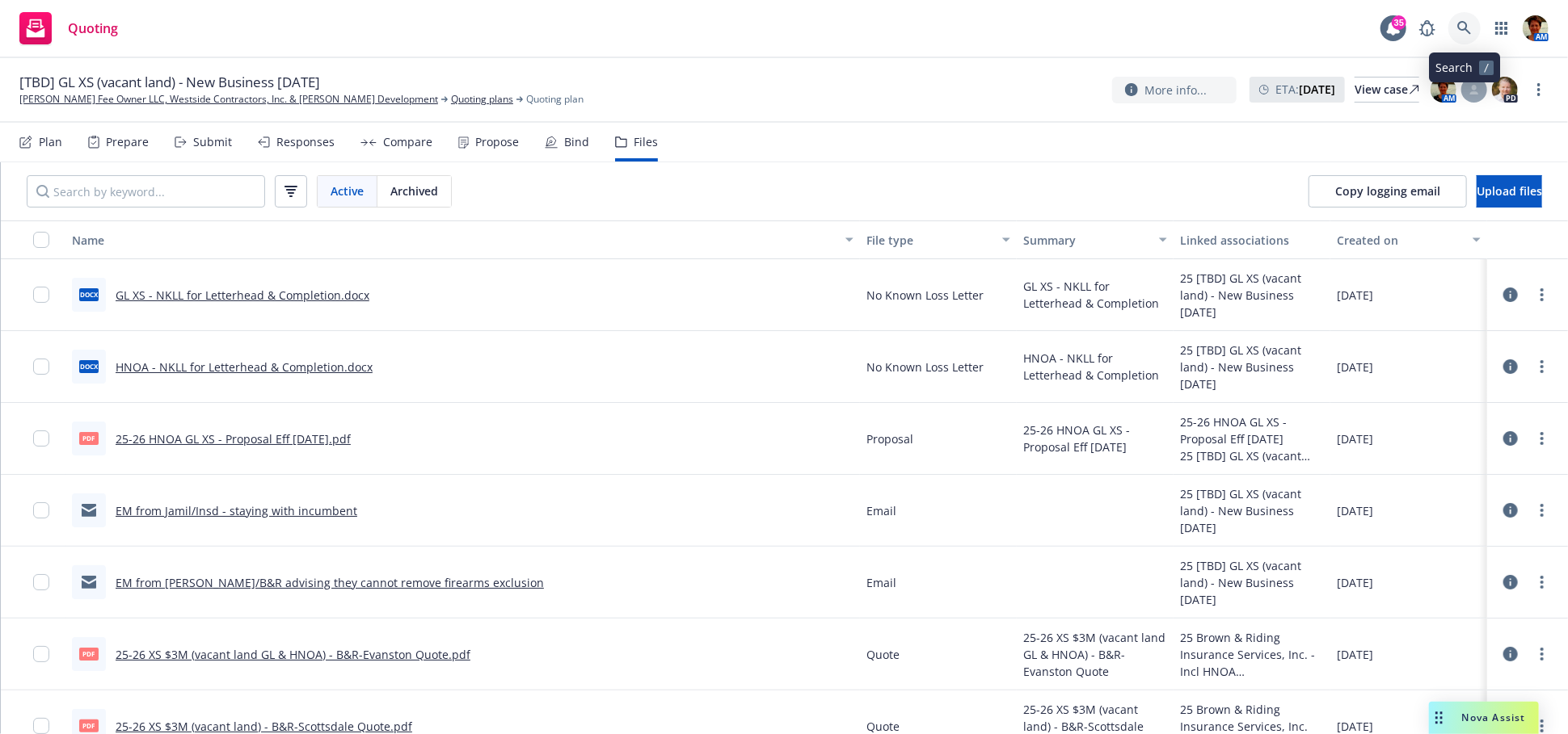
click at [1459, 26] on icon at bounding box center [1463, 28] width 14 height 14
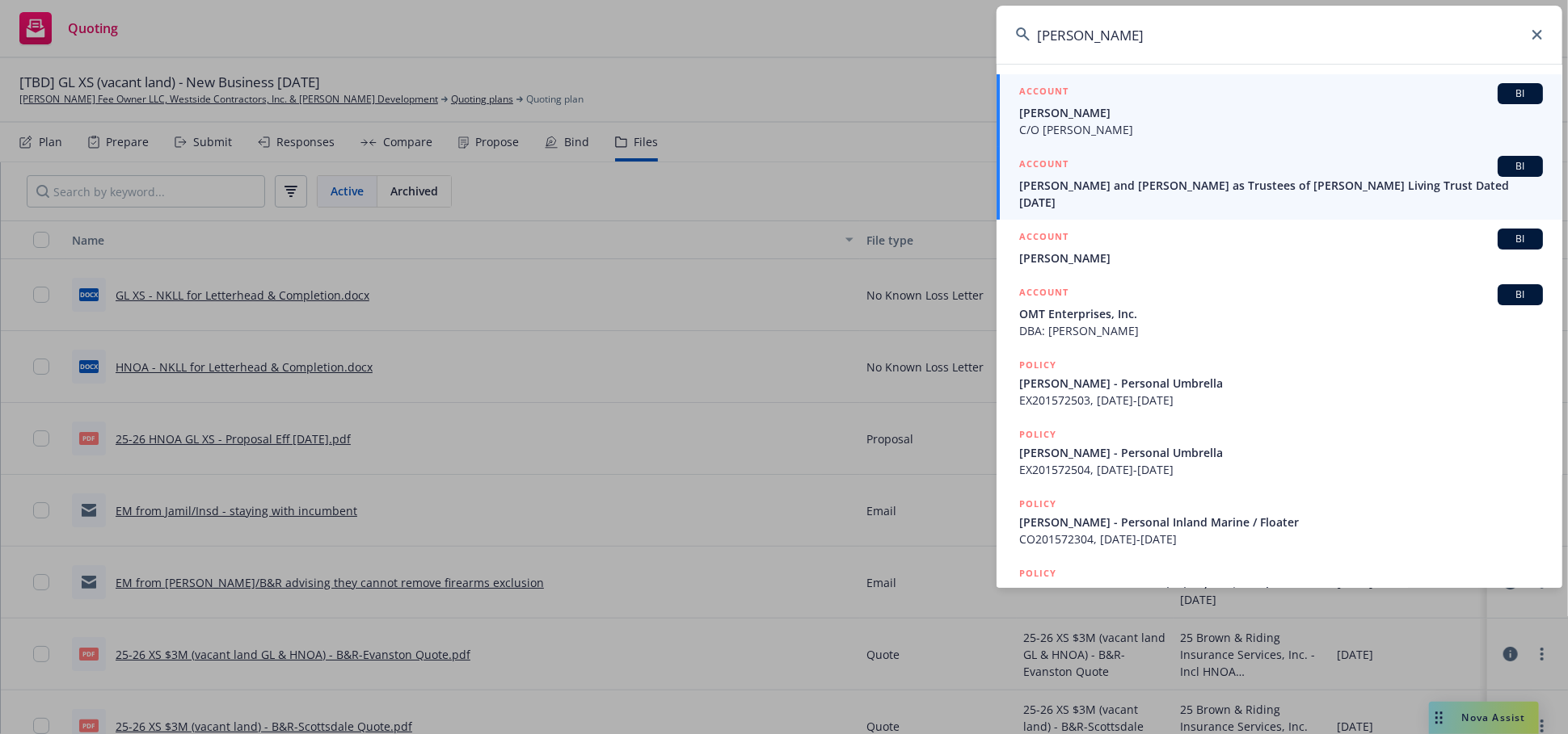
type input "lefko"
click at [1091, 179] on span "David Lefkowitz and Norma Montero Lefkowitz as Trustees of Lefkowitz Living Tru…" at bounding box center [1281, 193] width 523 height 34
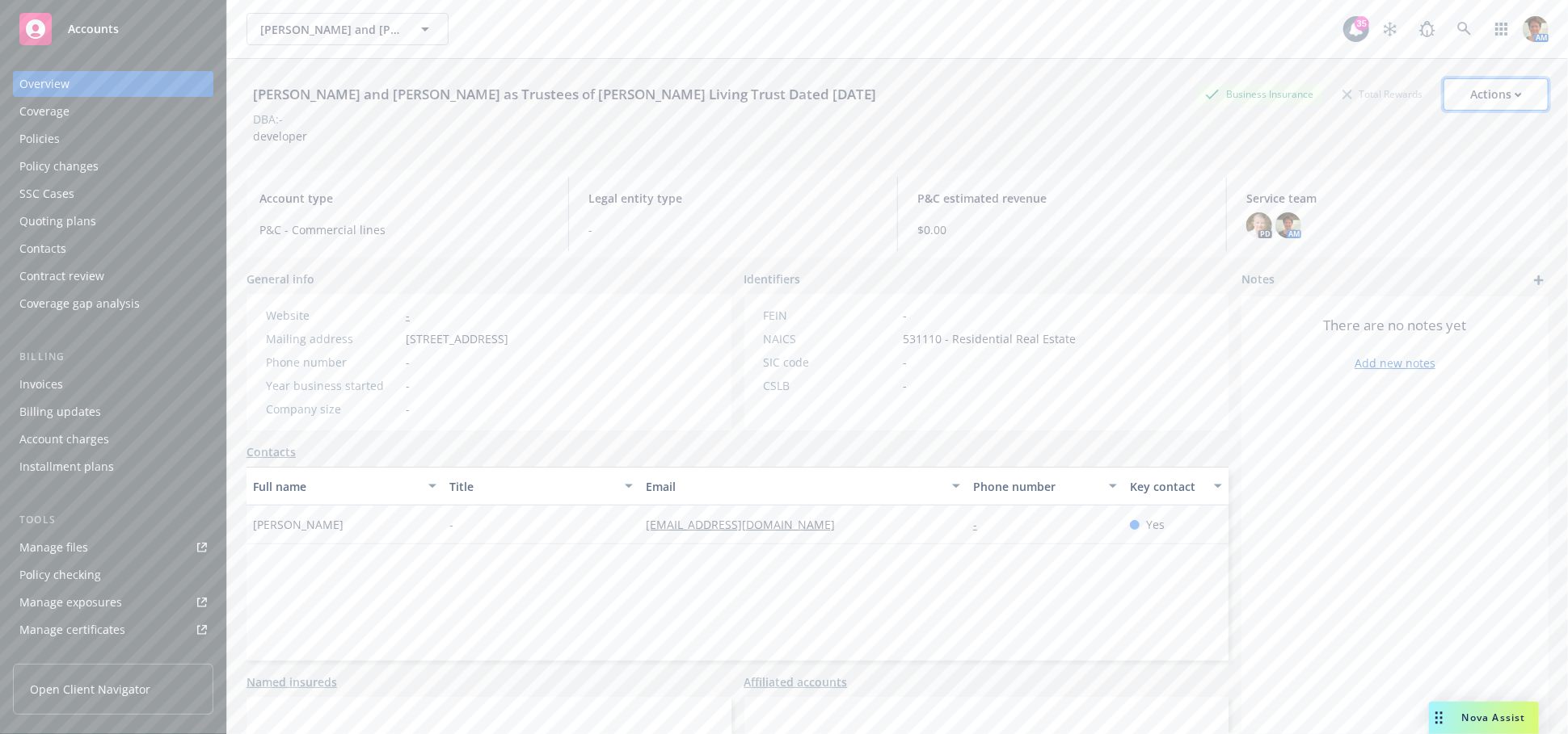
click at [1507, 85] on div "Actions" at bounding box center [1496, 94] width 52 height 30
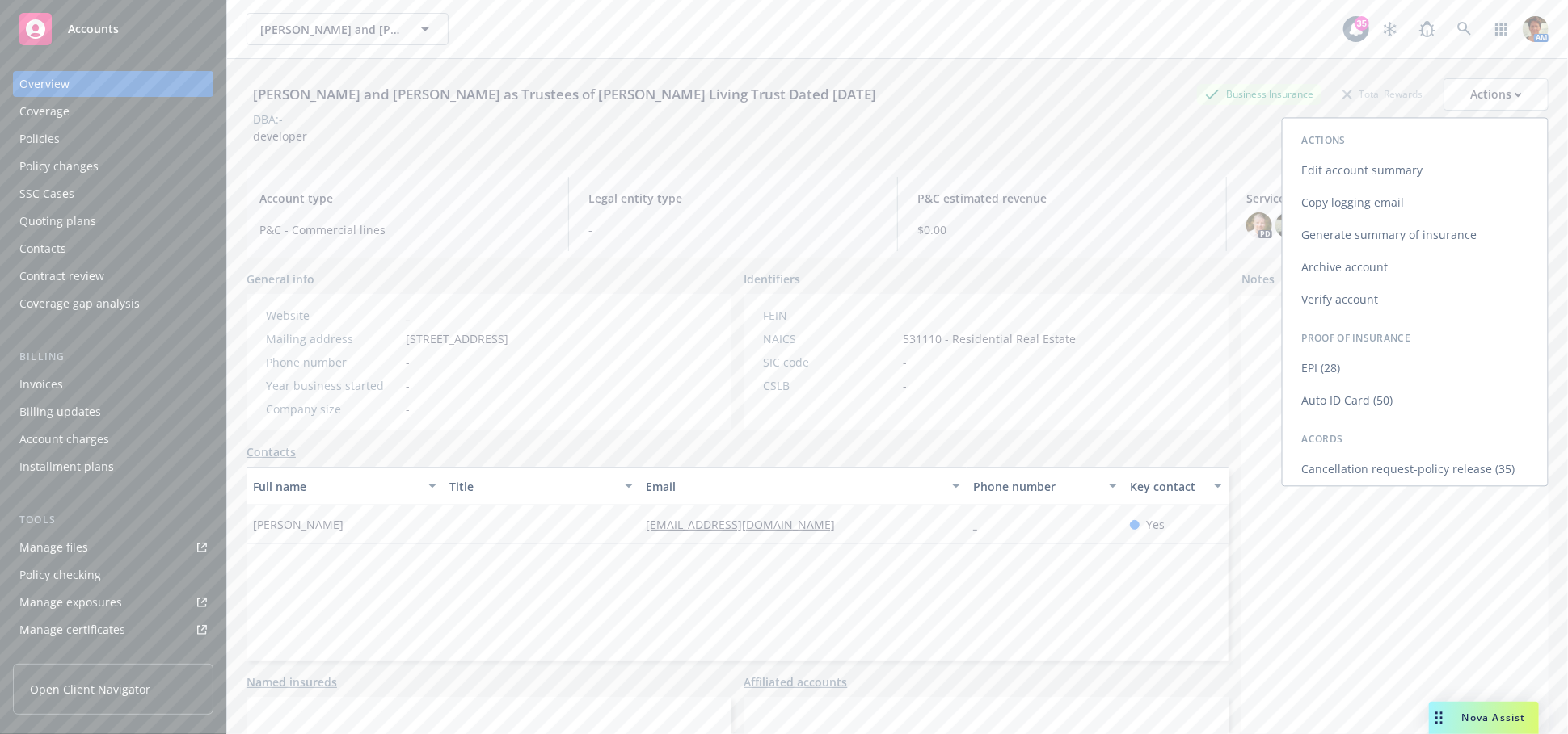
click at [1353, 200] on link "Copy logging email" at bounding box center [1415, 202] width 265 height 32
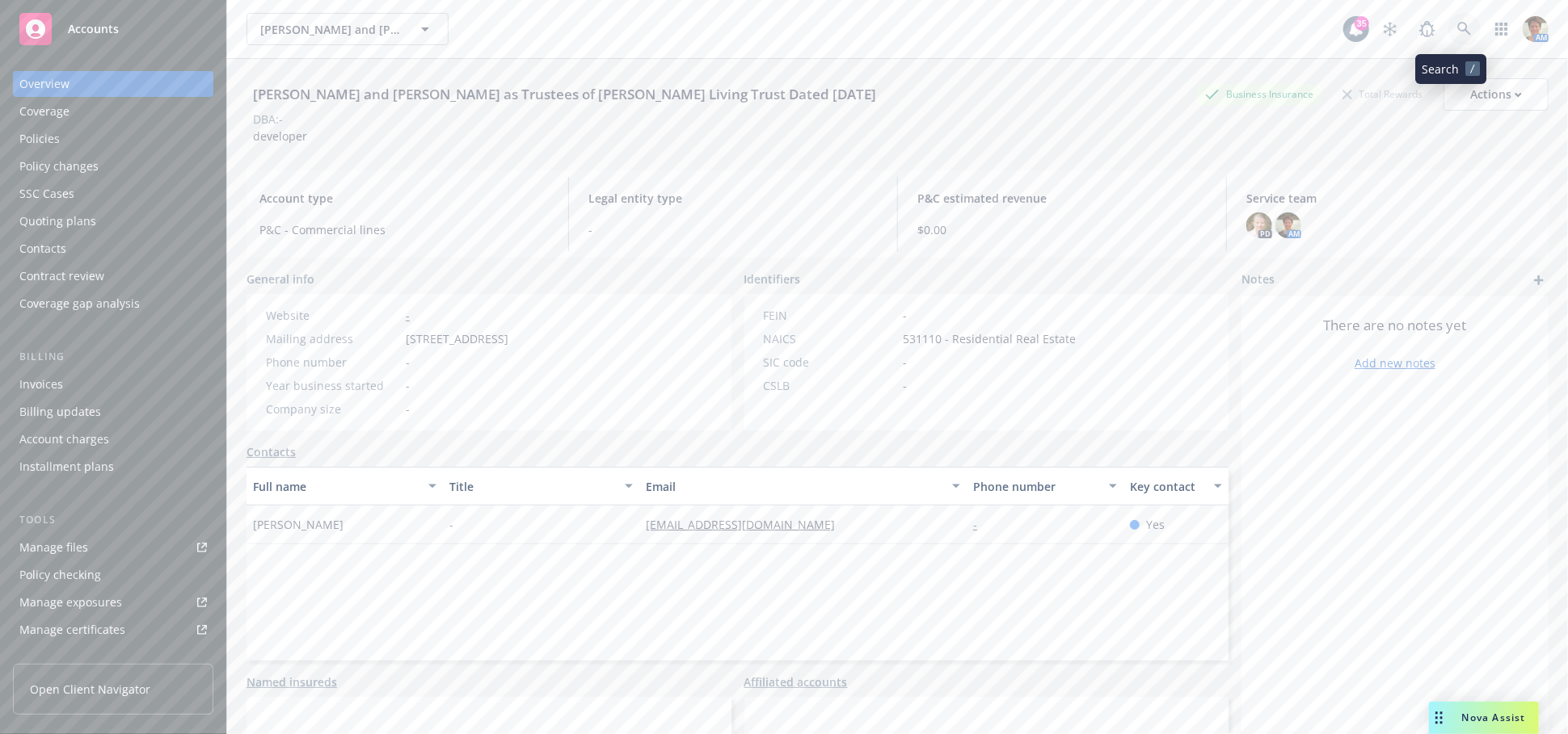
click at [1457, 30] on icon at bounding box center [1463, 29] width 14 height 14
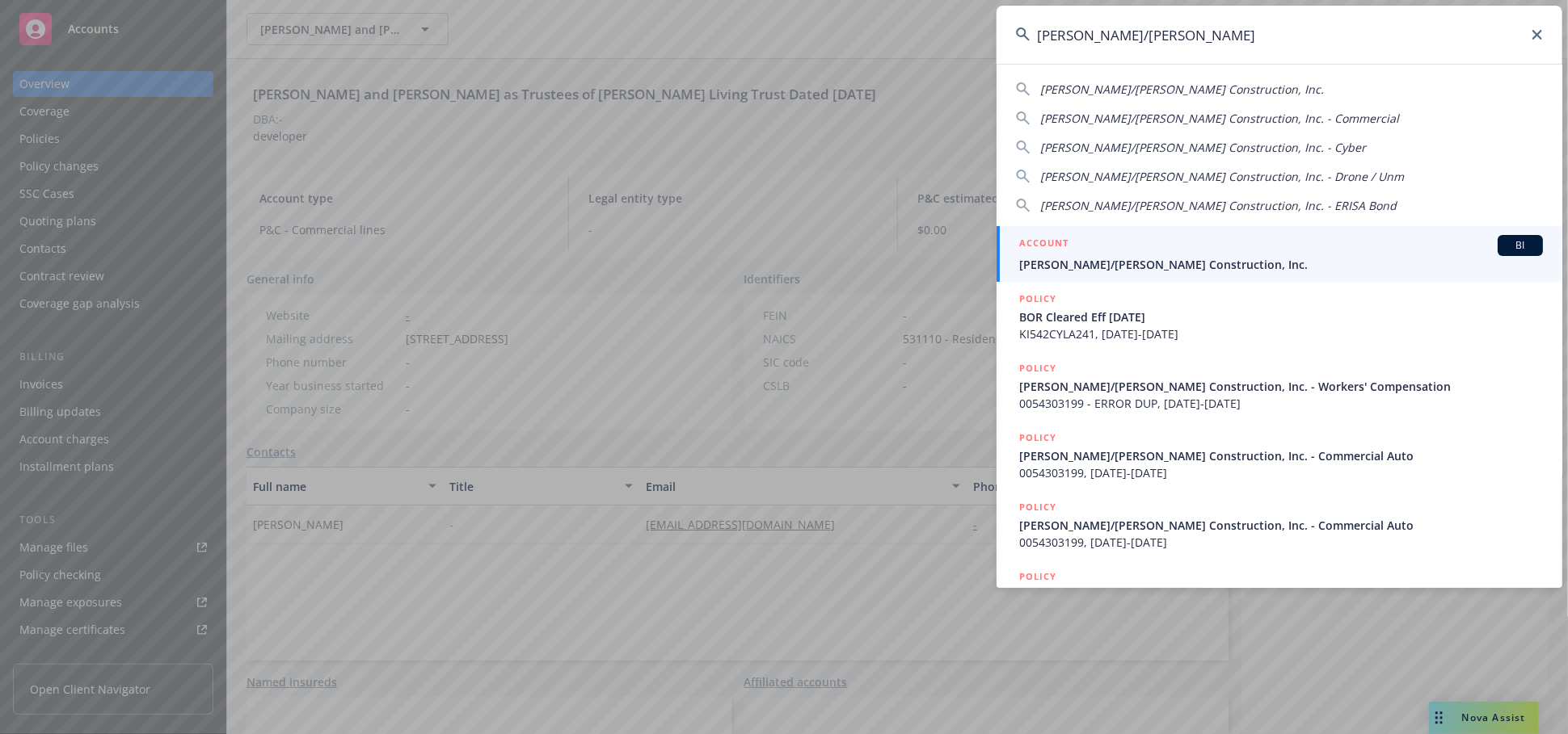
type input "elliott/drinkward"
click at [1206, 247] on div "ACCOUNT BI" at bounding box center [1281, 246] width 523 height 21
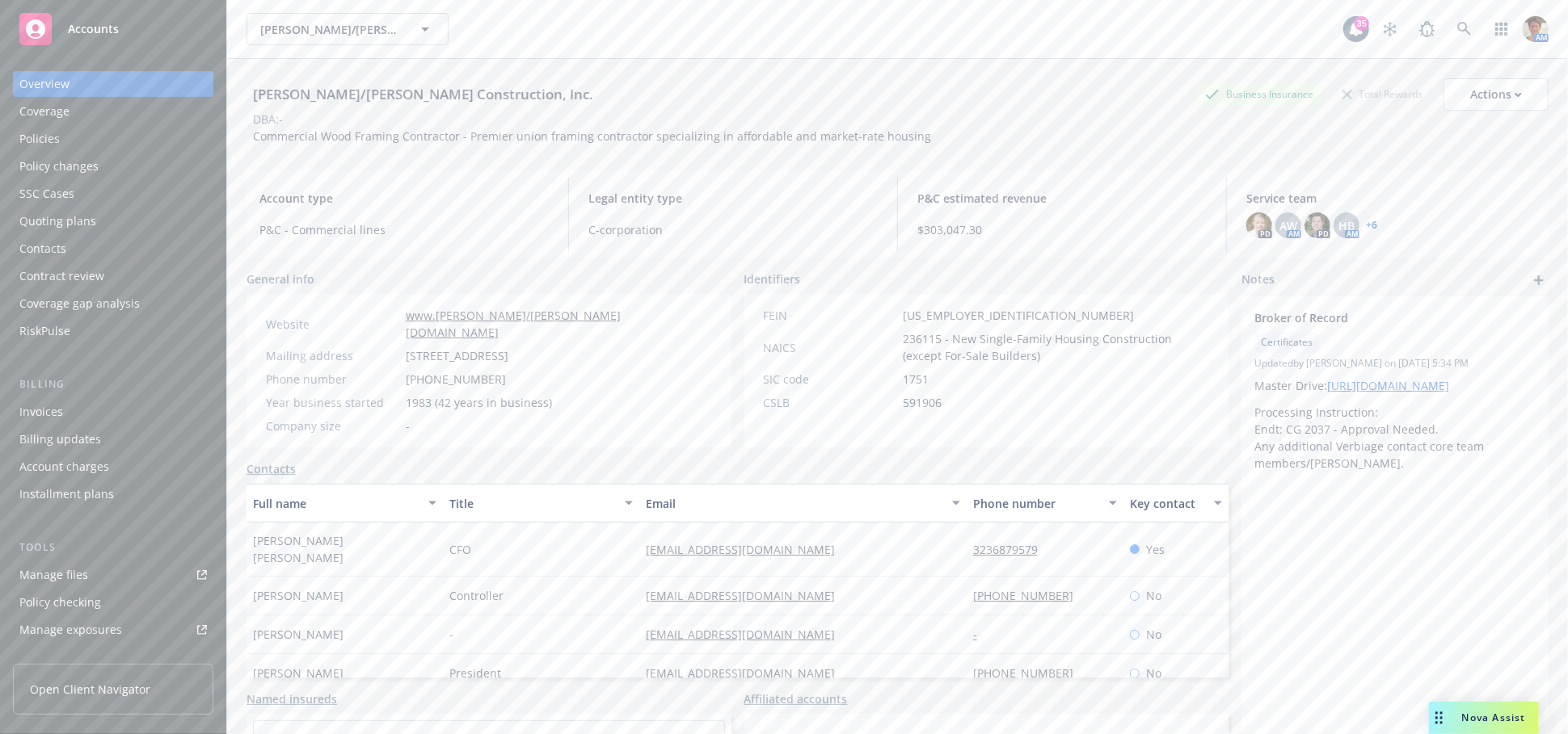
click at [78, 140] on div "Policies" at bounding box center [114, 138] width 188 height 26
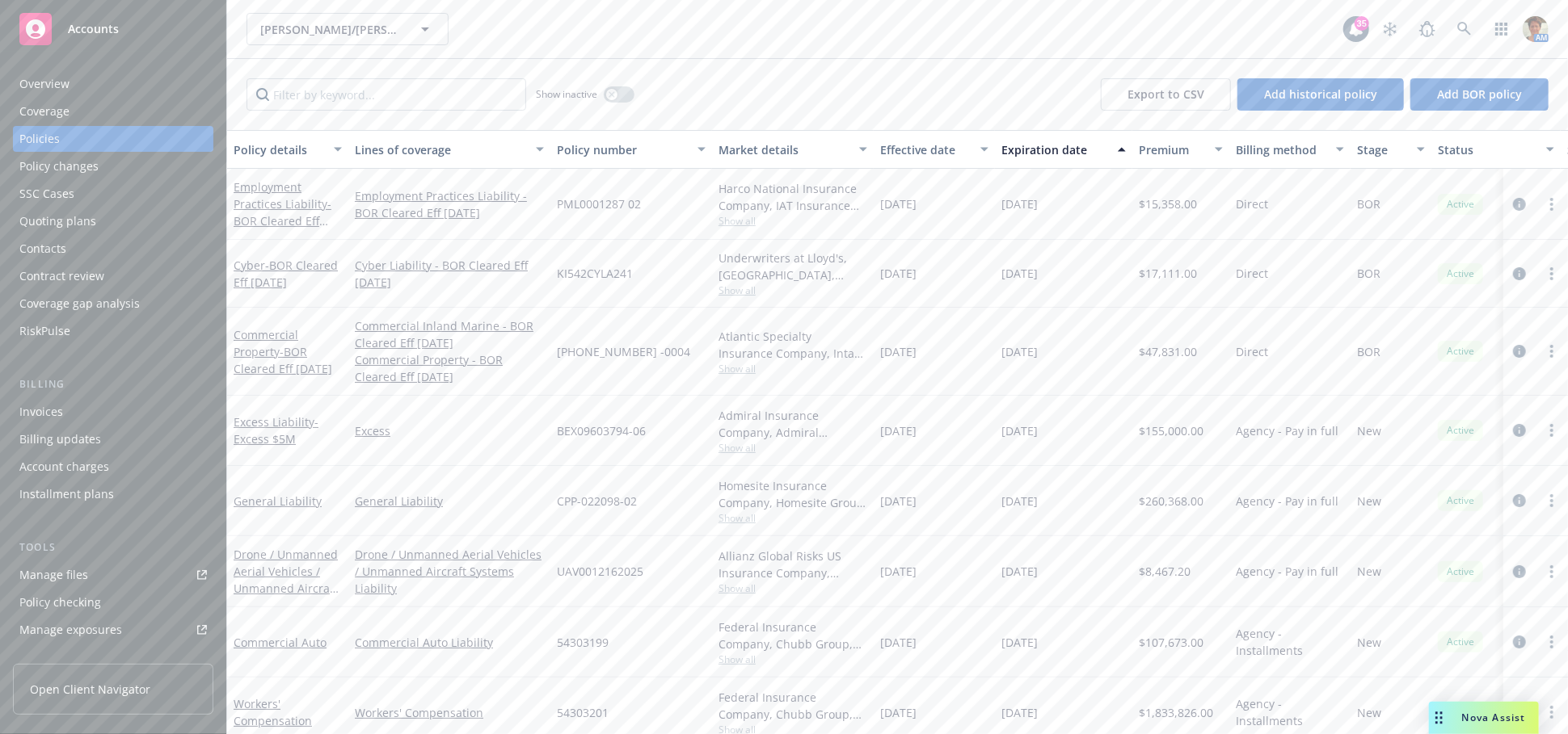
click at [84, 225] on div "Quoting plans" at bounding box center [58, 221] width 77 height 26
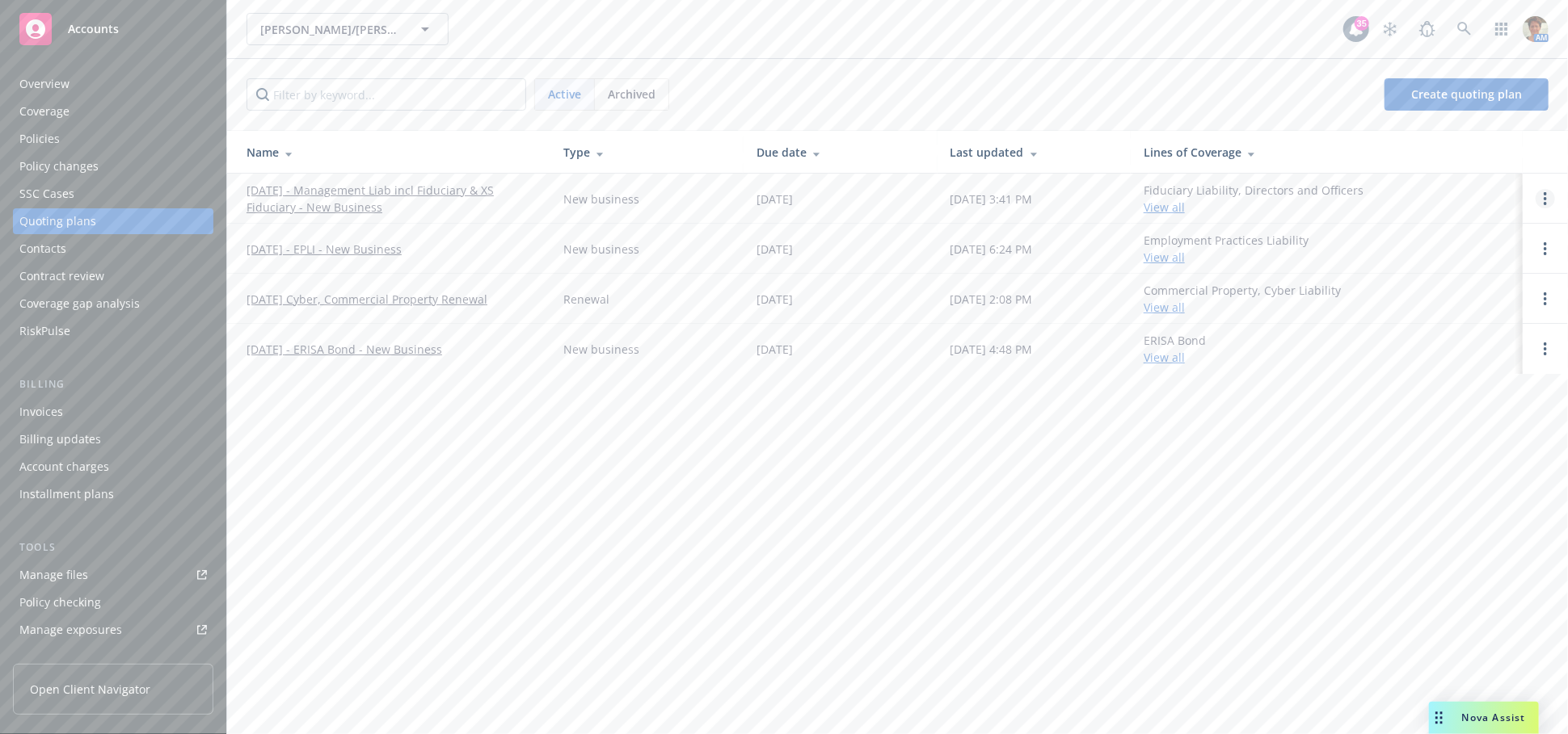
click at [1547, 203] on link "Open options" at bounding box center [1545, 199] width 20 height 20
drag, startPoint x: 1449, startPoint y: 96, endPoint x: 1236, endPoint y: 1, distance: 233.2
click at [1449, 96] on span "Copy logging email" at bounding box center [1463, 89] width 142 height 16
click at [1547, 244] on icon "Open options" at bounding box center [1545, 249] width 3 height 13
click at [1480, 144] on span "Copy logging email" at bounding box center [1463, 139] width 142 height 16
